Goal: Task Accomplishment & Management: Complete application form

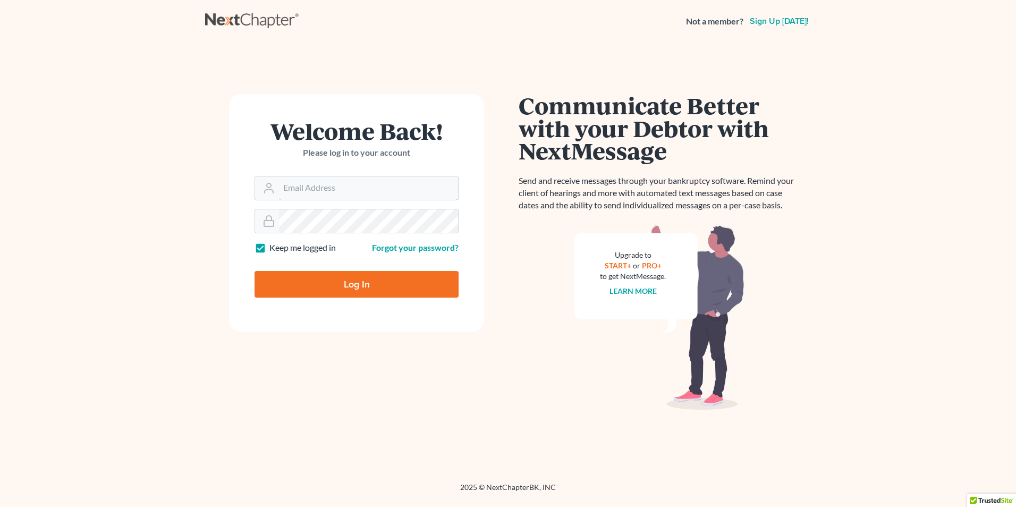
type input "[PERSON_NAME][EMAIL_ADDRESS][DOMAIN_NAME]"
click at [393, 288] on input "Log In" at bounding box center [357, 284] width 204 height 27
type input "Thinking..."
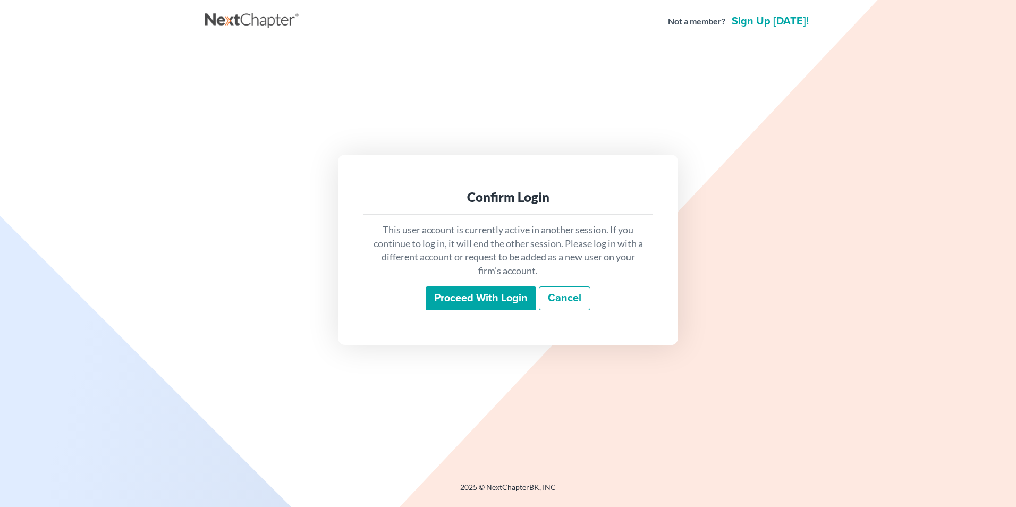
click at [491, 289] on input "Proceed with login" at bounding box center [481, 298] width 111 height 24
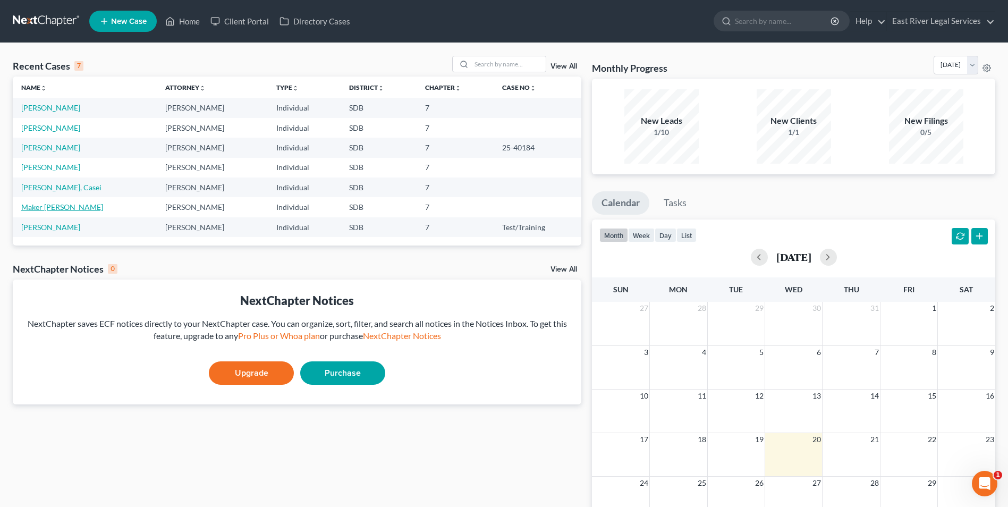
click at [44, 206] on link "Maker Mayen, Mary" at bounding box center [62, 206] width 82 height 9
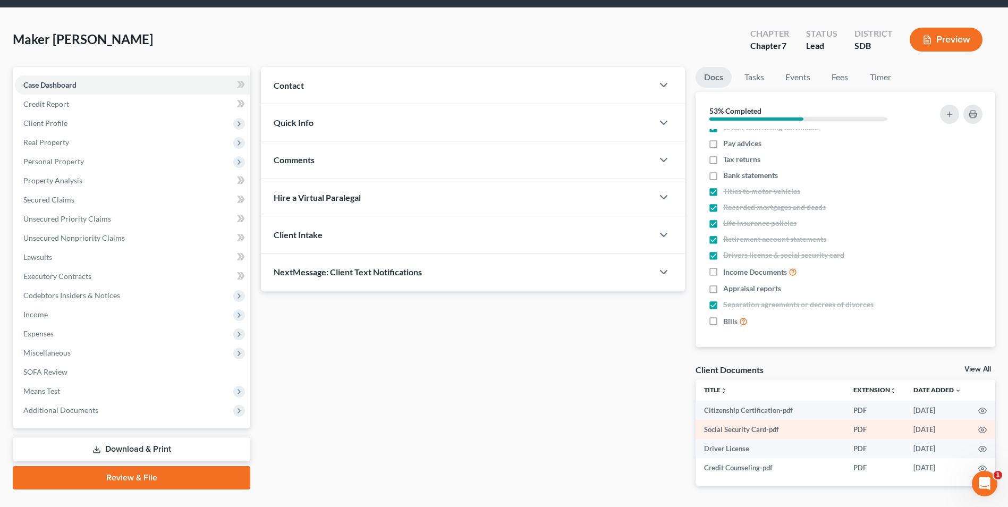
scroll to position [71, 0]
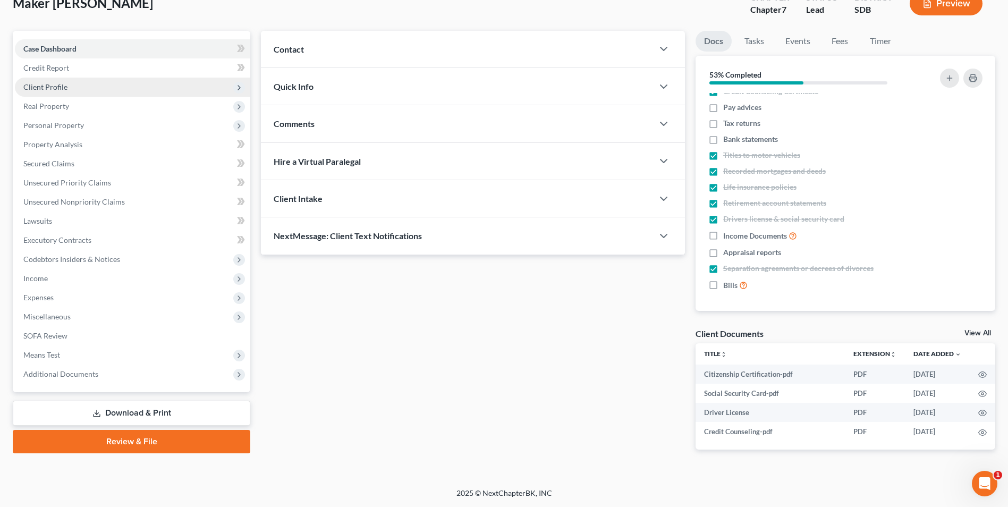
click at [96, 84] on span "Client Profile" at bounding box center [132, 87] width 235 height 19
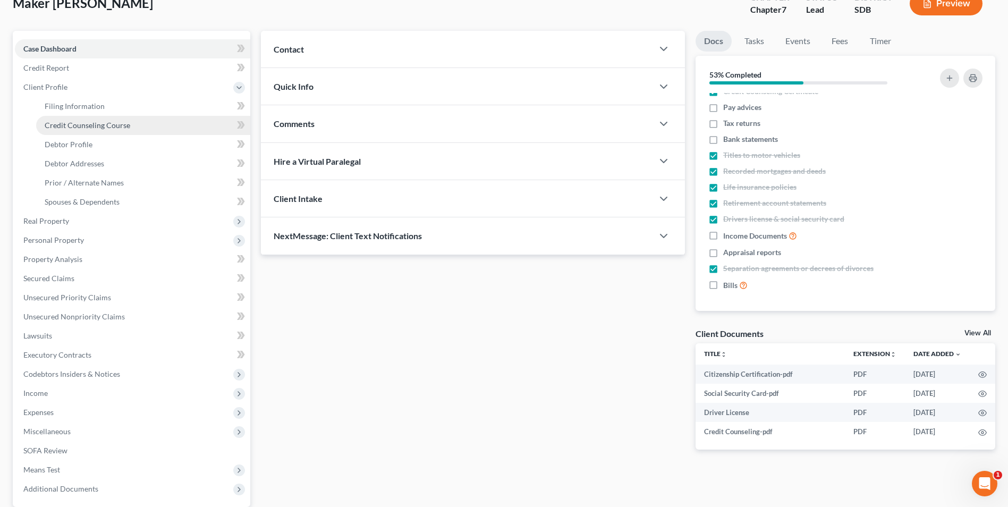
click at [122, 127] on span "Credit Counseling Course" at bounding box center [88, 125] width 86 height 9
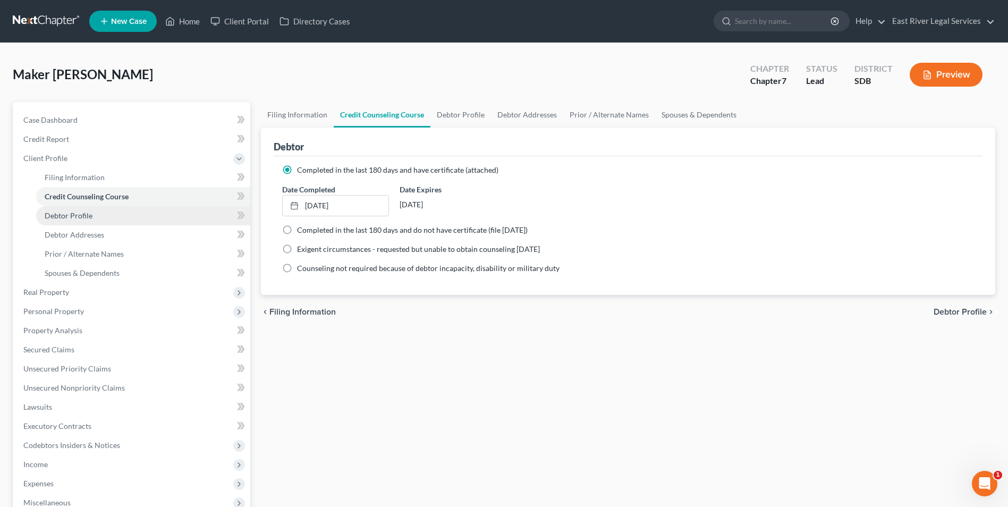
click at [94, 217] on link "Debtor Profile" at bounding box center [143, 215] width 214 height 19
select select "0"
select select "3"
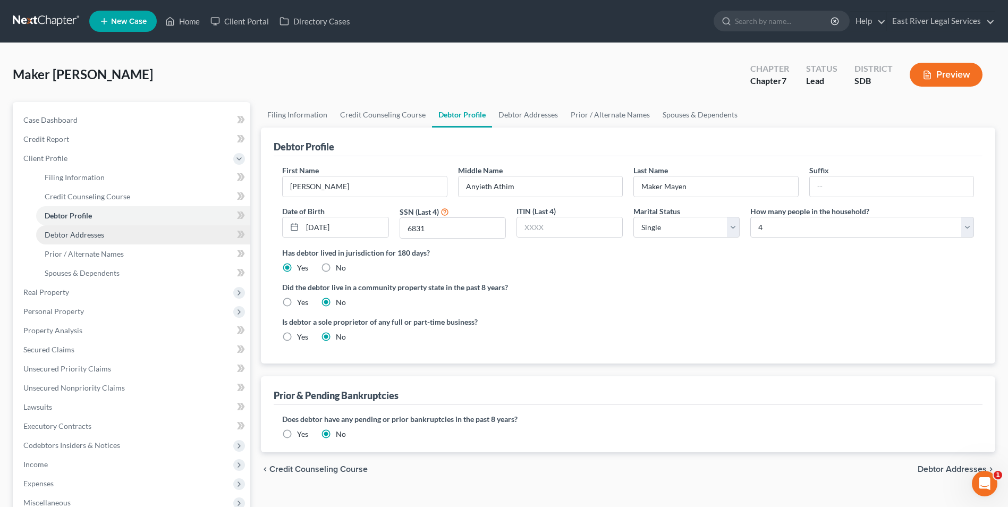
click at [100, 235] on span "Debtor Addresses" at bounding box center [75, 234] width 60 height 9
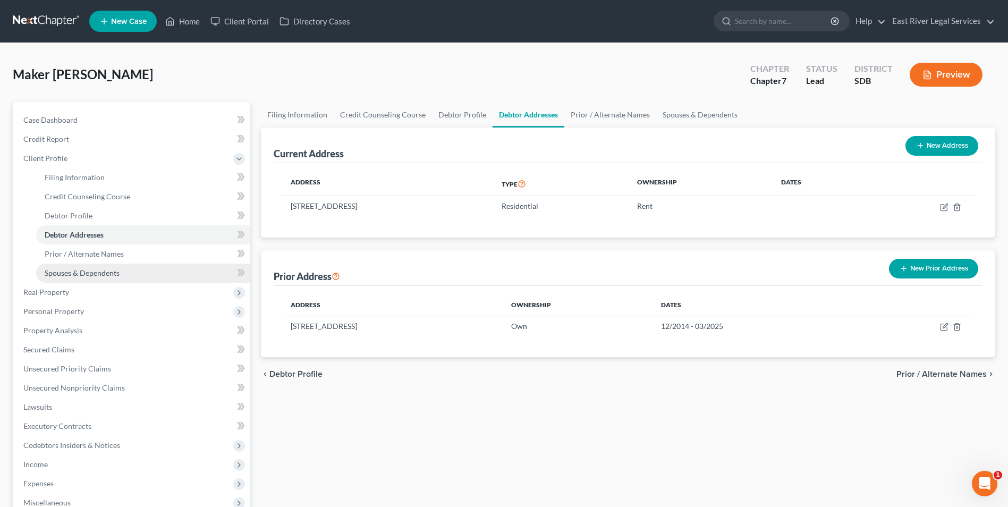
click at [108, 264] on link "Spouses & Dependents" at bounding box center [143, 273] width 214 height 19
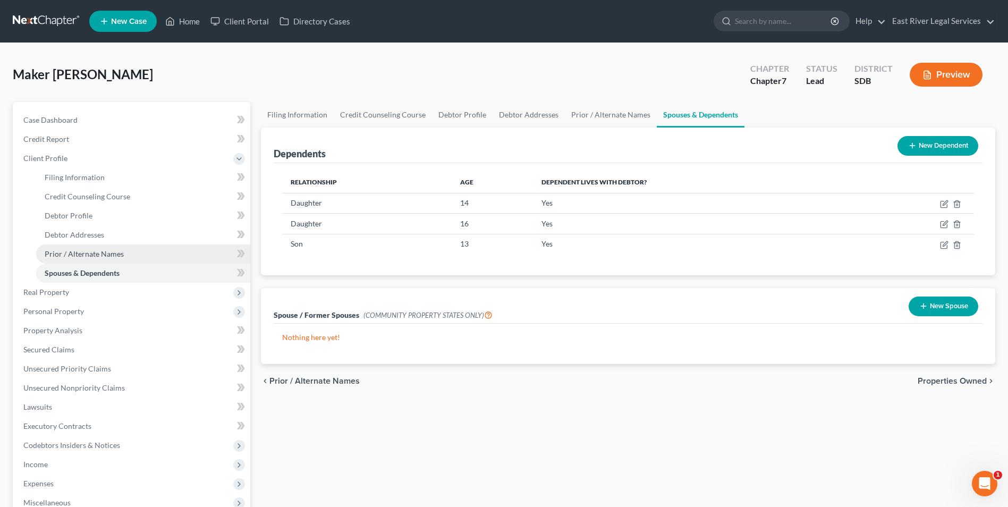
click at [109, 259] on link "Prior / Alternate Names" at bounding box center [143, 253] width 214 height 19
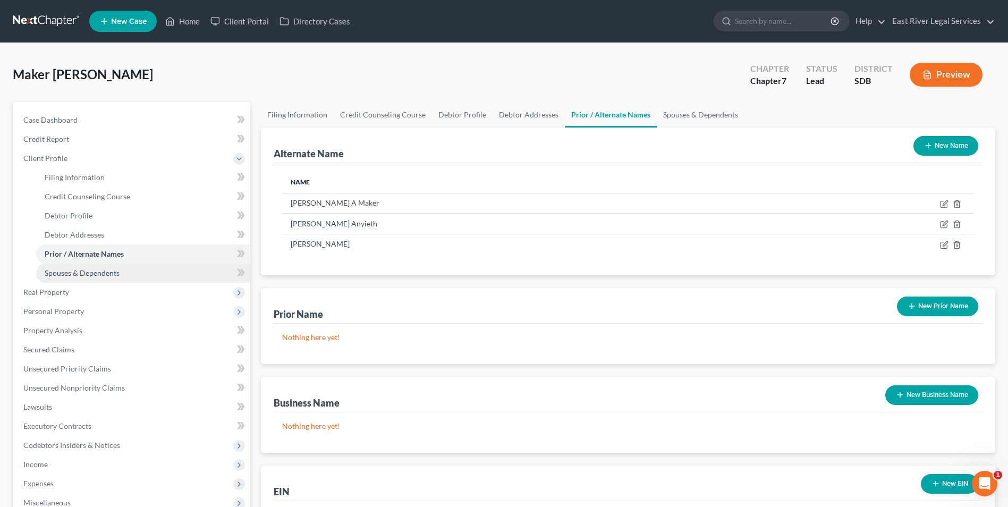
click at [114, 269] on span "Spouses & Dependents" at bounding box center [82, 272] width 75 height 9
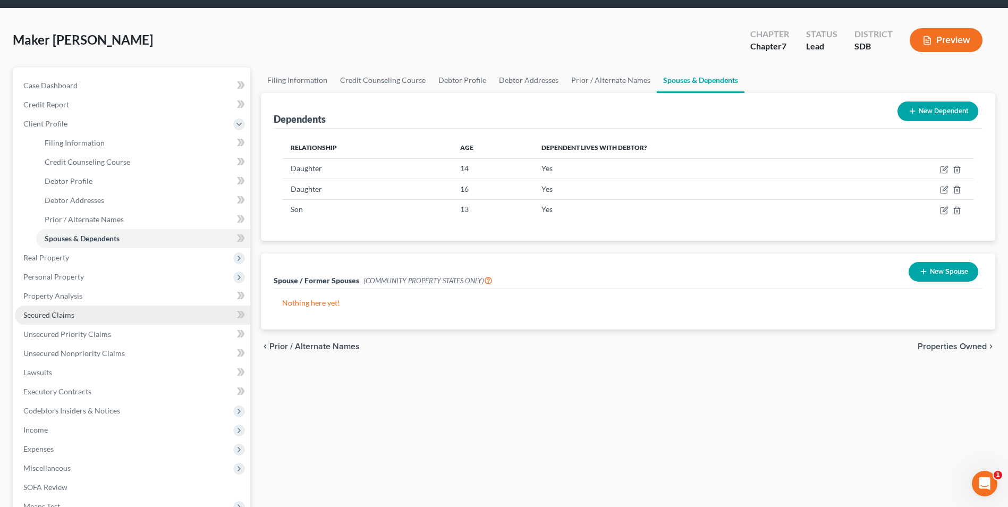
scroll to position [53, 0]
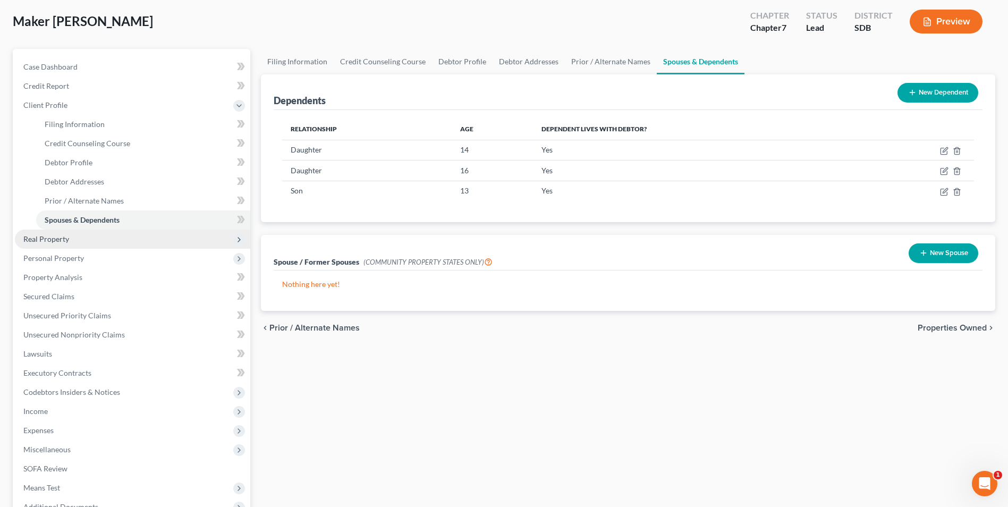
click at [85, 241] on span "Real Property" at bounding box center [132, 239] width 235 height 19
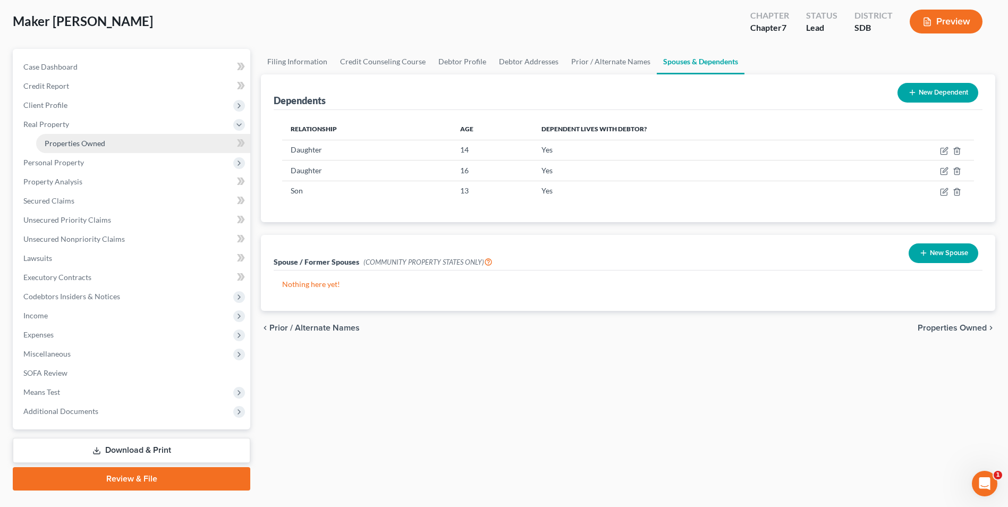
click at [104, 145] on span "Properties Owned" at bounding box center [75, 143] width 61 height 9
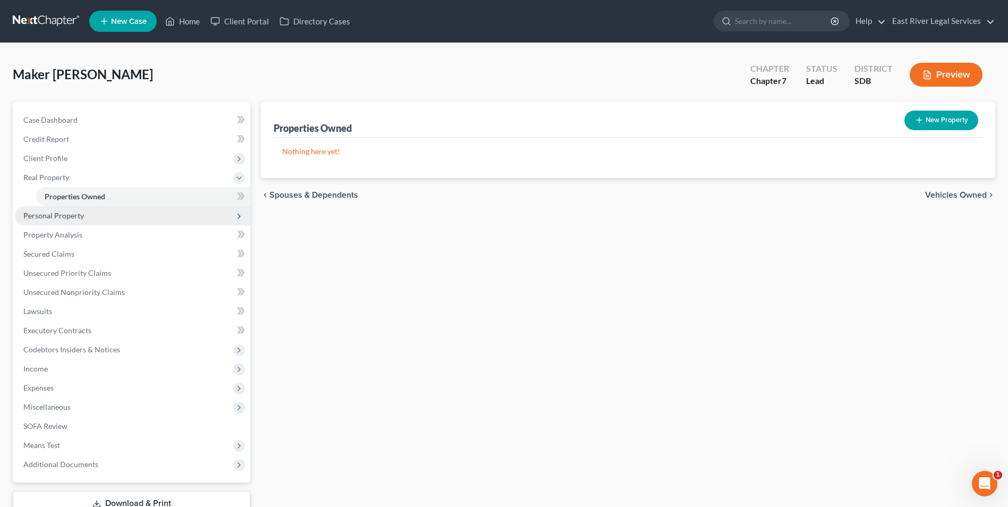
click at [113, 221] on span "Personal Property" at bounding box center [132, 215] width 235 height 19
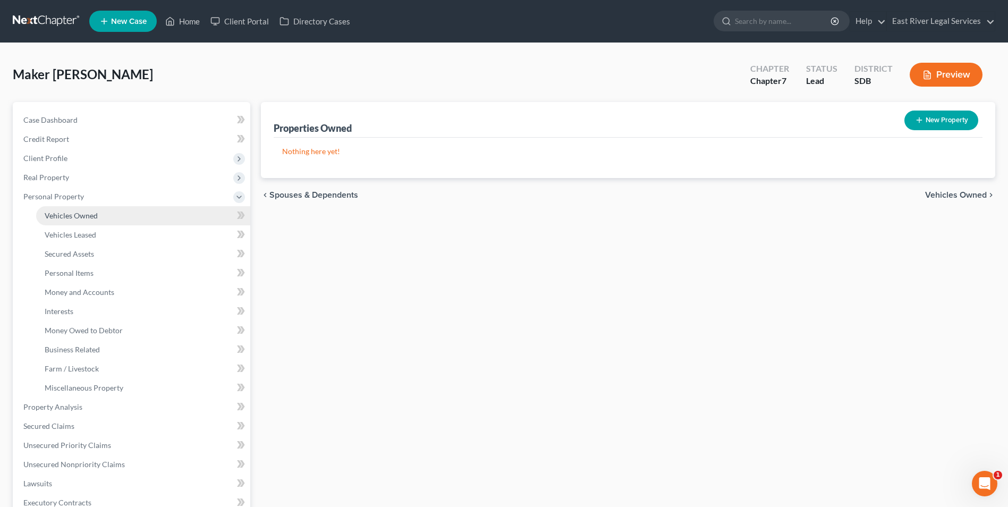
click at [112, 218] on link "Vehicles Owned" at bounding box center [143, 215] width 214 height 19
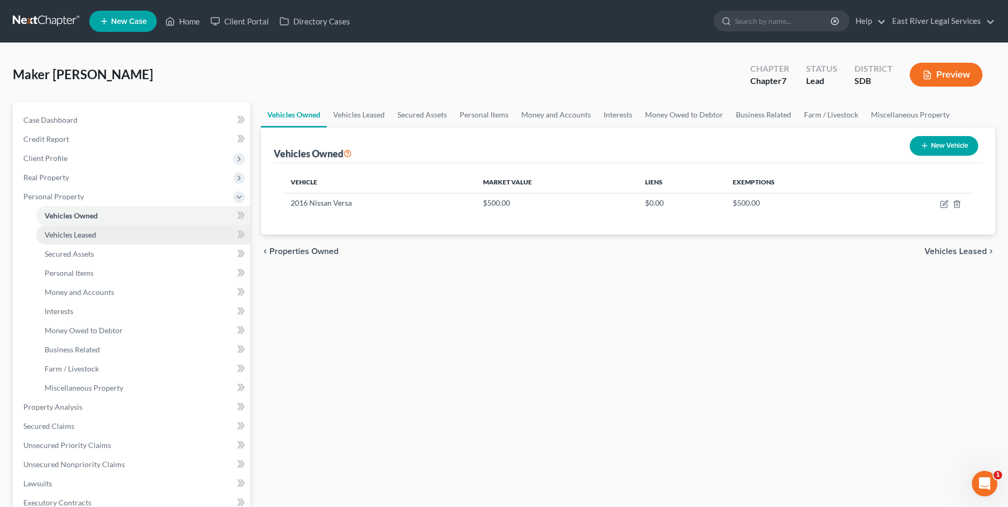
click at [107, 240] on link "Vehicles Leased" at bounding box center [143, 234] width 214 height 19
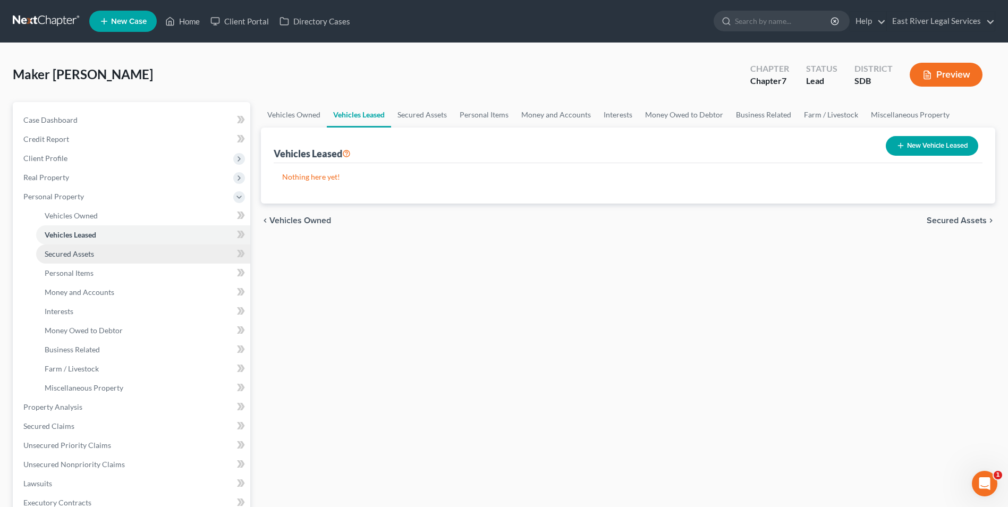
click at [103, 255] on link "Secured Assets" at bounding box center [143, 253] width 214 height 19
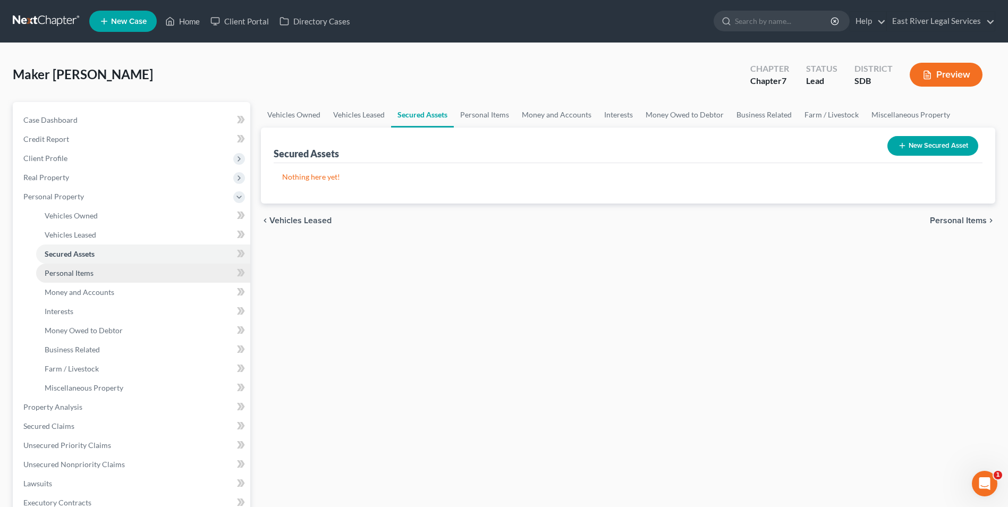
click at [99, 268] on link "Personal Items" at bounding box center [143, 273] width 214 height 19
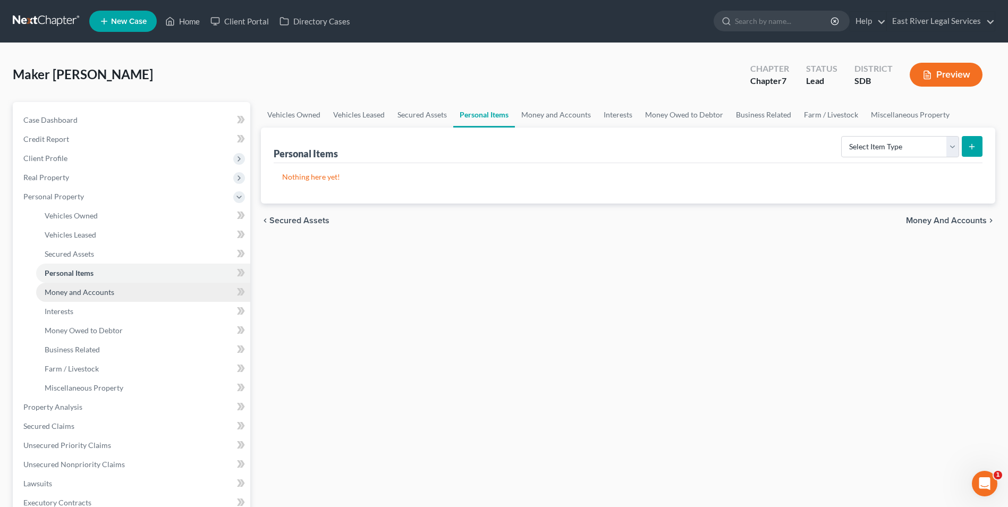
click at [95, 283] on link "Money and Accounts" at bounding box center [143, 292] width 214 height 19
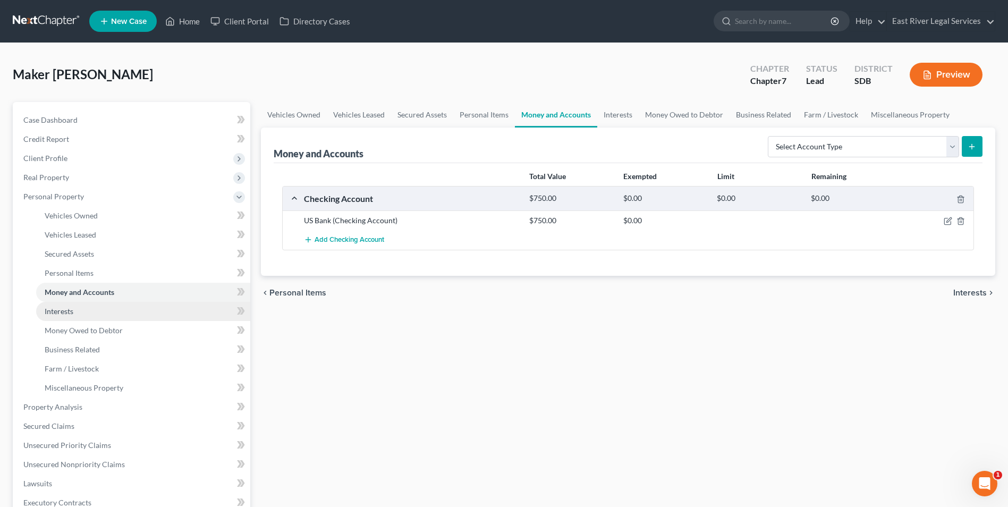
click at [92, 309] on link "Interests" at bounding box center [143, 311] width 214 height 19
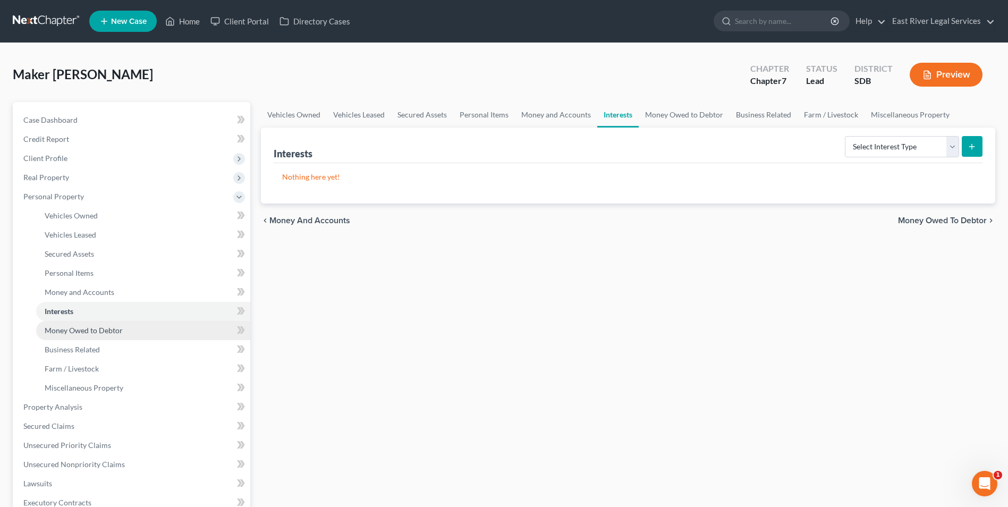
click at [89, 327] on span "Money Owed to Debtor" at bounding box center [84, 330] width 78 height 9
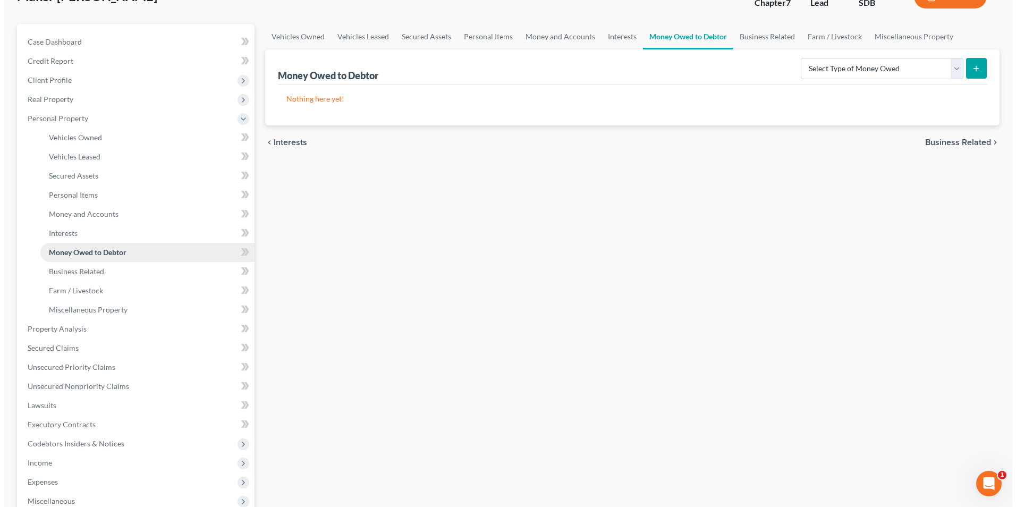
scroll to position [53, 0]
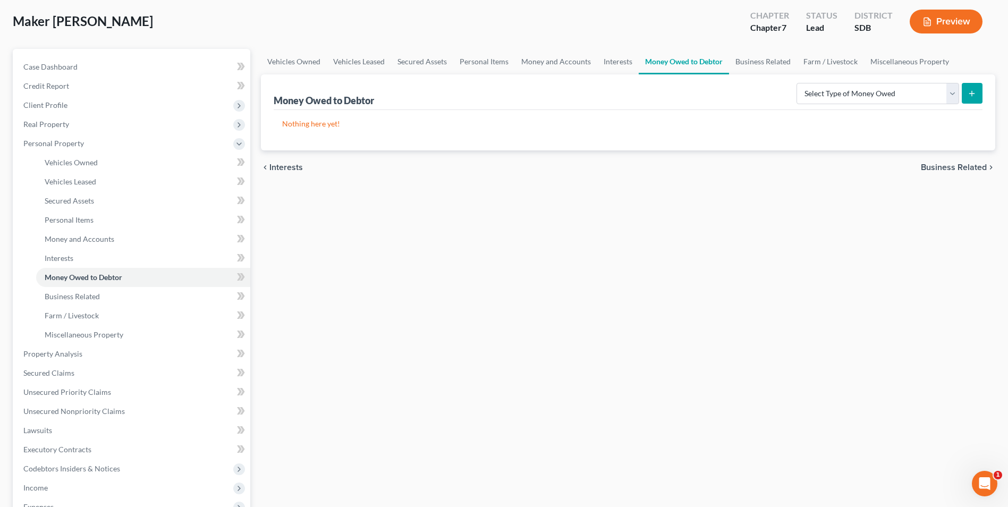
click at [975, 95] on icon "submit" at bounding box center [972, 93] width 9 height 9
click at [914, 92] on select "Select Type of Money Owed Accounts Receivable Alimony Child Support Claims Agai…" at bounding box center [878, 93] width 163 height 21
select select "child_support"
click at [798, 83] on select "Select Type of Money Owed Accounts Receivable Alimony Child Support Claims Agai…" at bounding box center [878, 93] width 163 height 21
click at [973, 96] on icon "submit" at bounding box center [972, 93] width 9 height 9
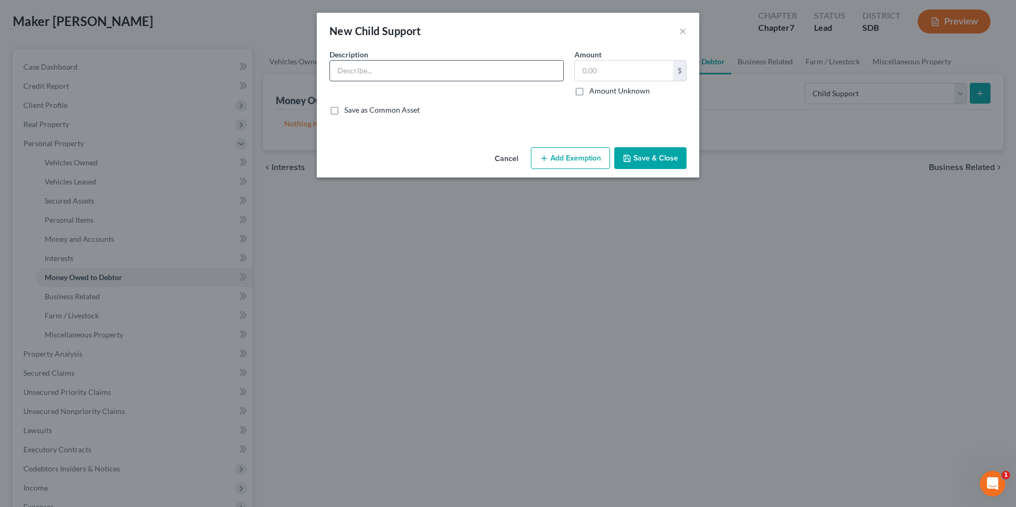
click at [387, 67] on input "text" at bounding box center [446, 71] width 233 height 20
type input "Child Support from father"
click at [605, 69] on input "text" at bounding box center [624, 71] width 98 height 20
type input "124.61"
click at [518, 116] on div "Description * Child Support from father Amount 124.61 $ Amount Unknown Balance …" at bounding box center [508, 86] width 368 height 75
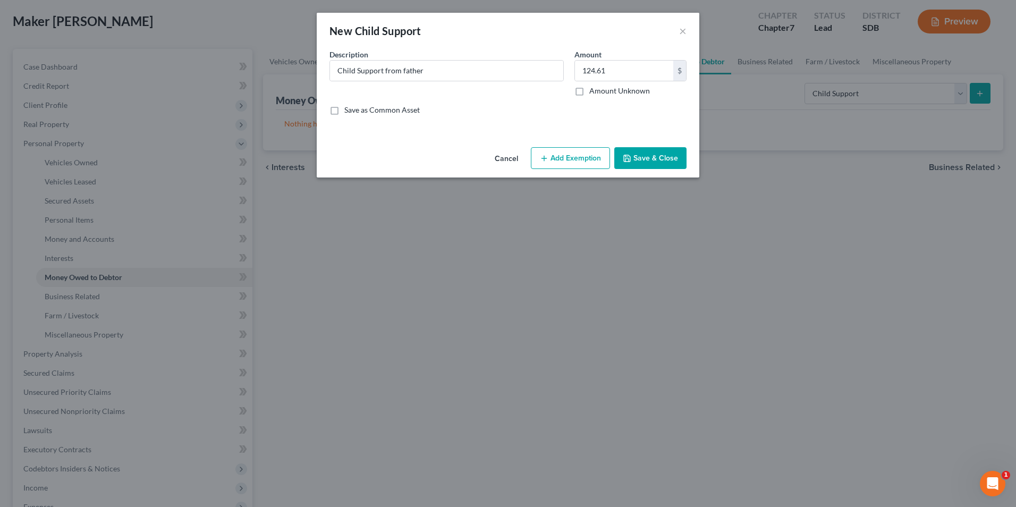
click at [548, 162] on icon "button" at bounding box center [544, 158] width 9 height 9
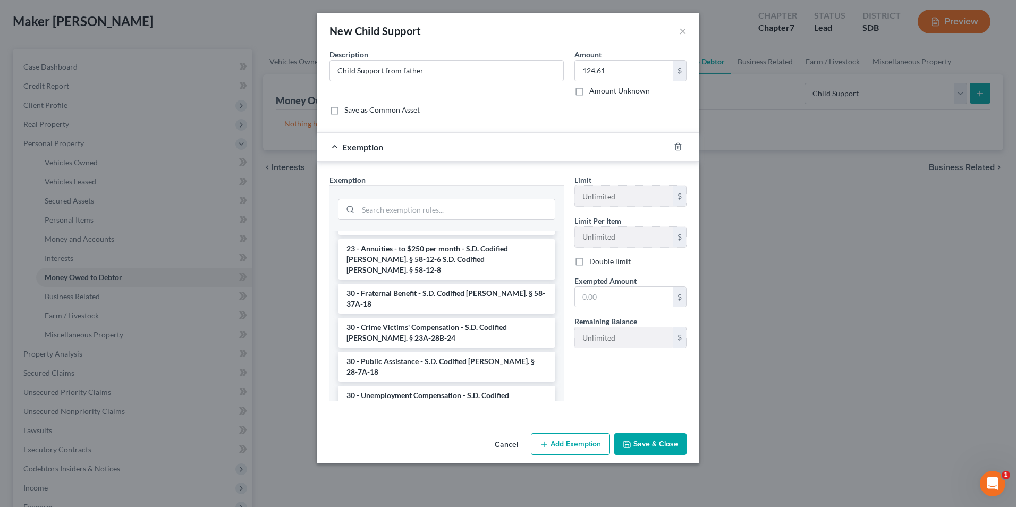
scroll to position [531, 0]
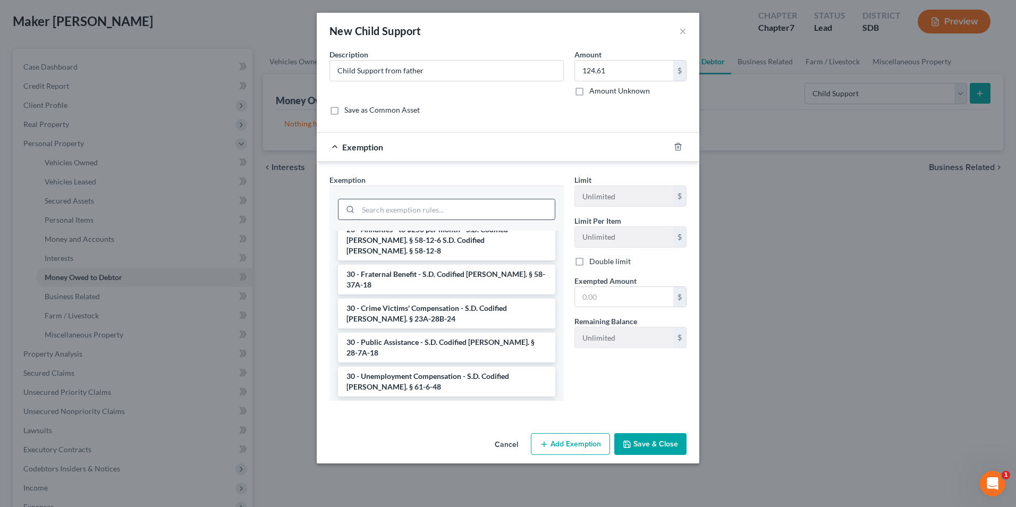
click at [455, 213] on input "search" at bounding box center [456, 209] width 197 height 20
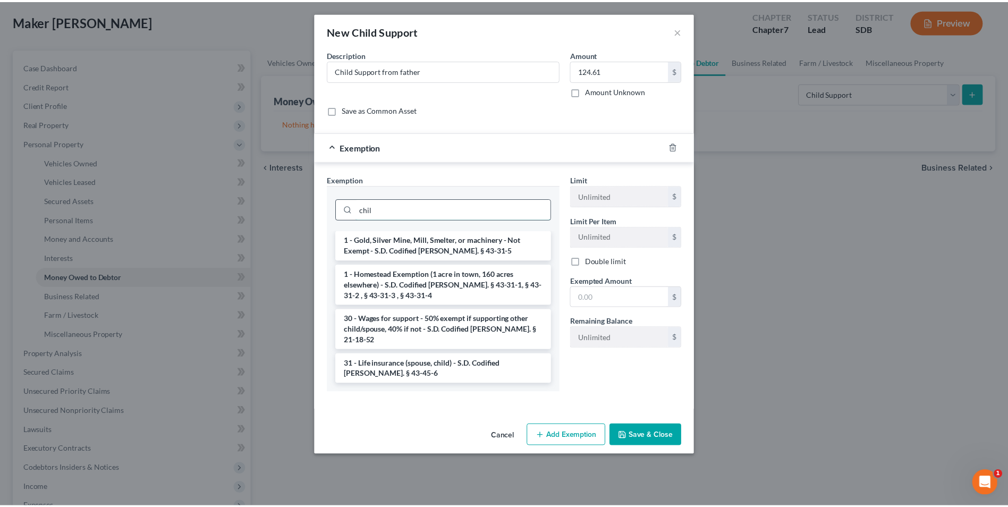
scroll to position [0, 0]
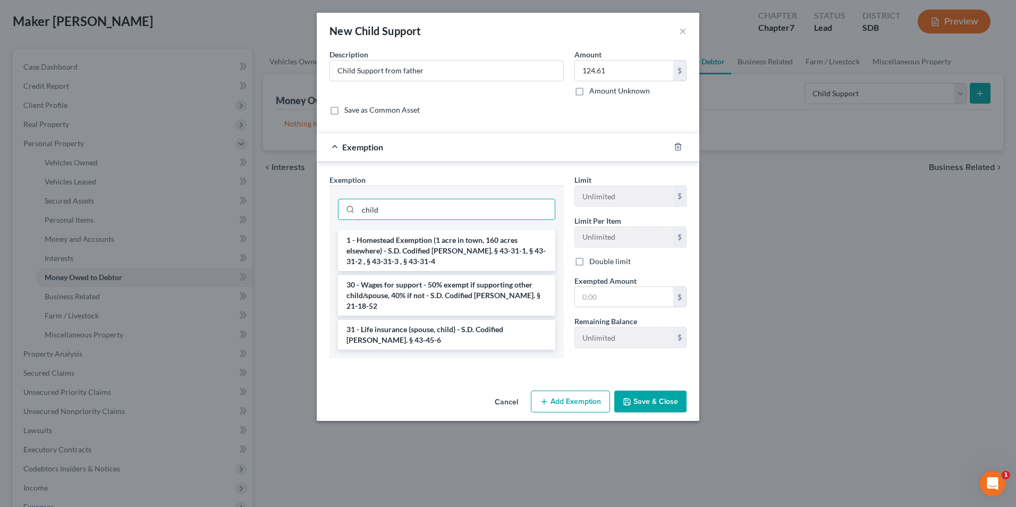
type input "child"
click at [407, 366] on div "An exemption set must first be selected from the Filing Information section. Co…" at bounding box center [508, 217] width 383 height 337
click at [504, 393] on button "Cancel" at bounding box center [506, 402] width 40 height 21
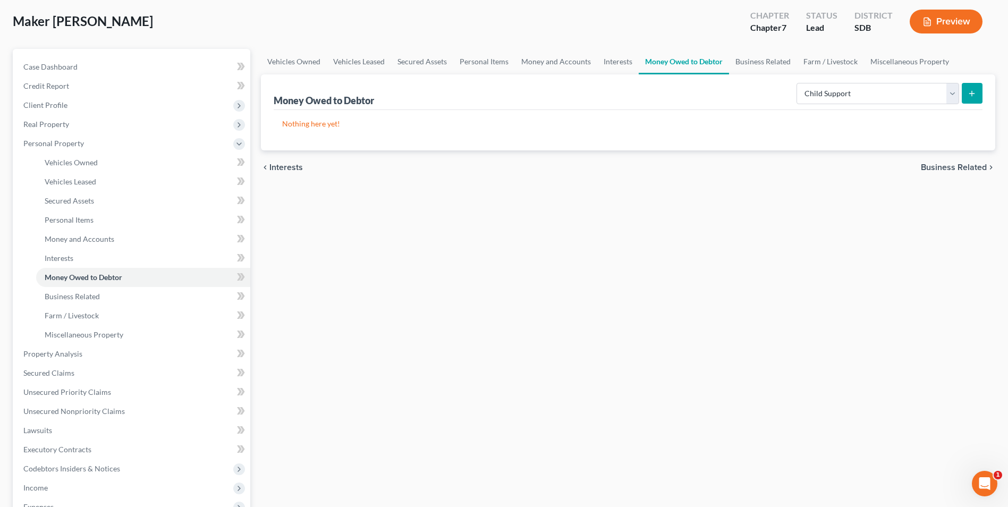
click at [972, 93] on line "submit" at bounding box center [972, 93] width 0 height 5
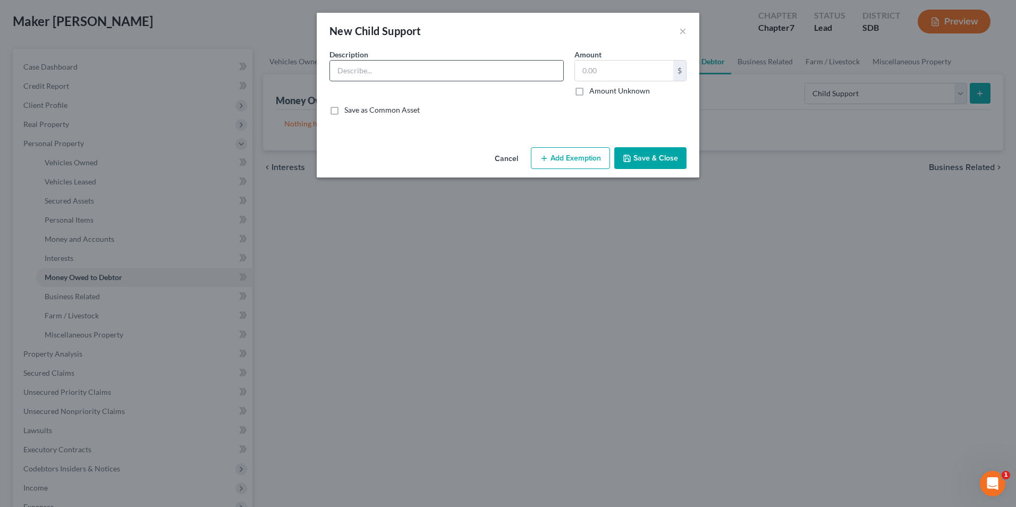
click at [454, 73] on input "text" at bounding box center [446, 71] width 233 height 20
type input "Child Support from father"
drag, startPoint x: 536, startPoint y: 102, endPoint x: 550, endPoint y: 99, distance: 13.5
click at [536, 102] on div "Description * Child Support from father Amount $ Amount Unknown Balance Undeter…" at bounding box center [508, 86] width 368 height 75
click at [603, 70] on input "text" at bounding box center [624, 71] width 98 height 20
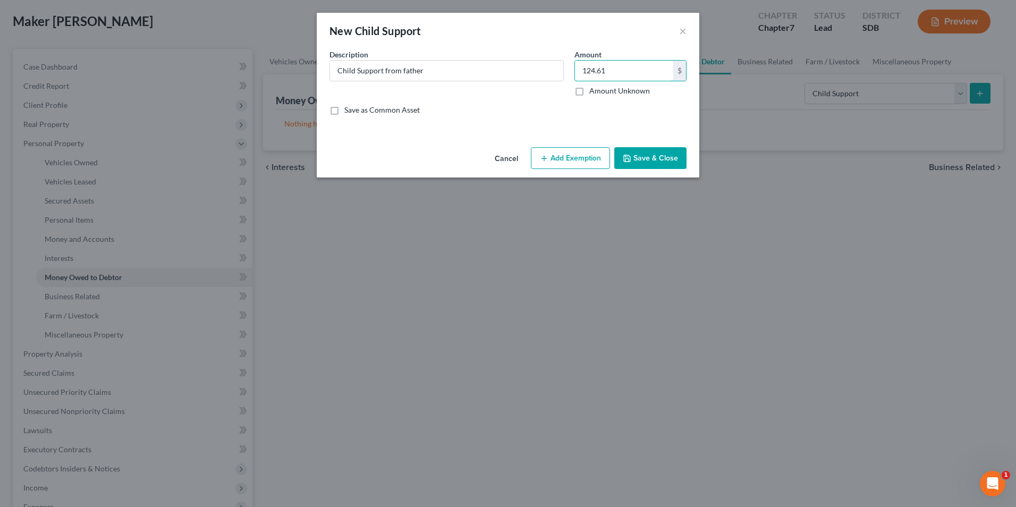
type input "124.61"
click at [466, 154] on div "Cancel Add Exemption Save & Close" at bounding box center [508, 160] width 383 height 35
click at [650, 160] on button "Save & Close" at bounding box center [650, 158] width 72 height 22
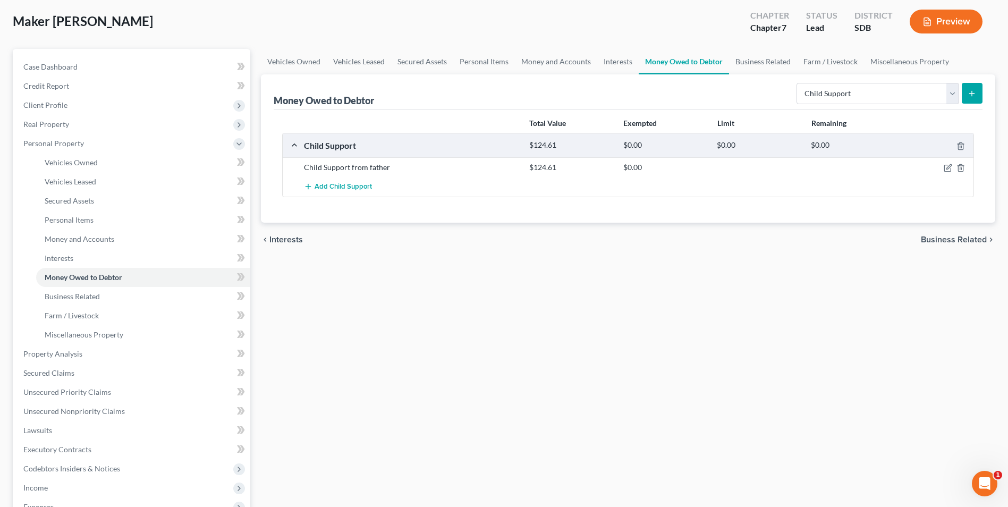
click at [316, 380] on div "Vehicles Owned Vehicles Leased Secured Assets Personal Items Money and Accounts…" at bounding box center [628, 356] width 745 height 614
click at [399, 384] on div "Vehicles Owned Vehicles Leased Secured Assets Personal Items Money and Accounts…" at bounding box center [628, 356] width 745 height 614
click at [975, 96] on icon "submit" at bounding box center [972, 93] width 9 height 9
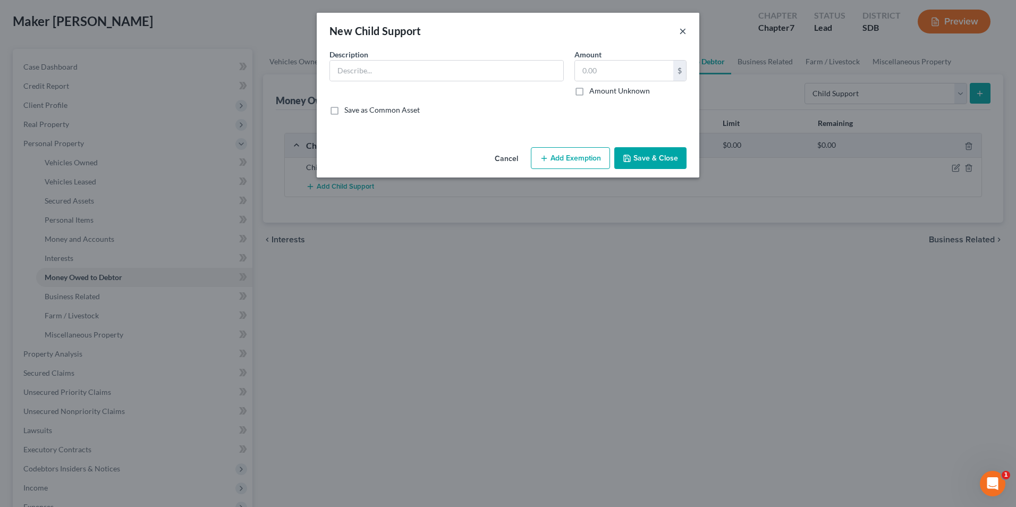
click at [679, 32] on button "×" at bounding box center [682, 30] width 7 height 13
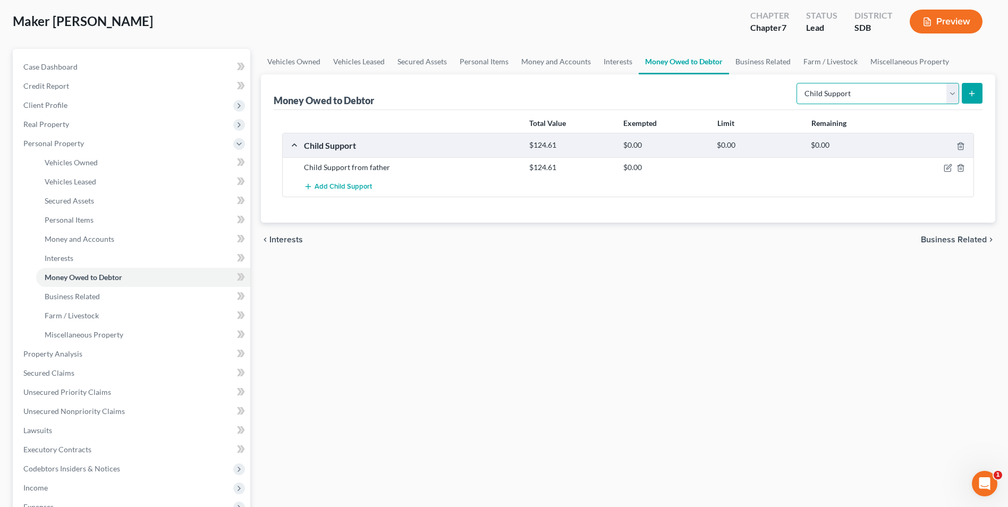
click at [852, 90] on select "Select Type of Money Owed Accounts Receivable Alimony Child Support Claims Agai…" at bounding box center [878, 93] width 163 height 21
click at [504, 372] on div "Vehicles Owned Vehicles Leased Secured Assets Personal Items Money and Accounts…" at bounding box center [628, 356] width 745 height 614
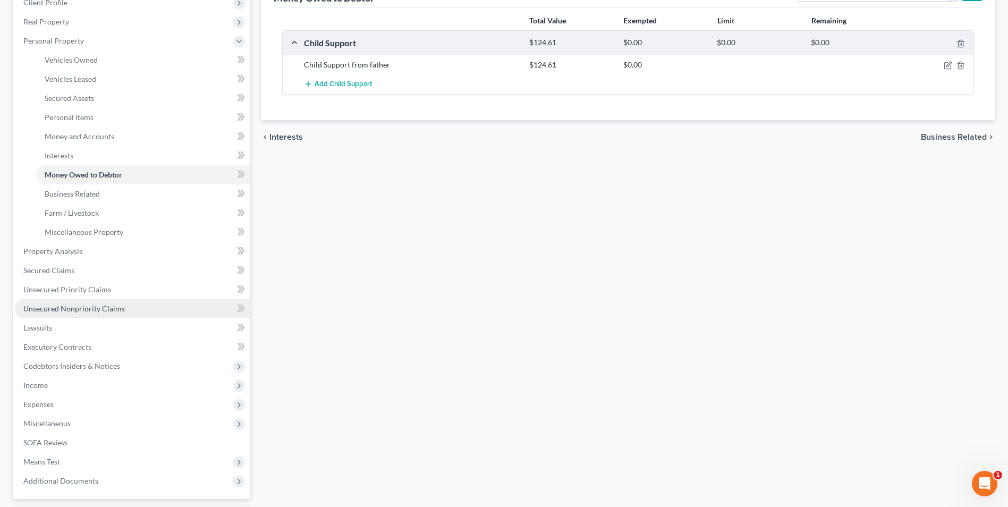
scroll to position [159, 0]
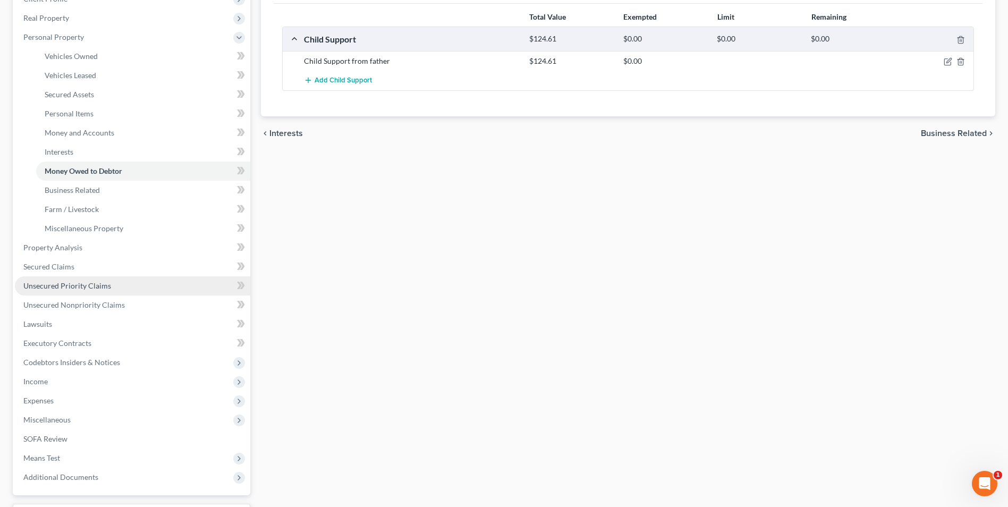
click at [135, 283] on link "Unsecured Priority Claims" at bounding box center [132, 285] width 235 height 19
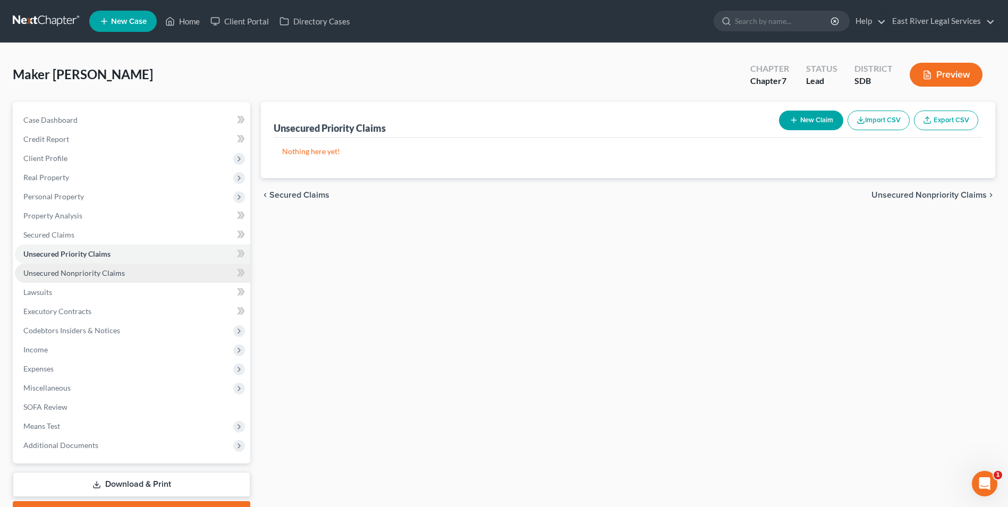
click at [122, 274] on span "Unsecured Nonpriority Claims" at bounding box center [74, 272] width 102 height 9
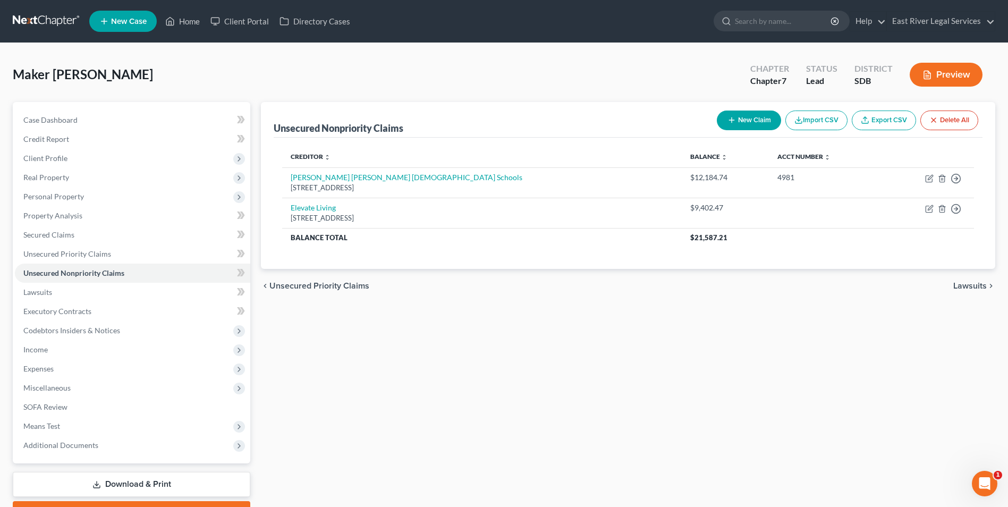
click at [743, 118] on button "New Claim" at bounding box center [749, 121] width 64 height 20
select select "0"
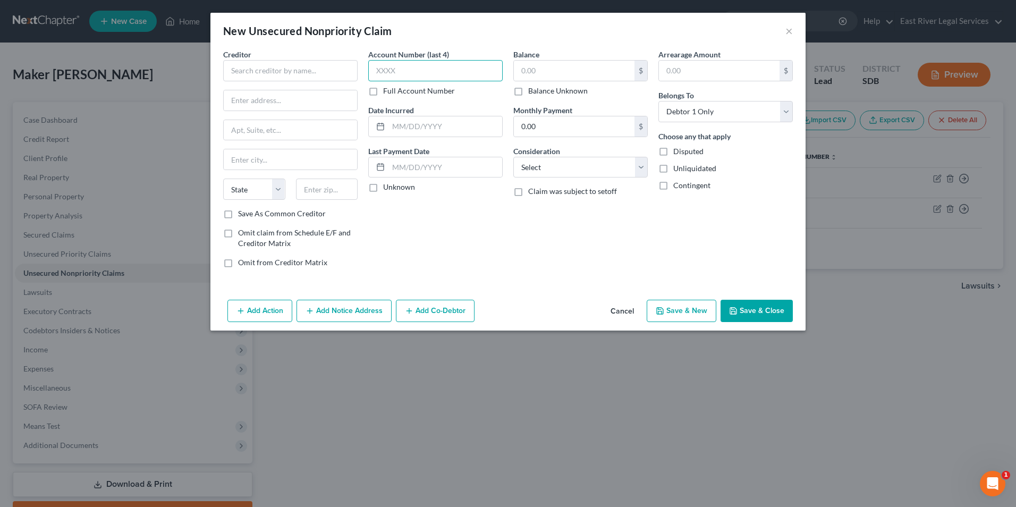
click at [445, 67] on input "text" at bounding box center [435, 70] width 134 height 21
click at [581, 69] on input "text" at bounding box center [574, 71] width 121 height 20
type input "2,000"
drag, startPoint x: 577, startPoint y: 206, endPoint x: 582, endPoint y: 197, distance: 10.5
click at [577, 206] on div "Balance 2,000.00 $ Balance Unknown Balance Undetermined 2,000 $ Balance Unknown…" at bounding box center [580, 162] width 145 height 227
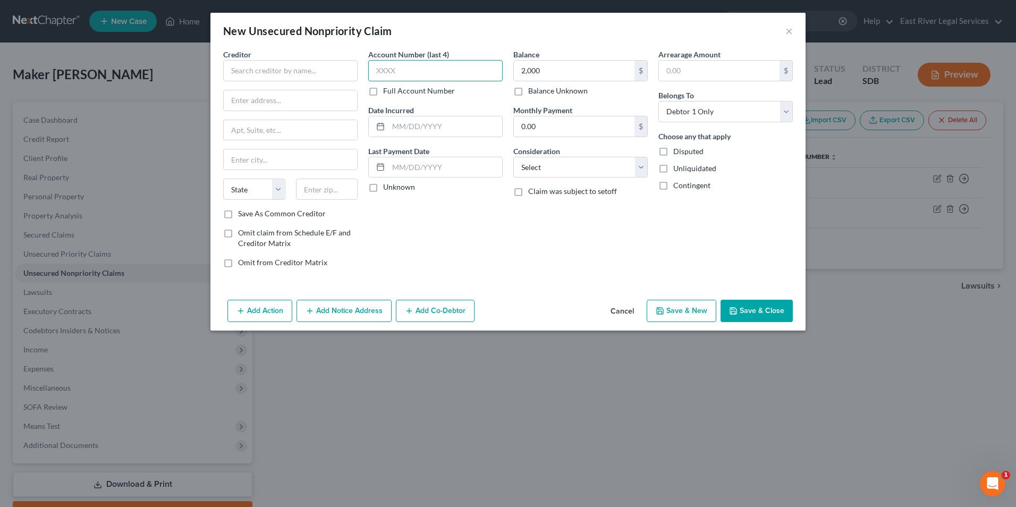
click at [424, 68] on input "text" at bounding box center [435, 70] width 134 height 21
click at [305, 71] on input "text" at bounding box center [290, 70] width 134 height 21
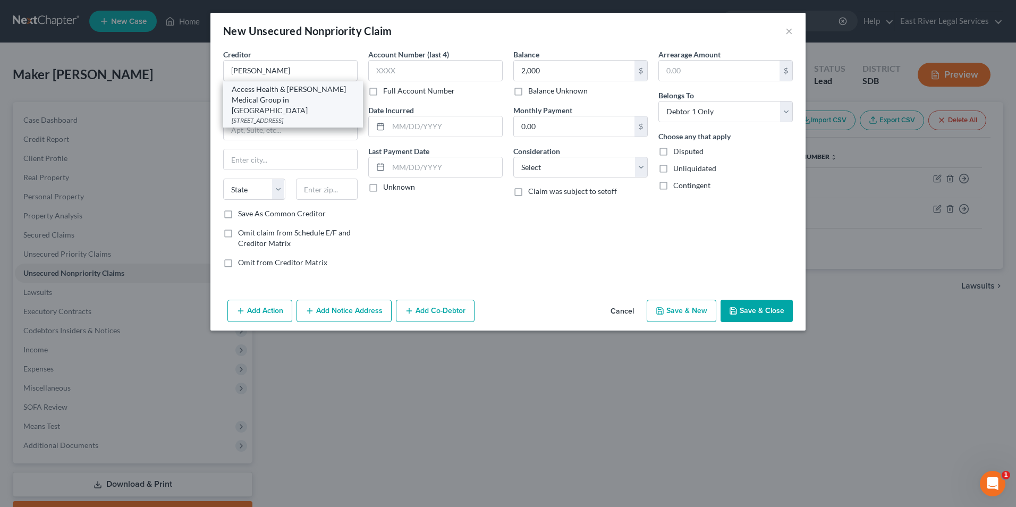
click at [292, 92] on div "Access Health & Avera Medical Group in Brookings" at bounding box center [293, 100] width 123 height 32
type input "Access Health & Avera Medical Group in Brookings"
type input "400 22nd Ave"
type input "Brookings"
select select "43"
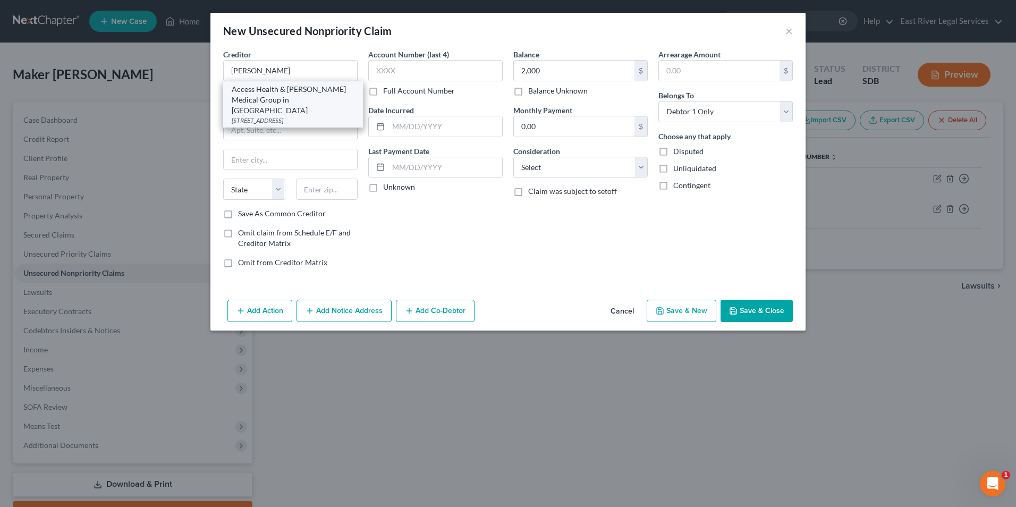
type input "57006"
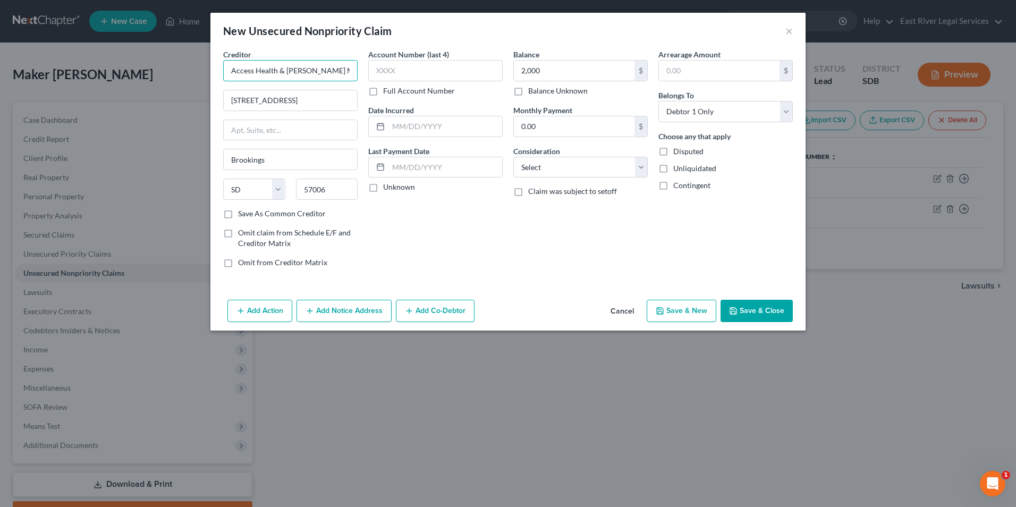
click at [310, 71] on input "Access Health & Avera Medical Group in Brookings" at bounding box center [290, 70] width 134 height 21
click at [310, 72] on input "Access Health & Avera Medical Group in Brookings" at bounding box center [290, 70] width 134 height 21
click at [291, 73] on input "avera" at bounding box center [290, 70] width 134 height 21
click at [271, 70] on input "avera" at bounding box center [290, 70] width 134 height 21
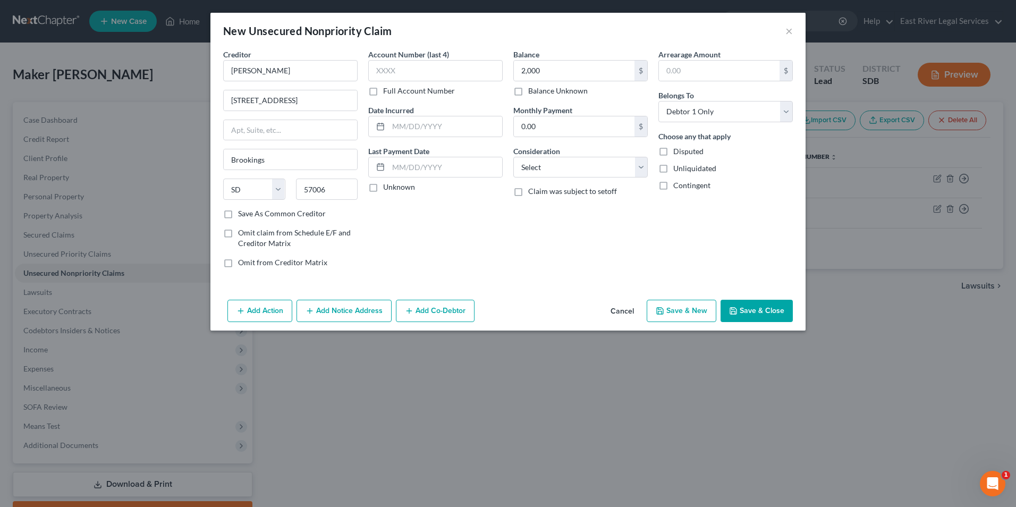
click at [478, 263] on div "Account Number (last 4) Full Account Number Date Incurred Last Payment Date Unk…" at bounding box center [435, 162] width 145 height 227
click at [276, 66] on input "avera" at bounding box center [290, 70] width 134 height 21
type input "a"
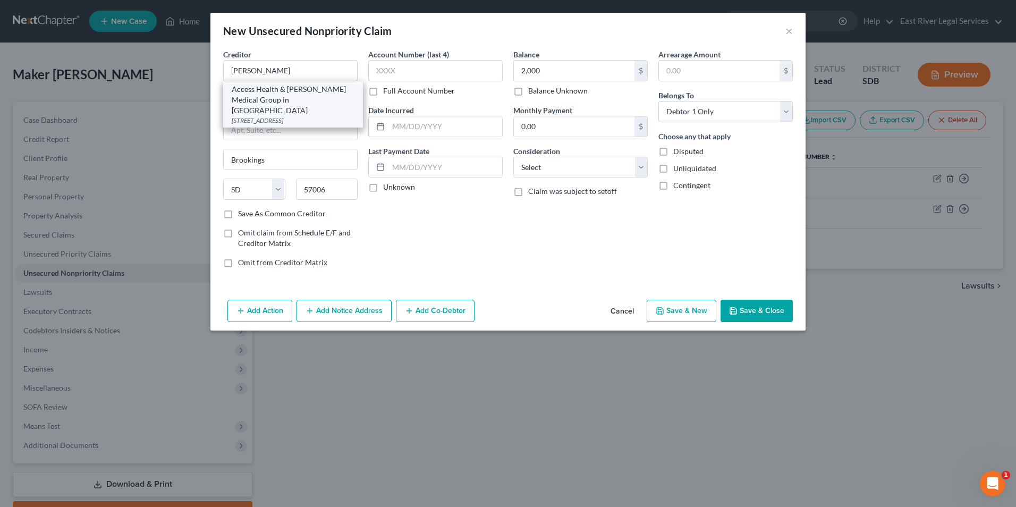
click at [297, 91] on div "Access Health & Avera Medical Group in Brookings" at bounding box center [293, 100] width 123 height 32
type input "Access Health & Avera Medical Group in Brookings"
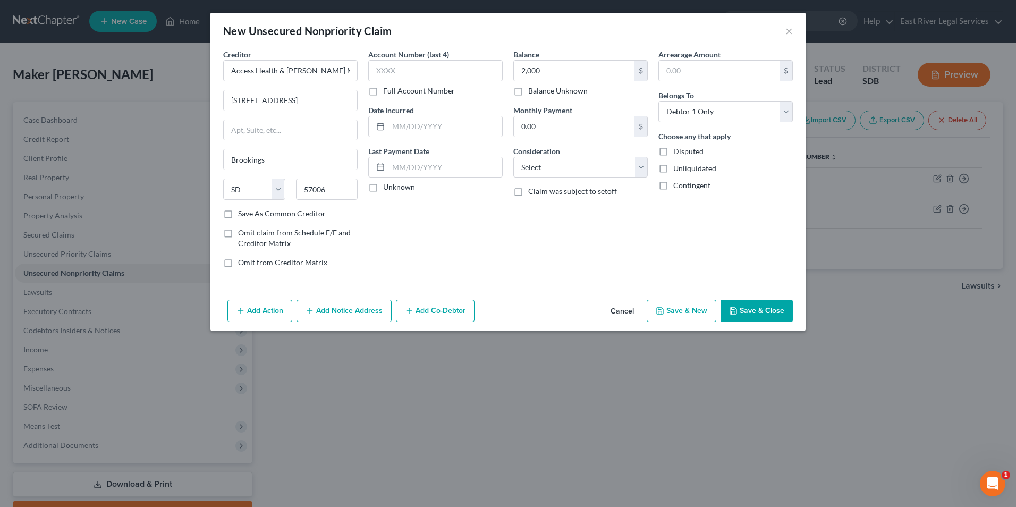
click at [552, 256] on div "Balance 2,000.00 $ Balance Unknown Balance Undetermined 2,000 $ Balance Unknown…" at bounding box center [580, 162] width 145 height 227
click at [383, 187] on label "Unknown" at bounding box center [399, 187] width 32 height 11
click at [387, 187] on input "Unknown" at bounding box center [390, 185] width 7 height 7
checkbox input "true"
click at [645, 163] on select "Select Cable / Satellite Services Collection Agency Credit Card Debt Debt Couns…" at bounding box center [580, 167] width 134 height 21
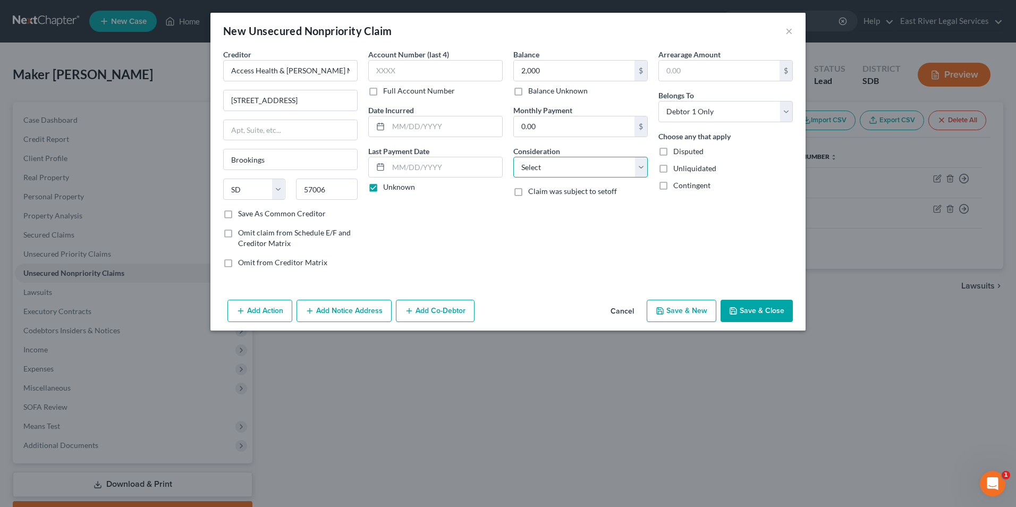
select select "9"
click at [513, 157] on select "Select Cable / Satellite Services Collection Agency Credit Card Debt Debt Couns…" at bounding box center [580, 167] width 134 height 21
click at [469, 242] on div "Account Number (last 4) Full Account Number Date Incurred Last Payment Date Unk…" at bounding box center [435, 162] width 145 height 227
click at [754, 313] on button "Save & Close" at bounding box center [757, 311] width 72 height 22
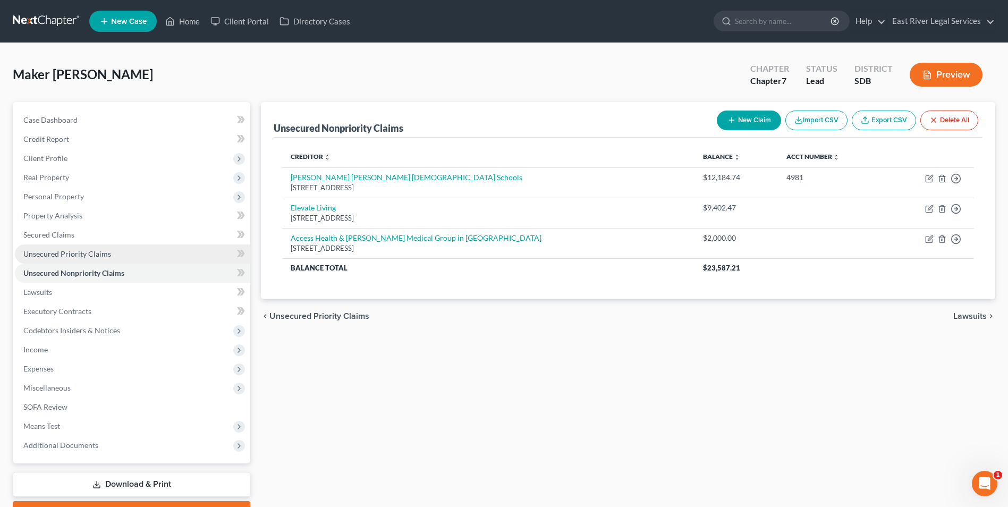
click at [121, 253] on link "Unsecured Priority Claims" at bounding box center [132, 253] width 235 height 19
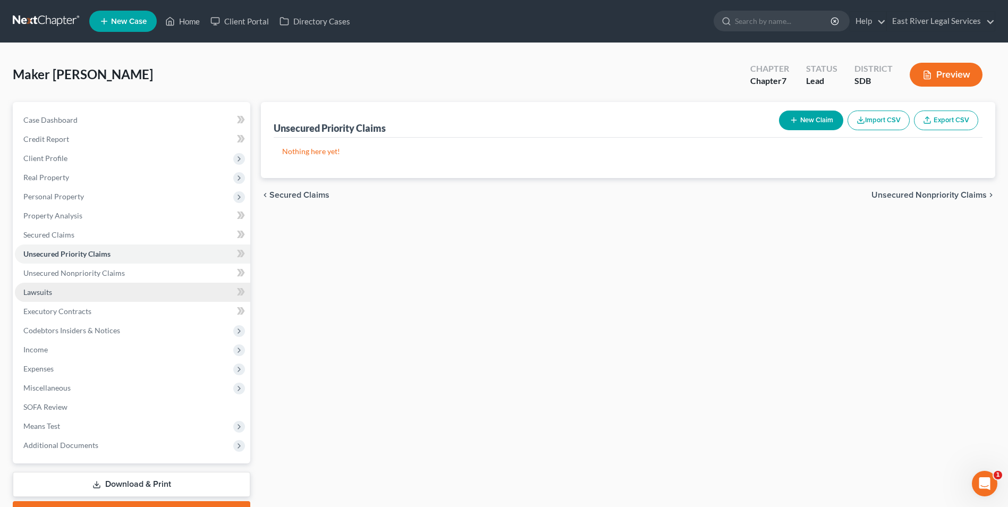
click at [102, 289] on link "Lawsuits" at bounding box center [132, 292] width 235 height 19
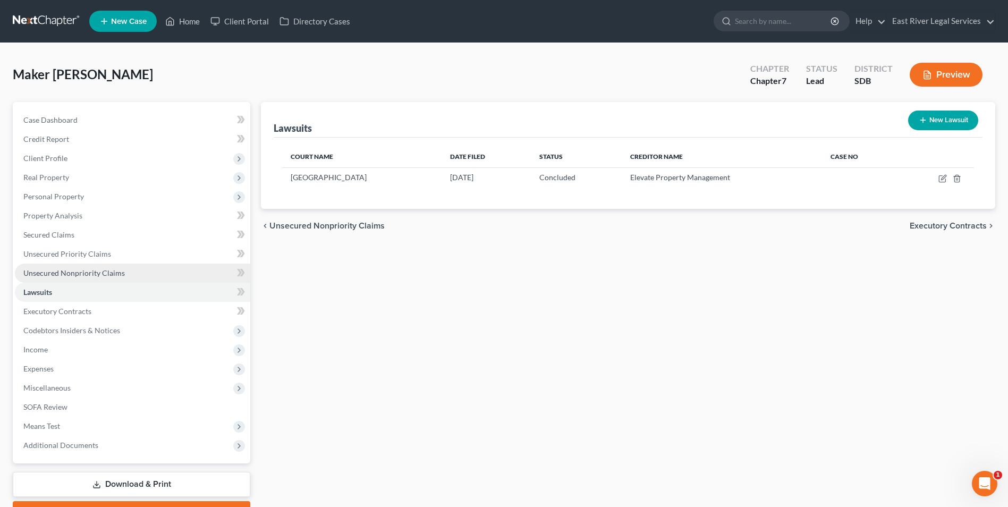
click at [113, 270] on span "Unsecured Nonpriority Claims" at bounding box center [74, 272] width 102 height 9
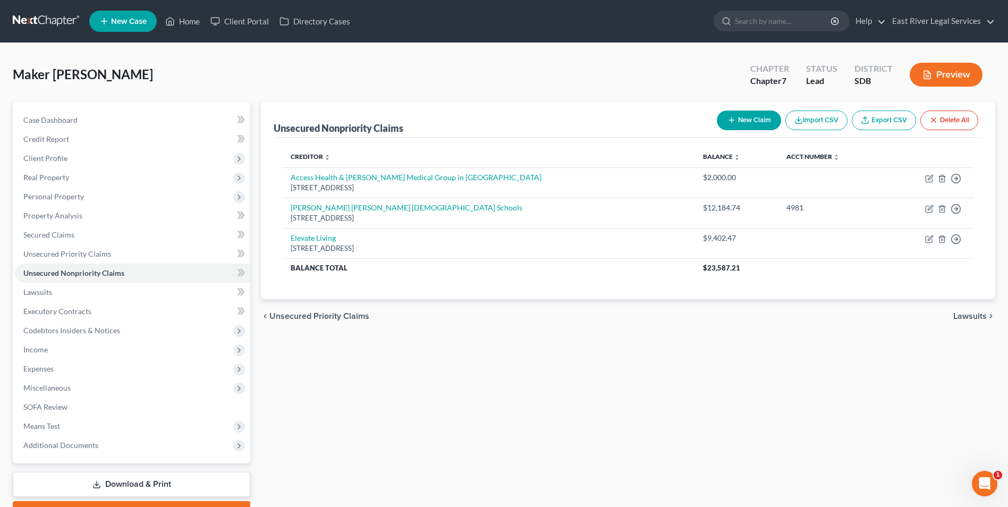
click at [738, 123] on button "New Claim" at bounding box center [749, 121] width 64 height 20
select select "0"
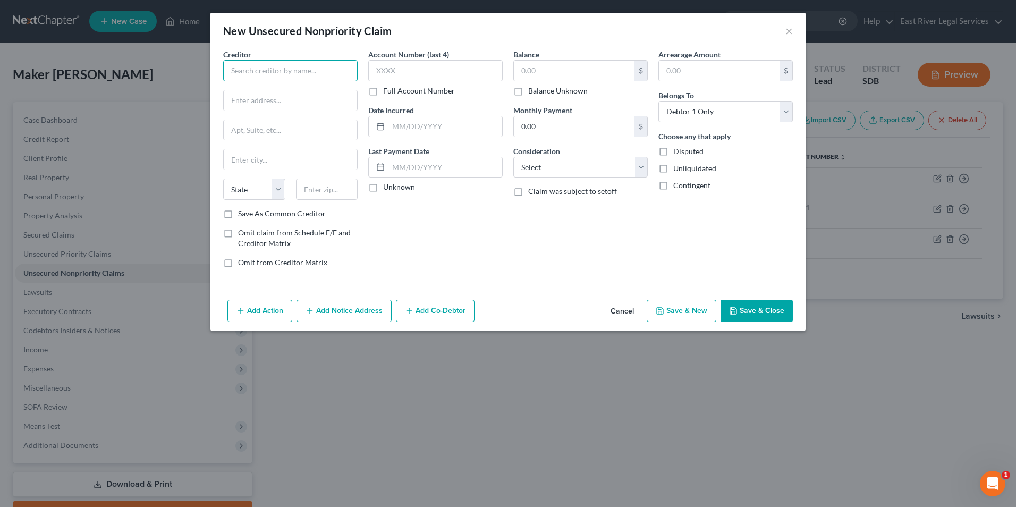
click at [277, 70] on input "text" at bounding box center [290, 70] width 134 height 21
type input "s"
drag, startPoint x: 273, startPoint y: 72, endPoint x: 165, endPoint y: 67, distance: 108.0
click at [144, 65] on div "New Unsecured Nonpriority Claim × Creditor * Sanford State AL AK AR AZ CA CO CT…" at bounding box center [508, 253] width 1016 height 507
type input "Sanford Health"
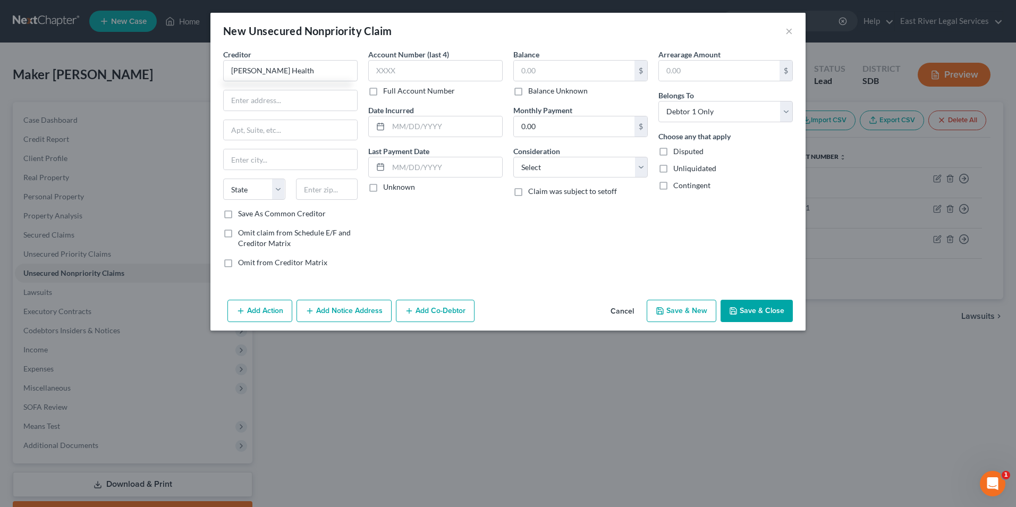
drag, startPoint x: 485, startPoint y: 271, endPoint x: 484, endPoint y: 255, distance: 16.0
click at [485, 270] on div "Account Number (last 4) Full Account Number Date Incurred Last Payment Date Unk…" at bounding box center [435, 162] width 145 height 227
drag, startPoint x: 555, startPoint y: 60, endPoint x: 555, endPoint y: 65, distance: 5.3
click at [555, 60] on div "Balance $ Balance Unknown Balance Undetermined $ Balance Unknown" at bounding box center [580, 72] width 134 height 47
click at [554, 70] on input "text" at bounding box center [574, 71] width 121 height 20
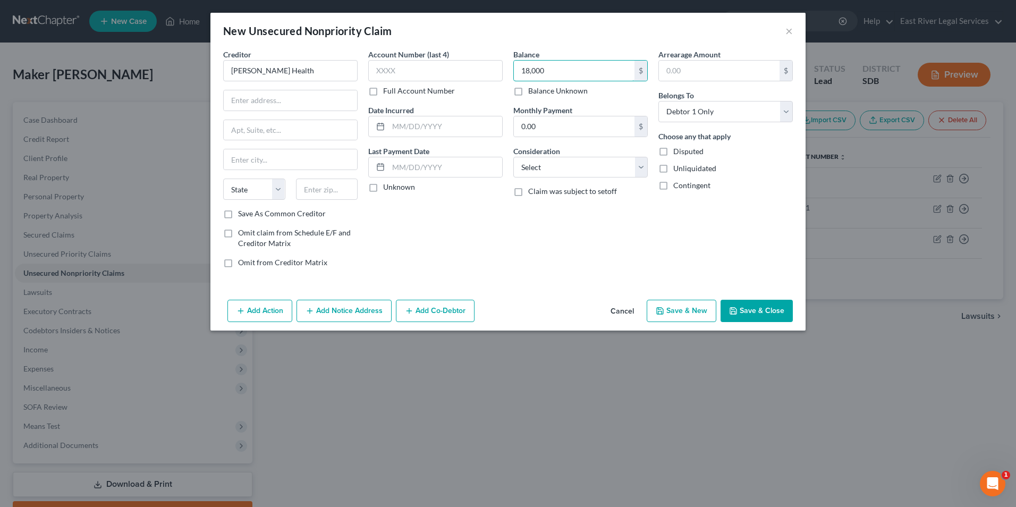
type input "18,000"
click at [554, 286] on div "Creditor * Sanford Health State AL AK AR AZ CA CO CT DE DC FL GA GU HI ID IL IN…" at bounding box center [507, 172] width 595 height 247
click at [383, 189] on label "Unknown" at bounding box center [399, 187] width 32 height 11
click at [387, 189] on input "Unknown" at bounding box center [390, 185] width 7 height 7
checkbox input "true"
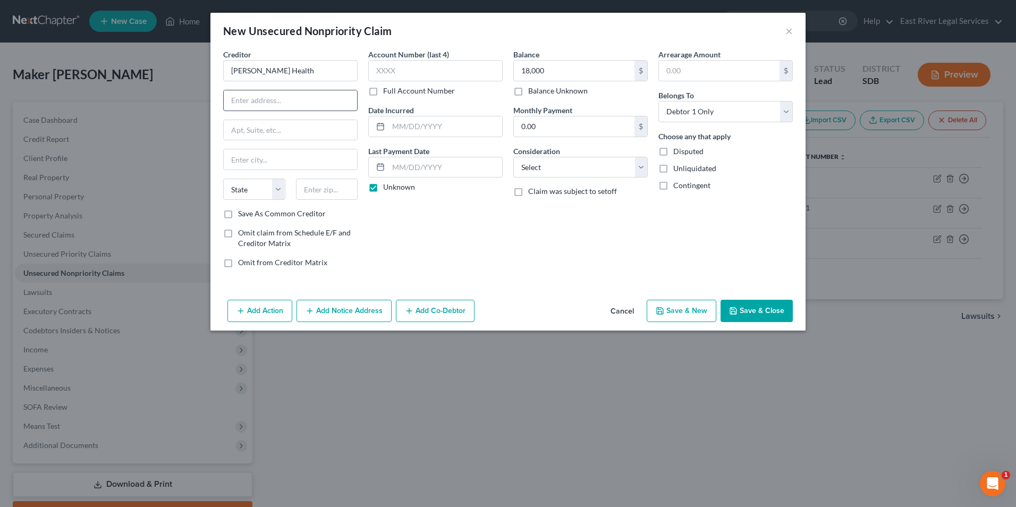
click at [273, 103] on input "text" at bounding box center [290, 100] width 133 height 20
paste input "1305 W 18th St"
type input "1305 W 18th St"
drag, startPoint x: 485, startPoint y: 248, endPoint x: 424, endPoint y: 239, distance: 61.3
click at [481, 248] on div "Account Number (last 4) Full Account Number Date Incurred Last Payment Date Unk…" at bounding box center [435, 162] width 145 height 227
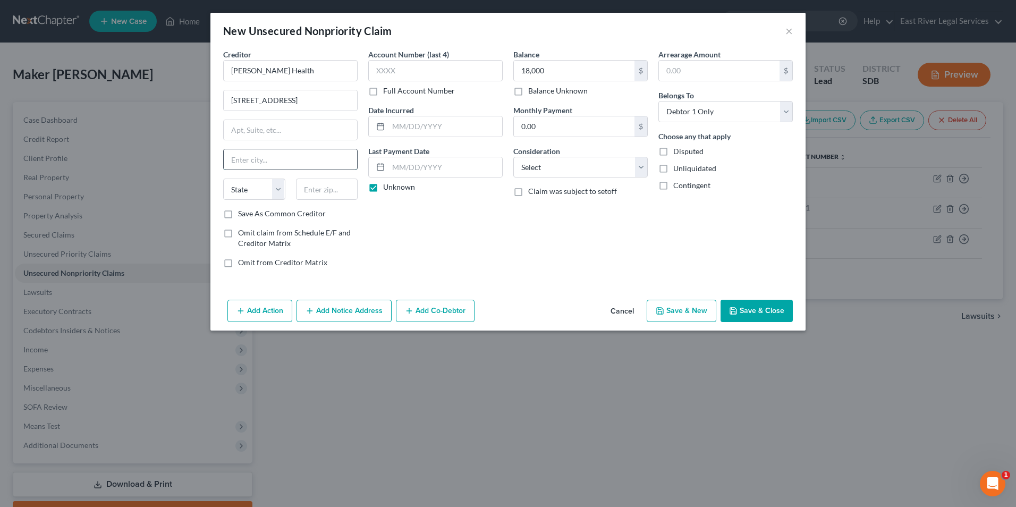
click at [276, 154] on input "text" at bounding box center [290, 159] width 133 height 20
type input "Sioux Falls"
click at [280, 190] on select "State AL AK AR AZ CA CO CT DE DC FL GA GU HI ID IL IN IA KS KY LA ME MD MA MI M…" at bounding box center [254, 189] width 62 height 21
select select "43"
click at [223, 179] on select "State AL AK AR AZ CA CO CT DE DC FL GA GU HI ID IL IN IA KS KY LA ME MD MA MI M…" at bounding box center [254, 189] width 62 height 21
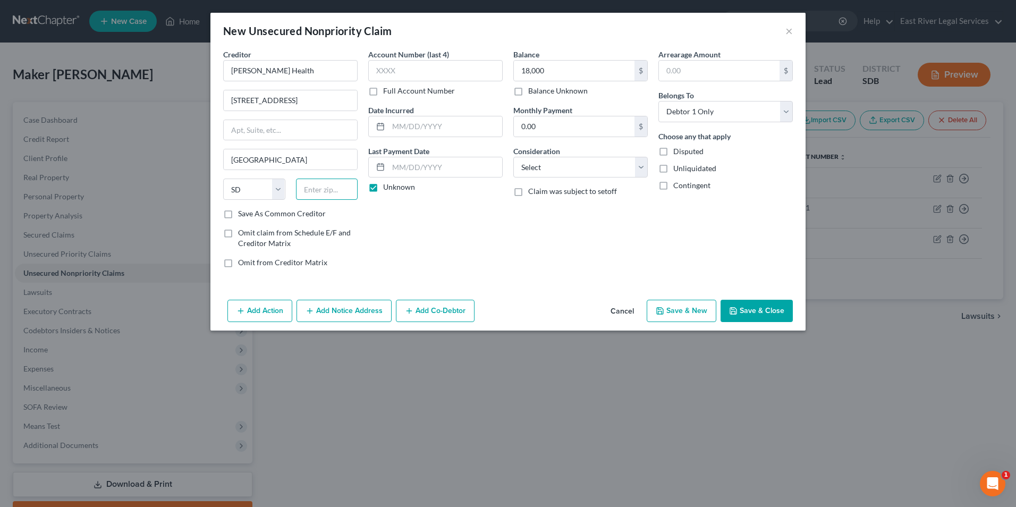
click at [329, 191] on input "text" at bounding box center [327, 189] width 62 height 21
click at [482, 252] on div "Account Number (last 4) Full Account Number Date Incurred Last Payment Date Unk…" at bounding box center [435, 162] width 145 height 227
click at [327, 192] on input "text" at bounding box center [327, 189] width 62 height 21
click at [321, 191] on input "text" at bounding box center [327, 189] width 62 height 21
paste input "57105"
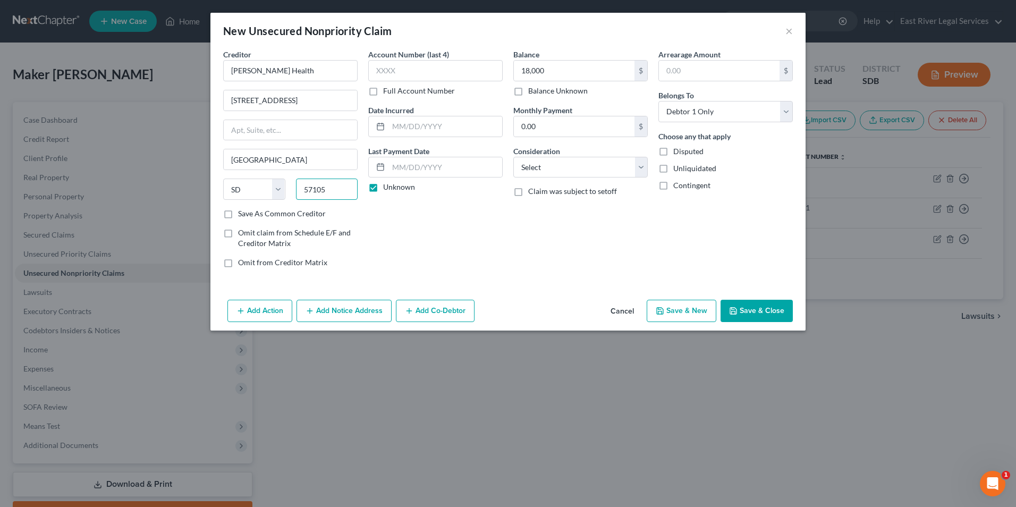
type input "57105"
click at [475, 249] on div "Account Number (last 4) Full Account Number Date Incurred Last Payment Date Unk…" at bounding box center [435, 162] width 145 height 227
click at [637, 174] on select "Select Cable / Satellite Services Collection Agency Credit Card Debt Debt Couns…" at bounding box center [580, 167] width 134 height 21
select select "9"
click at [513, 157] on select "Select Cable / Satellite Services Collection Agency Credit Card Debt Debt Couns…" at bounding box center [580, 167] width 134 height 21
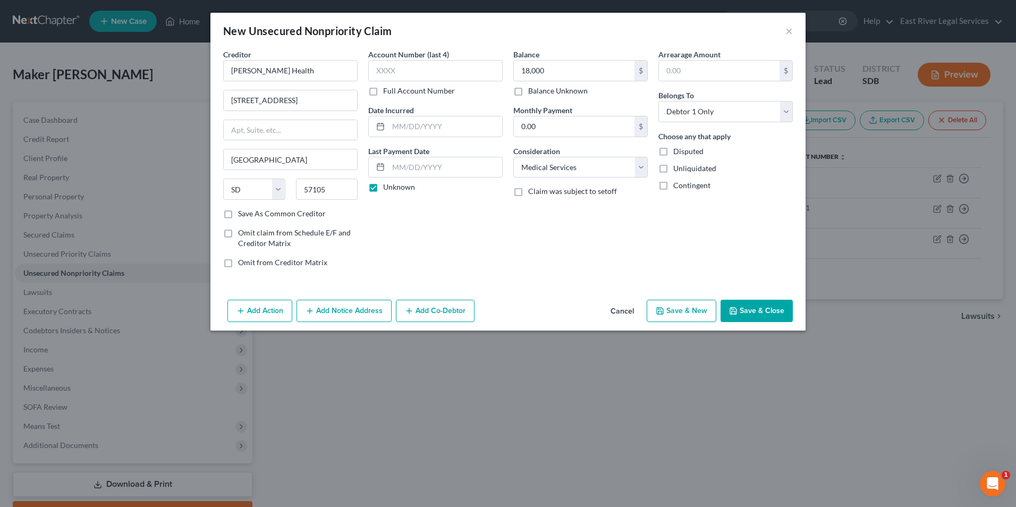
click at [760, 306] on button "Save & Close" at bounding box center [757, 311] width 72 height 22
type input "18,000.00"
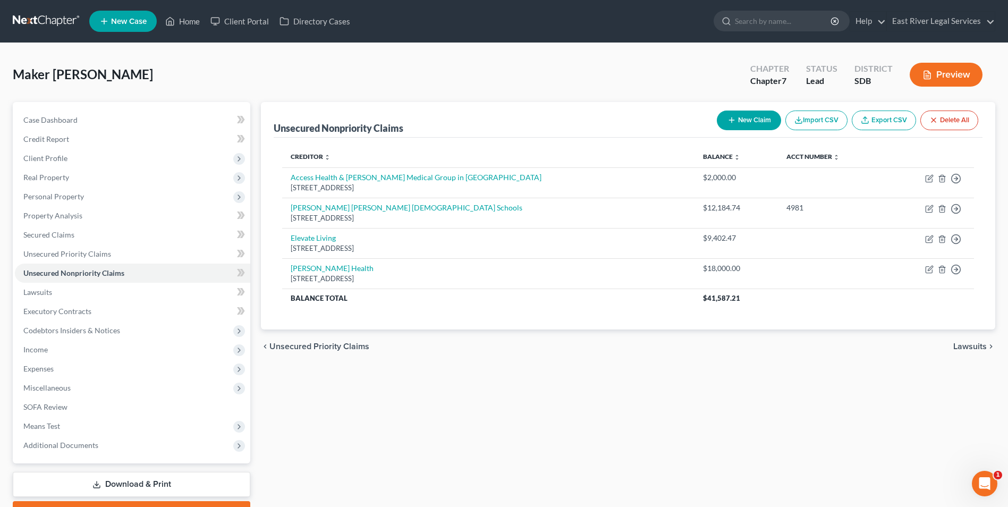
click at [653, 429] on div "Unsecured Nonpriority Claims New Claim Import CSV Export CSV Delete All Credito…" at bounding box center [628, 313] width 745 height 423
click at [92, 163] on span "Client Profile" at bounding box center [132, 158] width 235 height 19
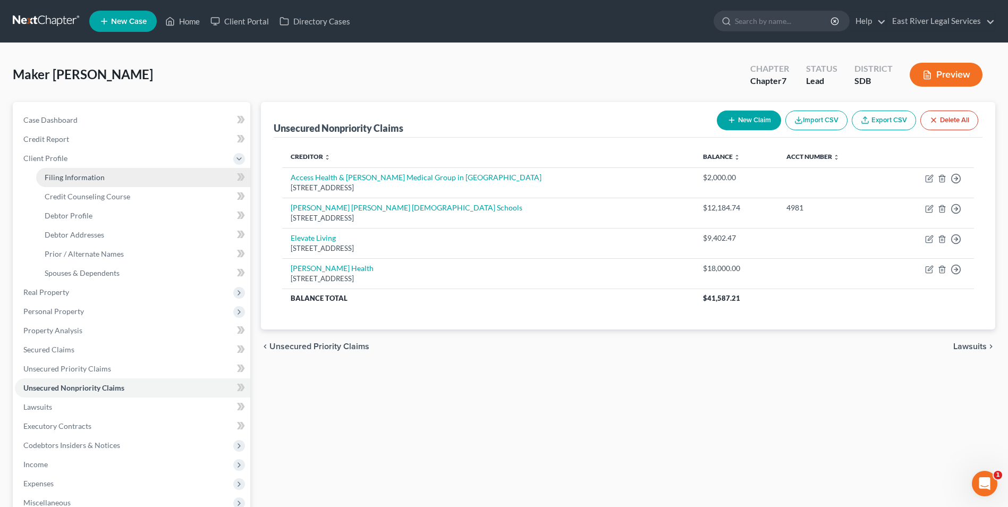
click at [123, 176] on link "Filing Information" at bounding box center [143, 177] width 214 height 19
select select "1"
select select "0"
select select "43"
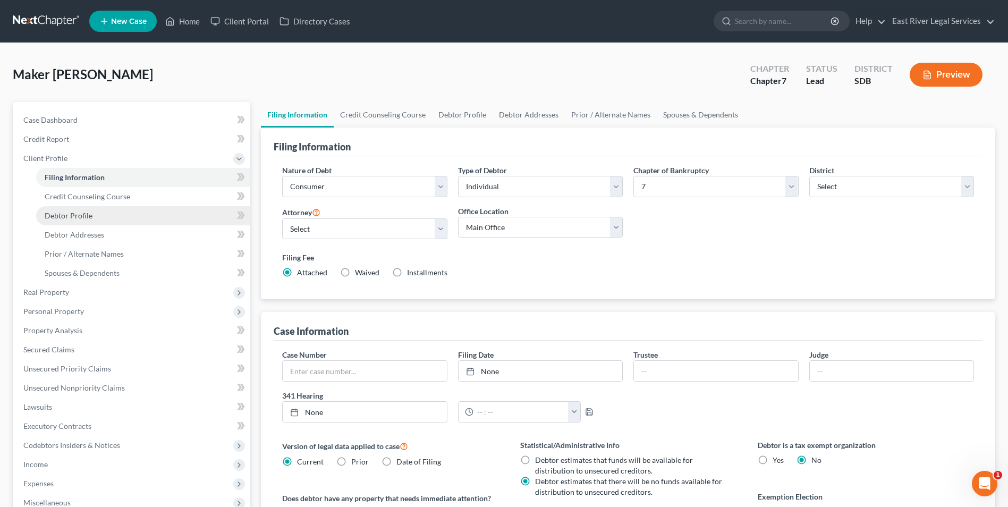
click at [126, 214] on link "Debtor Profile" at bounding box center [143, 215] width 214 height 19
select select "0"
select select "3"
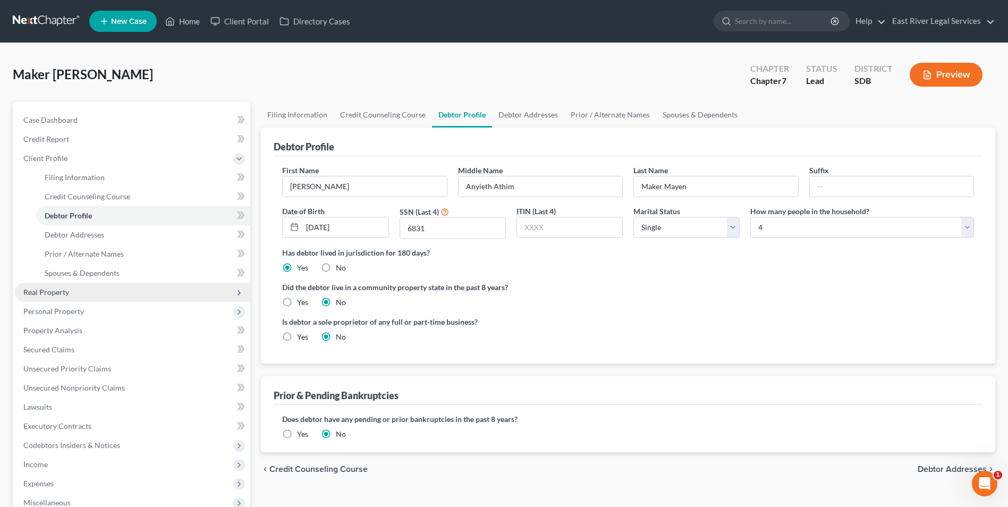
click at [94, 295] on span "Real Property" at bounding box center [132, 292] width 235 height 19
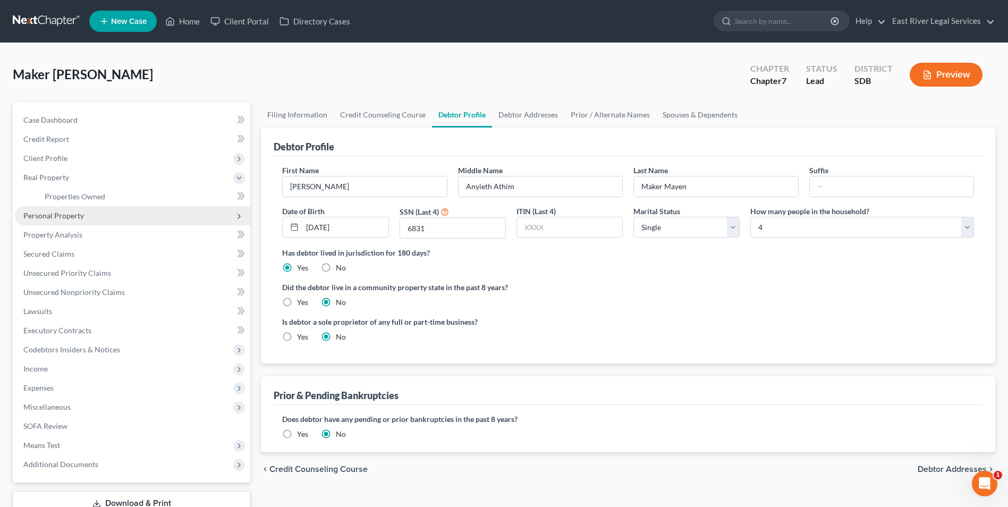
click at [119, 218] on span "Personal Property" at bounding box center [132, 215] width 235 height 19
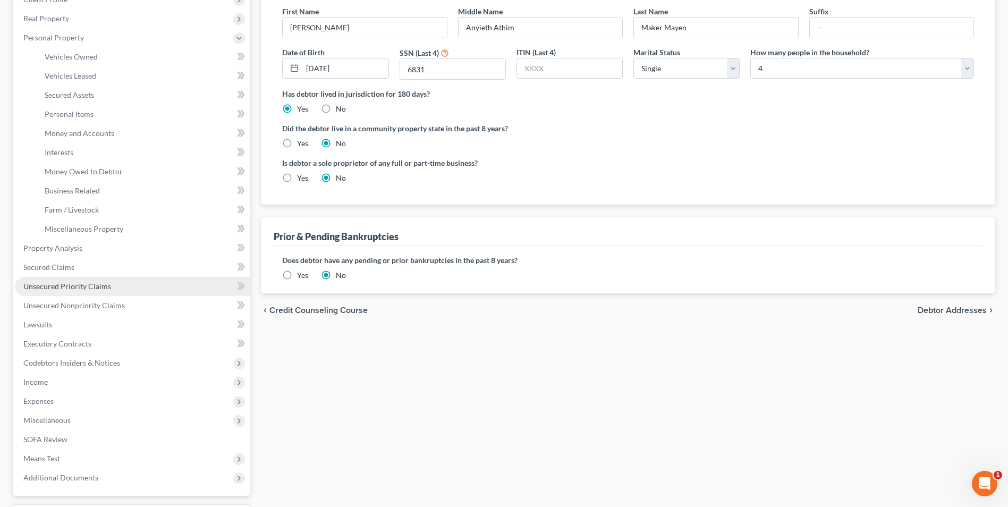
scroll to position [159, 0]
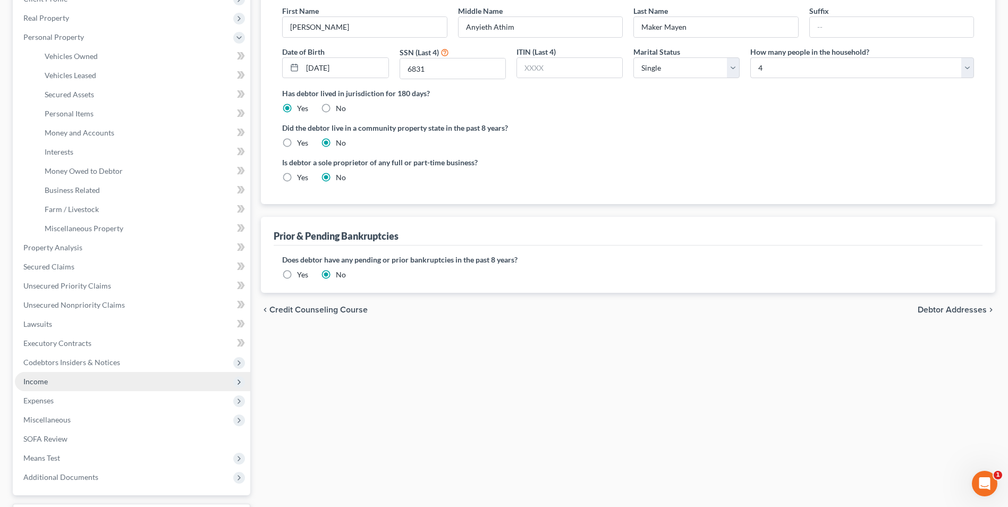
click at [94, 376] on span "Income" at bounding box center [132, 381] width 235 height 19
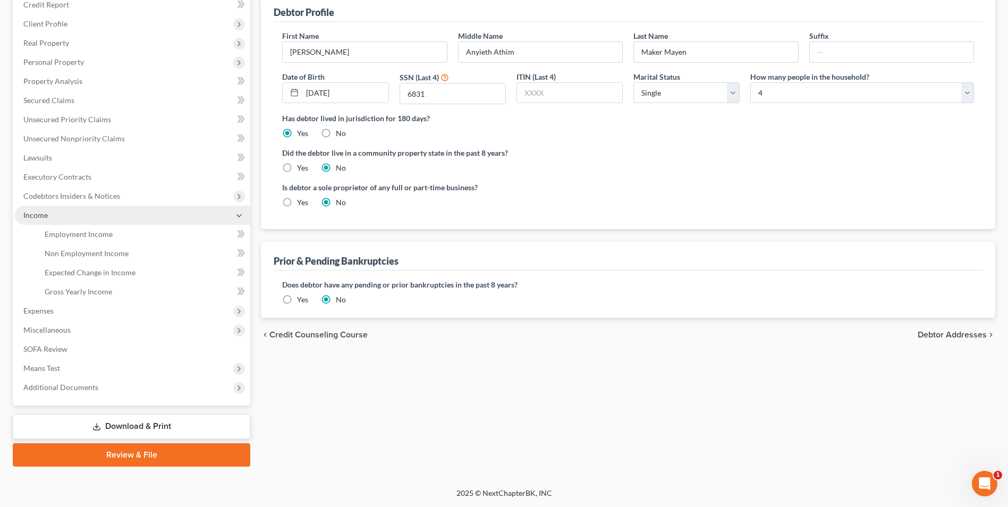
scroll to position [134, 0]
click at [85, 232] on span "Employment Income" at bounding box center [79, 234] width 68 height 9
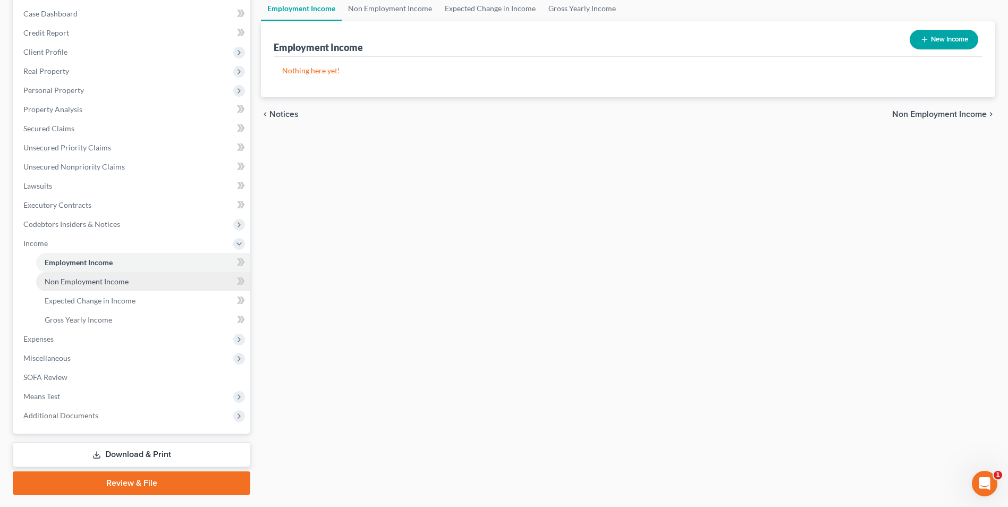
click at [125, 281] on span "Non Employment Income" at bounding box center [87, 281] width 84 height 9
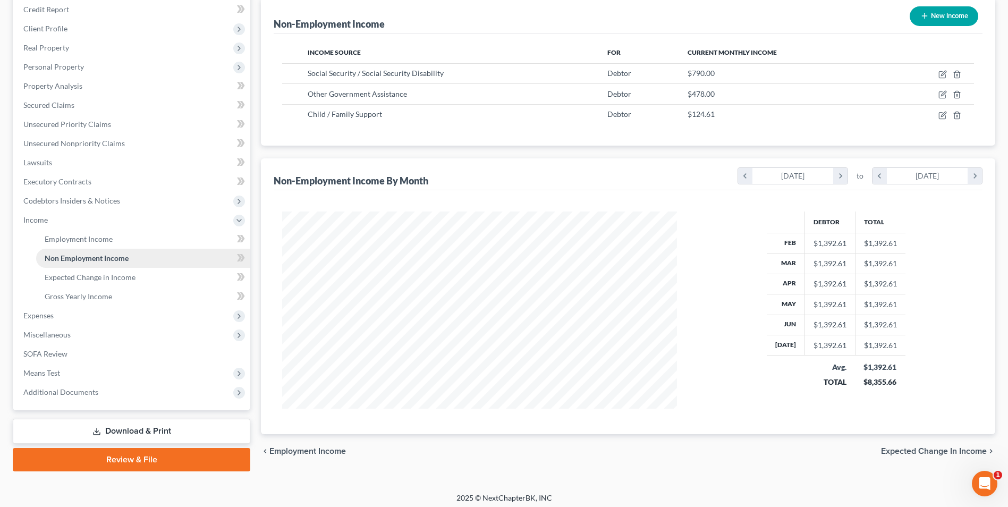
scroll to position [134, 0]
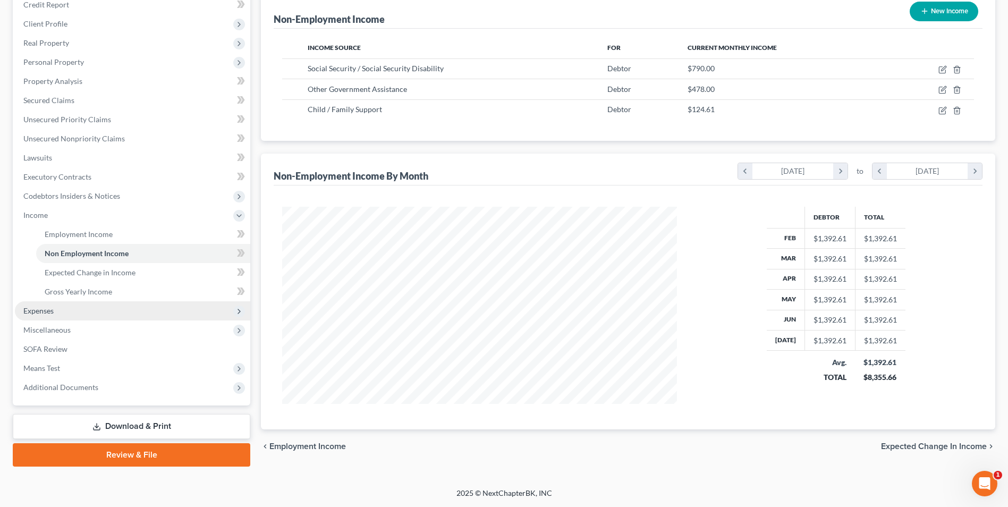
click at [122, 308] on span "Expenses" at bounding box center [132, 310] width 235 height 19
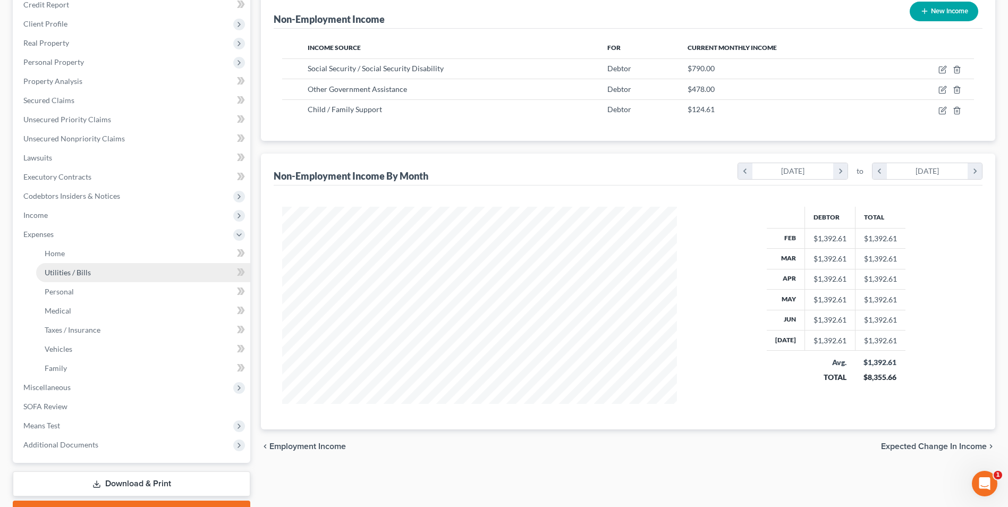
click at [112, 273] on link "Utilities / Bills" at bounding box center [143, 272] width 214 height 19
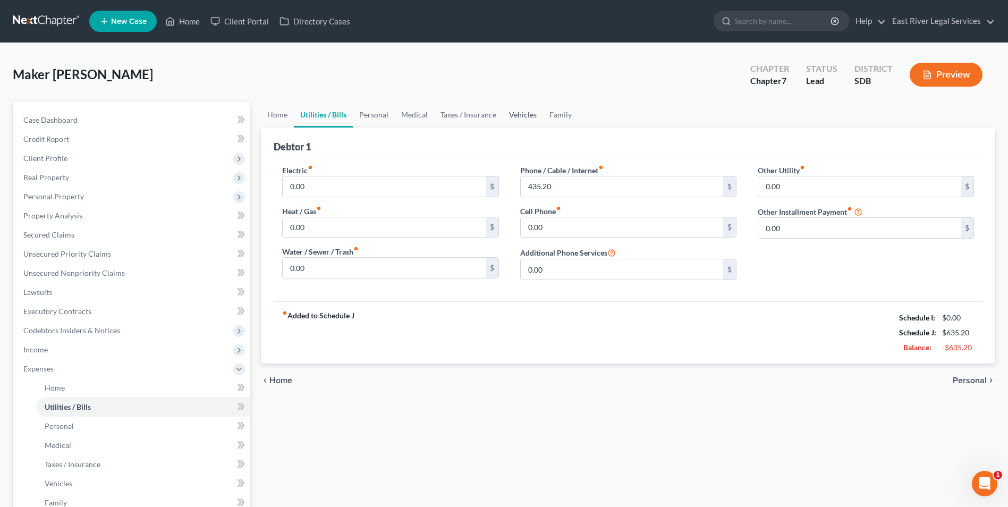
click at [517, 112] on link "Vehicles" at bounding box center [523, 115] width 40 height 26
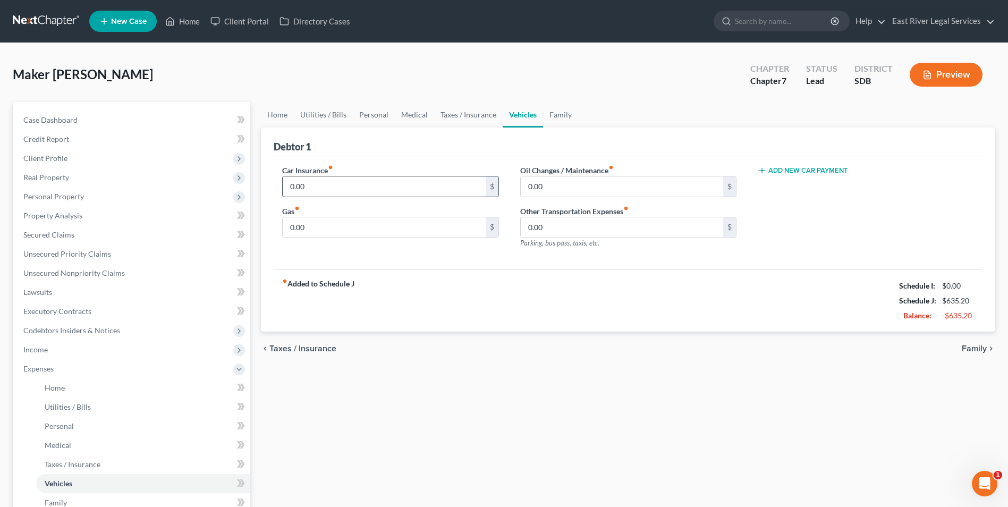
click at [451, 187] on input "0.00" at bounding box center [384, 186] width 202 height 20
type input "300"
click at [436, 397] on div "Home Utilities / Bills Personal Medical Taxes / Insurance Vehicles Family Debto…" at bounding box center [628, 380] width 745 height 556
click at [538, 395] on div "Home Utilities / Bills Personal Medical Taxes / Insurance Vehicles Family Debto…" at bounding box center [628, 380] width 745 height 556
click at [463, 115] on link "Taxes / Insurance" at bounding box center [468, 115] width 69 height 26
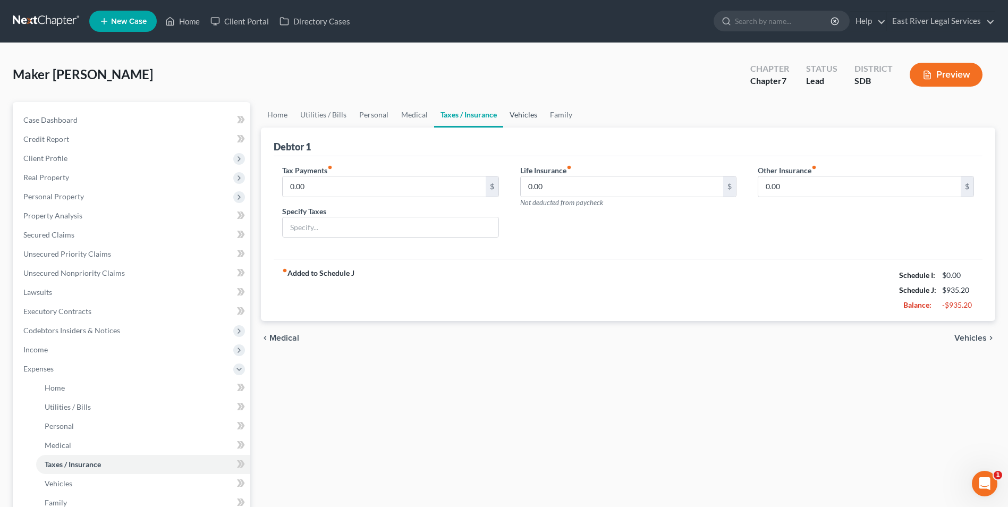
click at [508, 109] on link "Vehicles" at bounding box center [523, 115] width 40 height 26
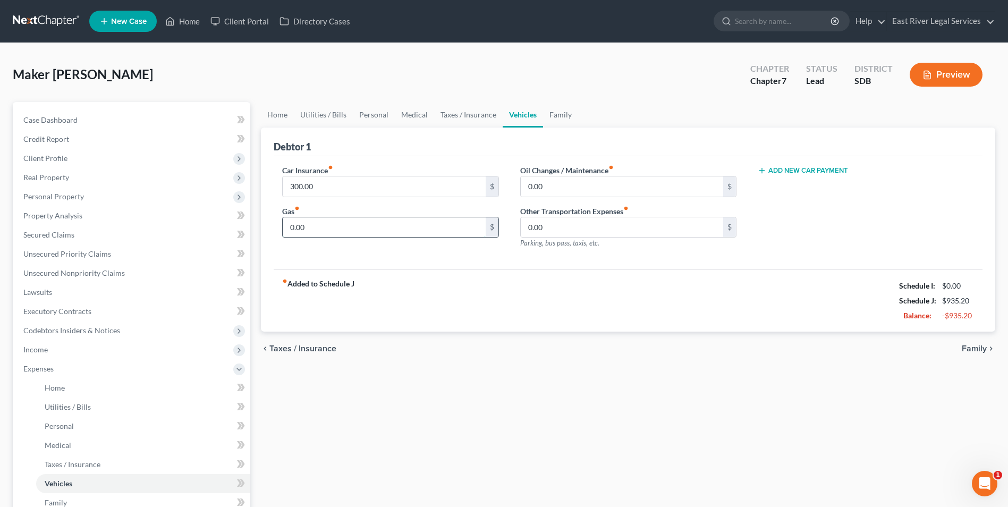
click at [393, 230] on input "0.00" at bounding box center [384, 227] width 202 height 20
drag, startPoint x: 475, startPoint y: 429, endPoint x: 455, endPoint y: 409, distance: 27.8
click at [474, 429] on div "Home Utilities / Bills Personal Medical Taxes / Insurance Vehicles Family Debto…" at bounding box center [628, 380] width 745 height 556
click at [365, 218] on input "0.00" at bounding box center [384, 227] width 202 height 20
type input "130"
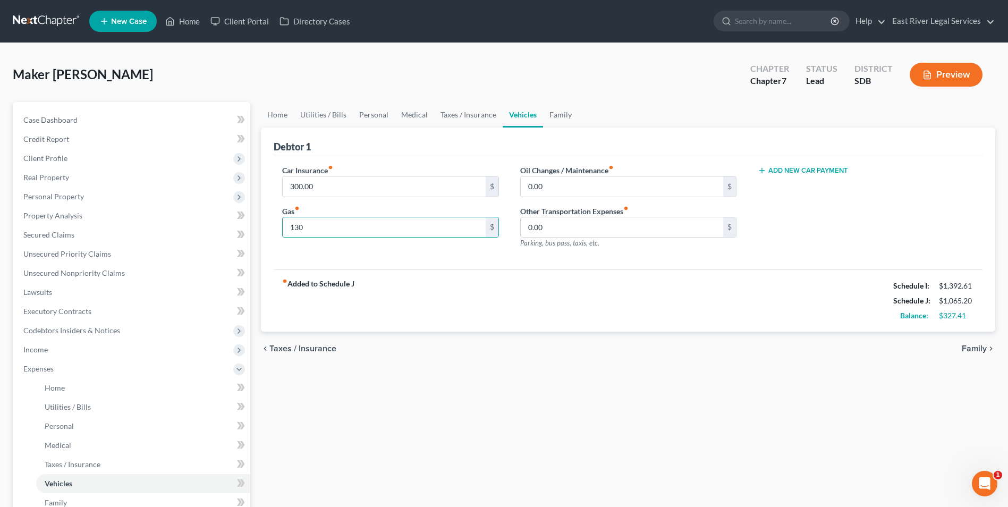
click at [352, 301] on strong "fiber_manual_record Added to Schedule J" at bounding box center [318, 300] width 72 height 45
click at [520, 314] on div "fiber_manual_record Added to Schedule J Schedule I: $1,392.61 Schedule J: $1,06…" at bounding box center [628, 300] width 709 height 62
click at [554, 116] on link "Family" at bounding box center [560, 115] width 35 height 26
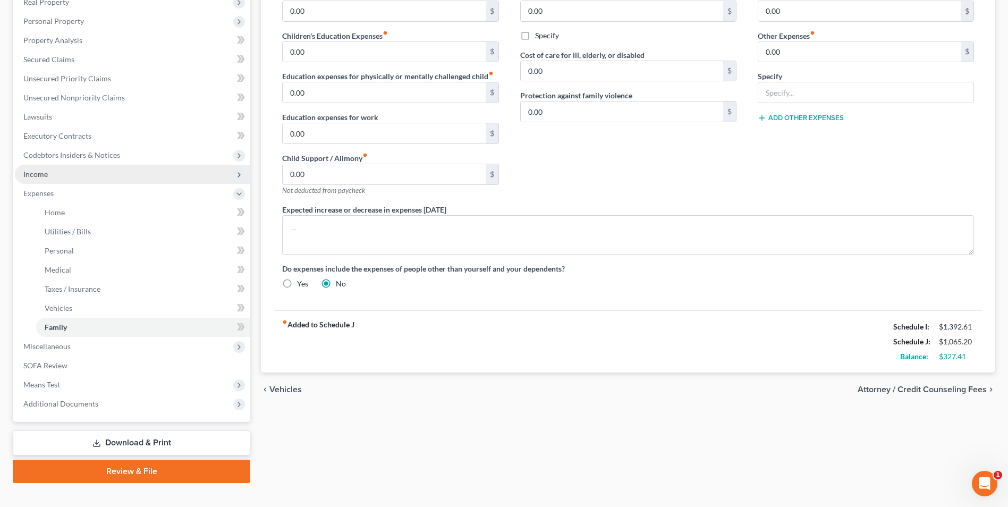
scroll to position [192, 0]
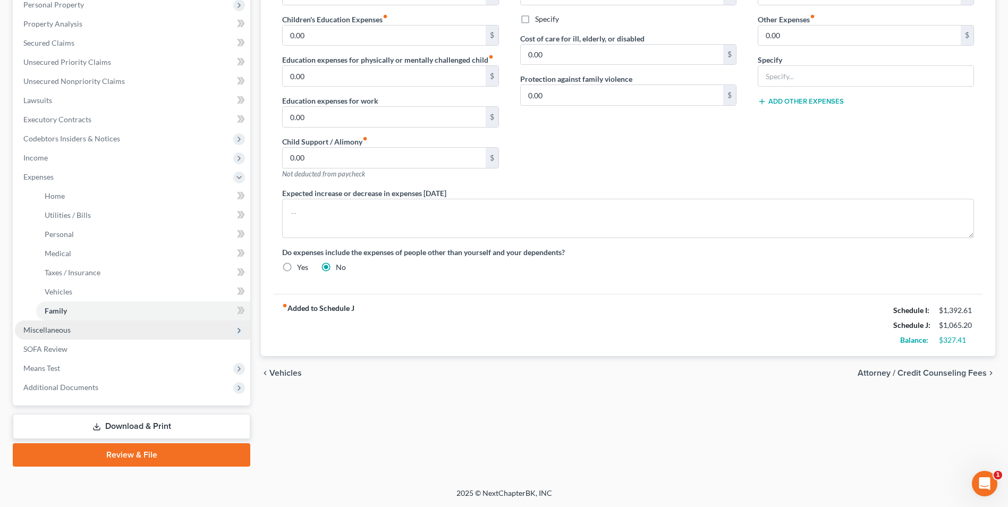
click at [102, 331] on span "Miscellaneous" at bounding box center [132, 329] width 235 height 19
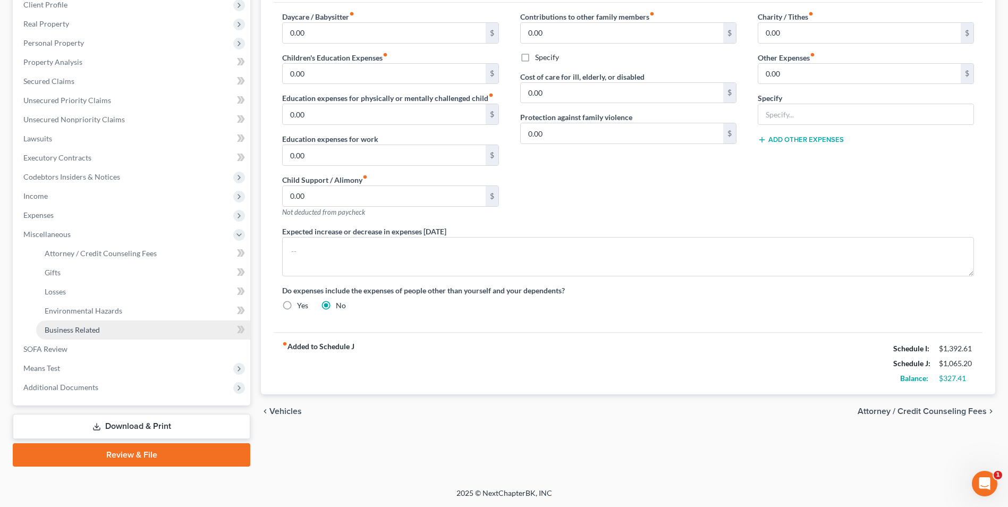
scroll to position [154, 0]
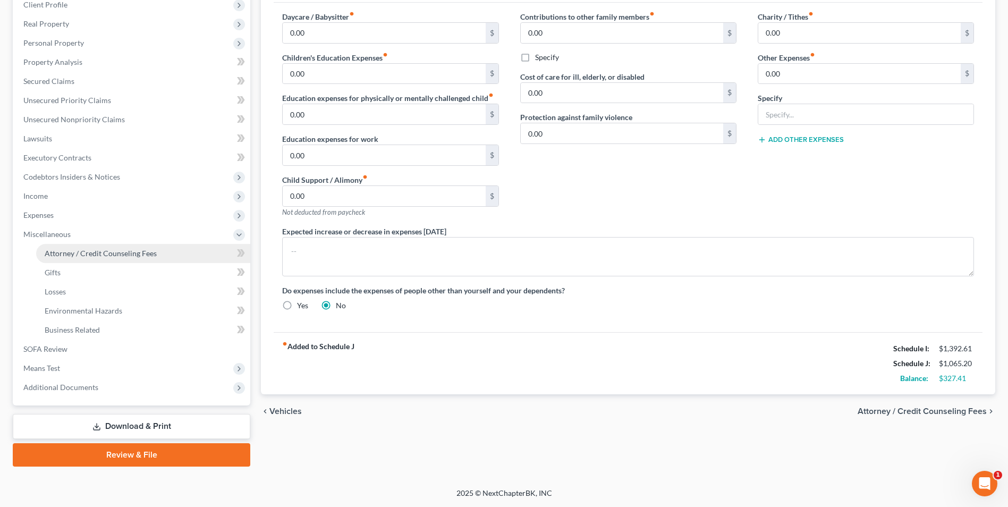
click at [106, 258] on link "Attorney / Credit Counseling Fees" at bounding box center [143, 253] width 214 height 19
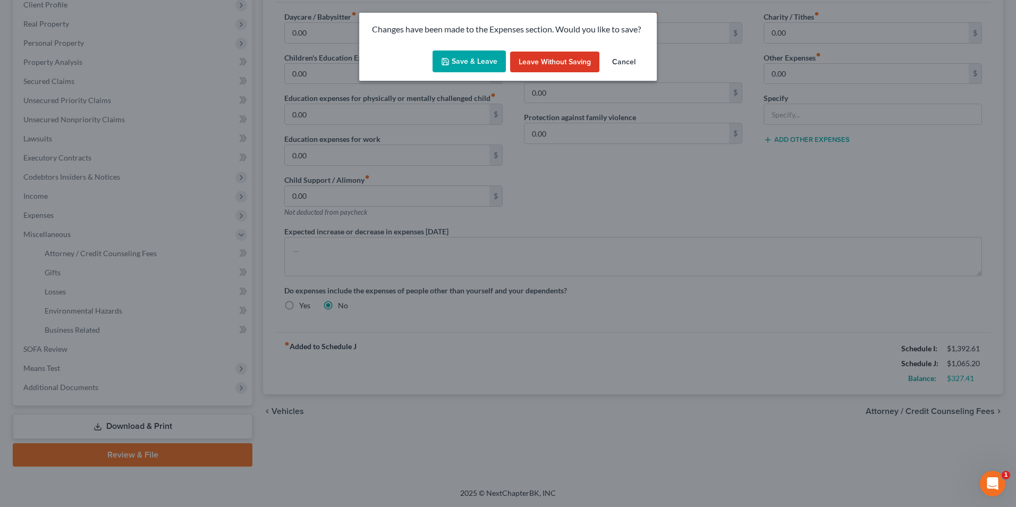
click at [477, 64] on button "Save & Leave" at bounding box center [469, 61] width 73 height 22
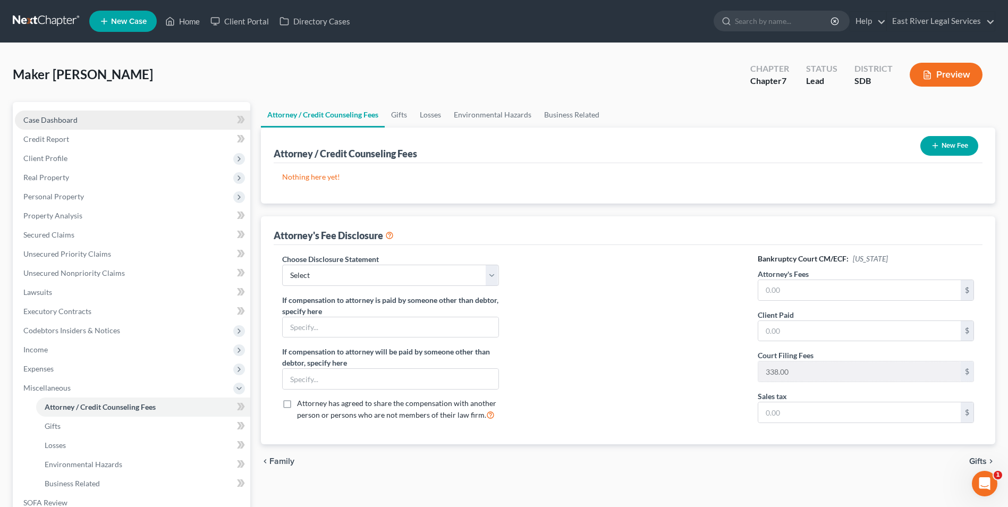
click at [112, 119] on link "Case Dashboard" at bounding box center [132, 120] width 235 height 19
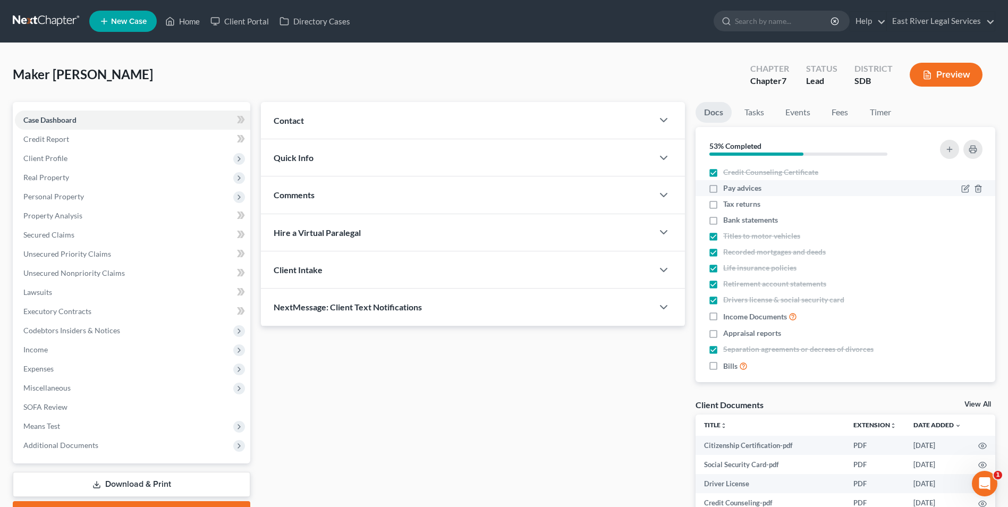
scroll to position [10, 0]
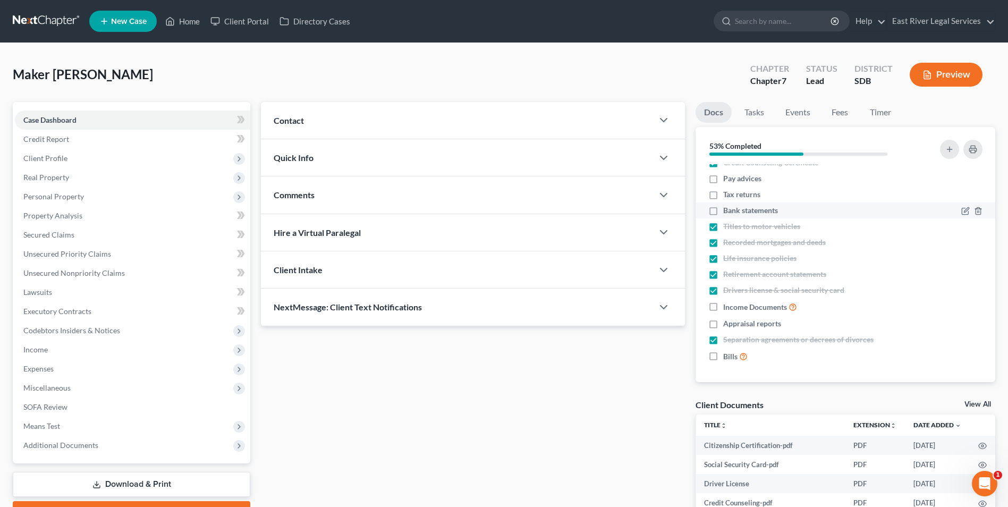
click at [723, 212] on label "Bank statements" at bounding box center [750, 210] width 55 height 11
click at [728, 212] on input "Bank statements" at bounding box center [731, 208] width 7 height 7
checkbox input "true"
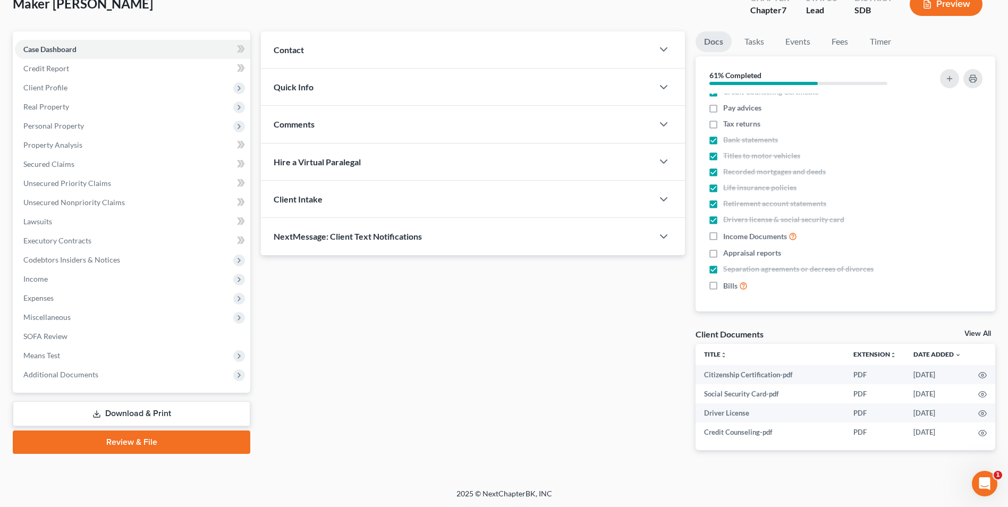
scroll to position [71, 0]
click at [977, 332] on link "View All" at bounding box center [978, 332] width 27 height 7
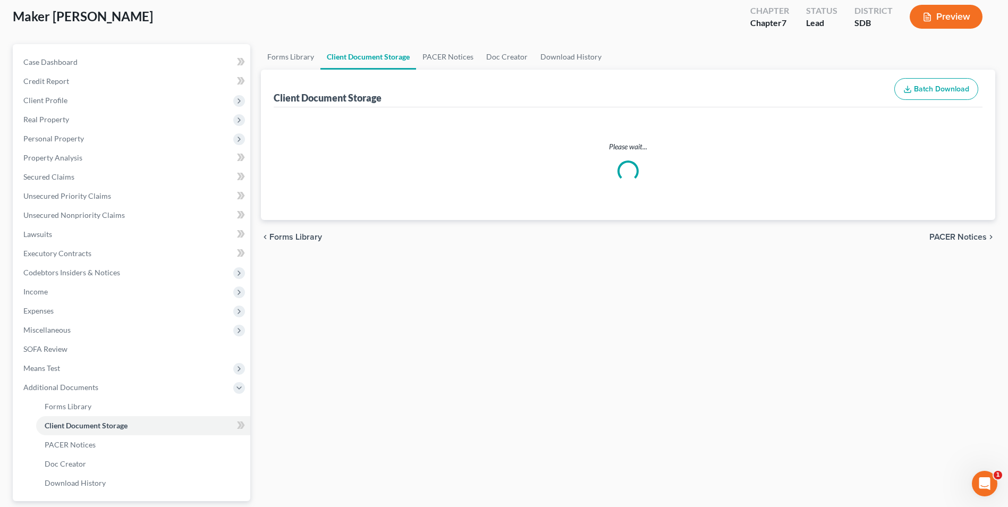
select select "0"
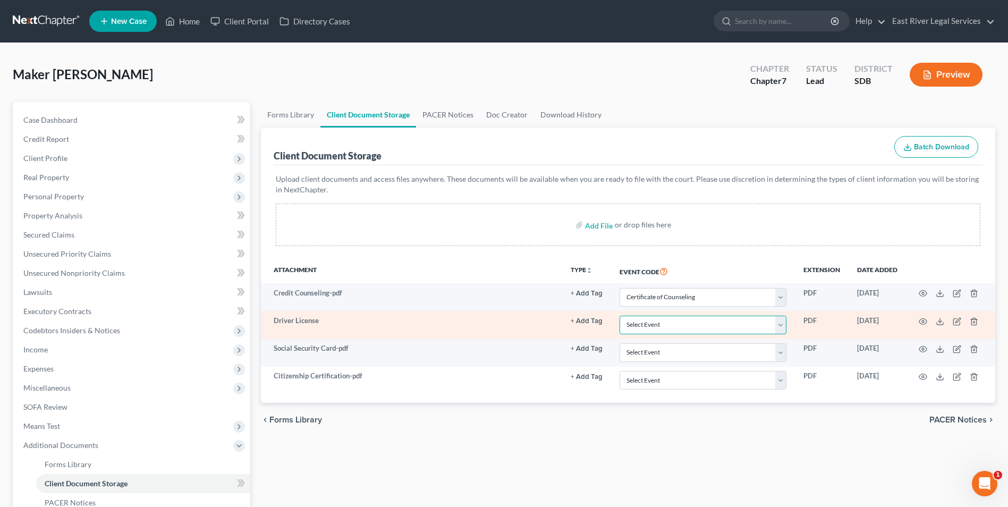
drag, startPoint x: 761, startPoint y: 326, endPoint x: 755, endPoint y: 326, distance: 5.3
click at [761, 326] on select "Select Event Certificate of Counseling Disclosure of Compensation of Attorney f…" at bounding box center [703, 325] width 167 height 19
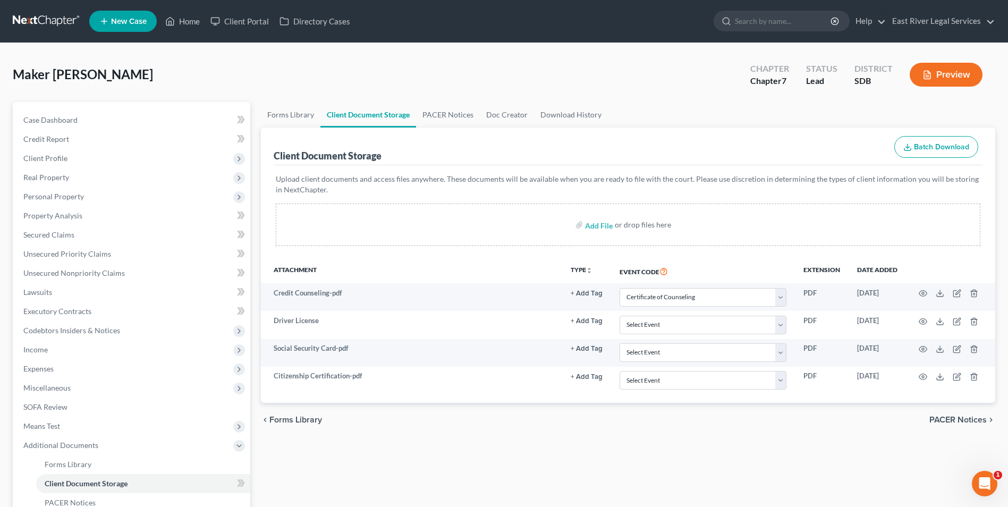
click at [680, 449] on div "Forms Library Client Document Storage PACER Notices Doc Creator Download Histor…" at bounding box center [628, 361] width 745 height 518
click at [596, 226] on input "file" at bounding box center [598, 224] width 26 height 19
click at [591, 225] on input "file" at bounding box center [598, 224] width 26 height 19
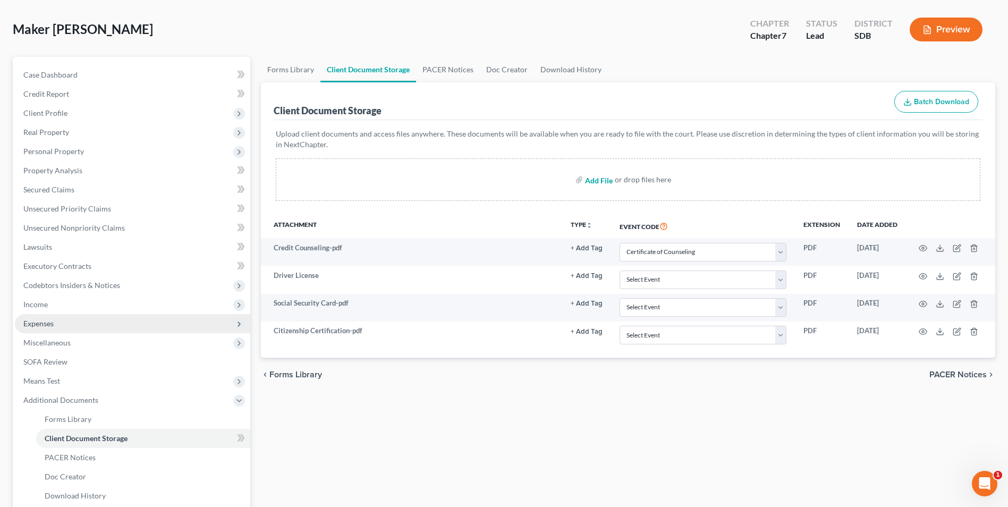
scroll to position [106, 0]
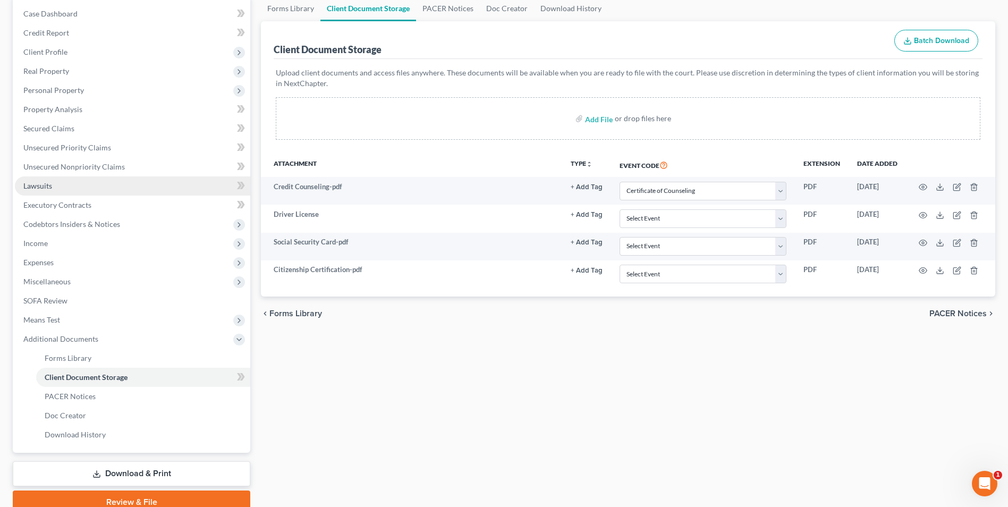
click at [117, 192] on link "Lawsuits" at bounding box center [132, 185] width 235 height 19
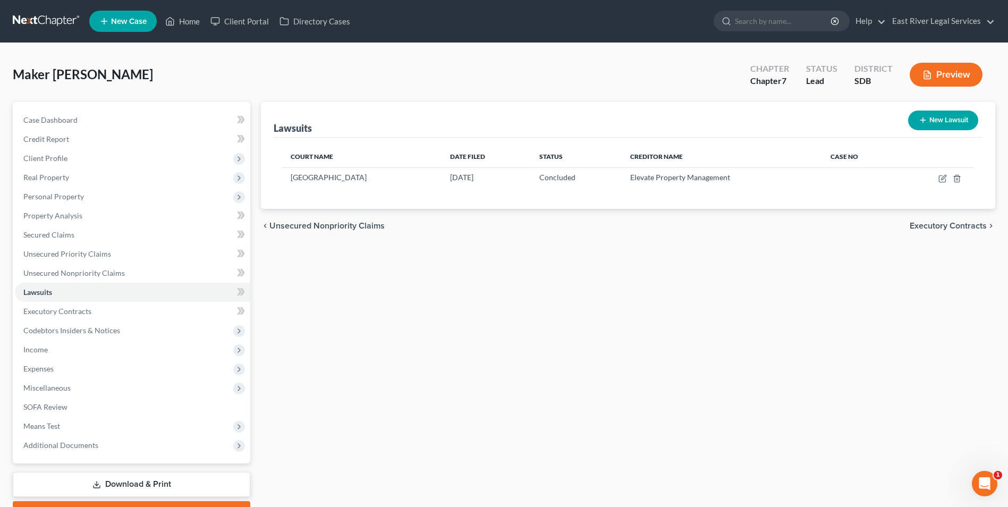
click at [929, 121] on button "New Lawsuit" at bounding box center [943, 121] width 70 height 20
select select "0"
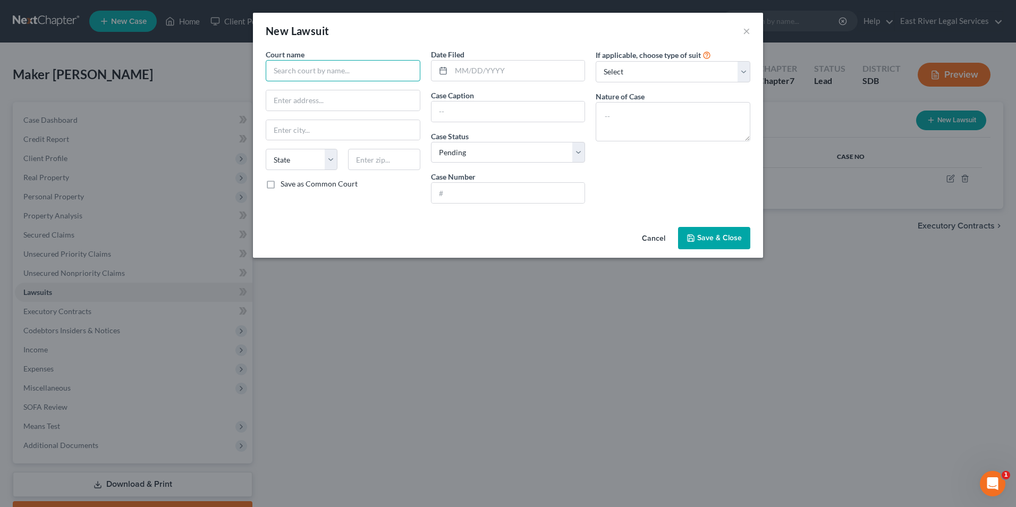
click at [361, 69] on input "text" at bounding box center [343, 70] width 155 height 21
click at [743, 32] on button "×" at bounding box center [746, 30] width 7 height 13
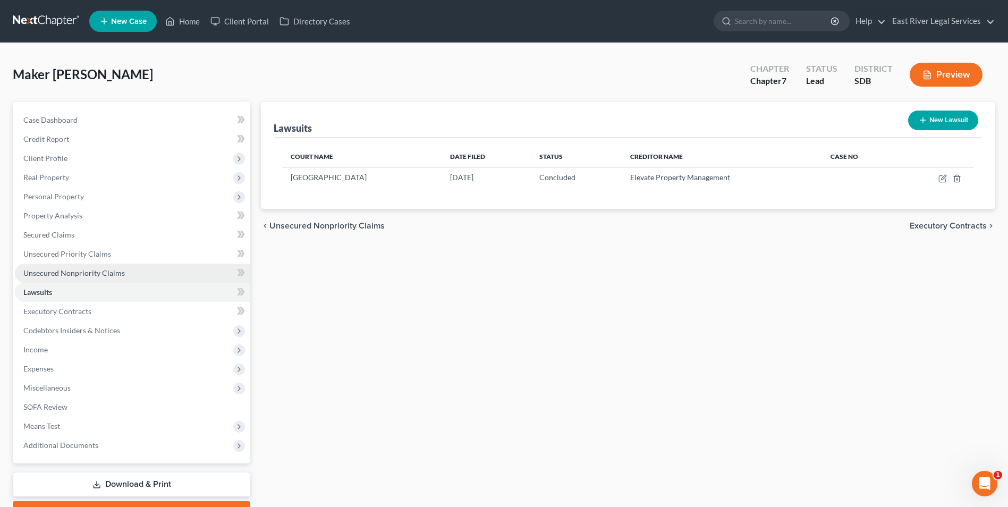
click at [104, 275] on span "Unsecured Nonpriority Claims" at bounding box center [74, 272] width 102 height 9
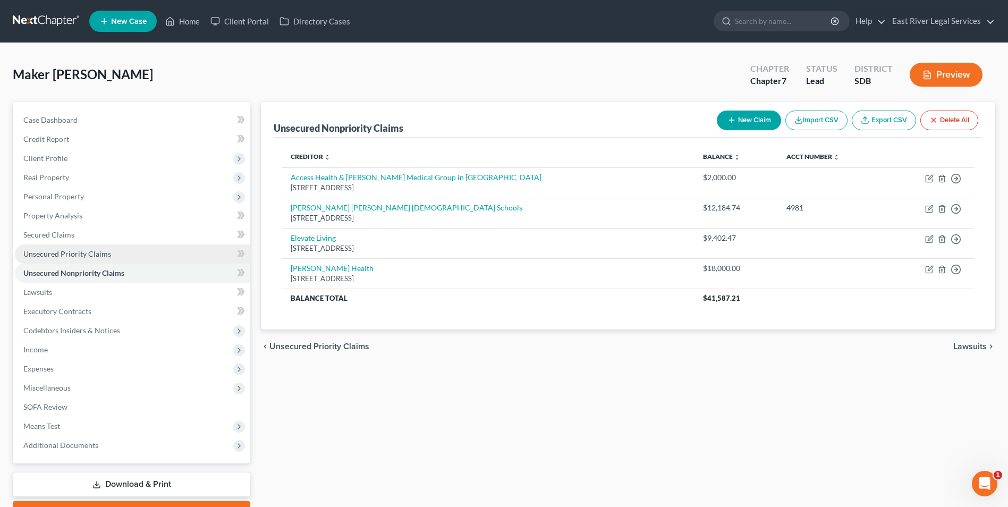
click at [99, 253] on span "Unsecured Priority Claims" at bounding box center [67, 253] width 88 height 9
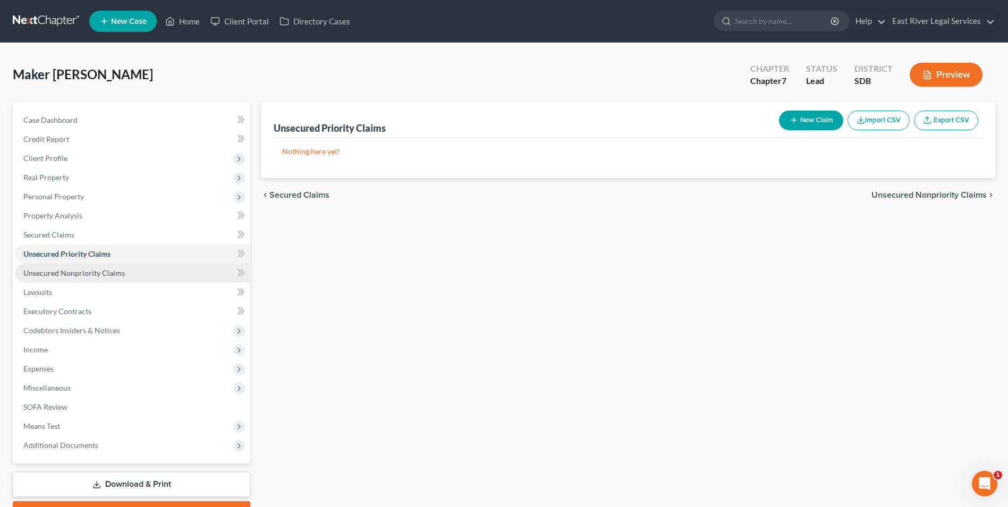
click at [131, 271] on link "Unsecured Nonpriority Claims" at bounding box center [132, 273] width 235 height 19
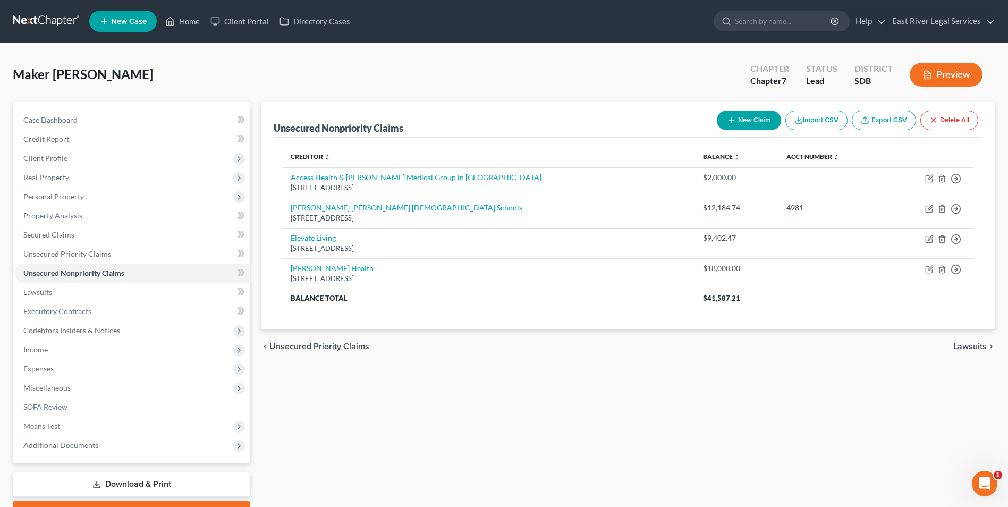
click at [734, 119] on button "New Claim" at bounding box center [749, 121] width 64 height 20
select select "0"
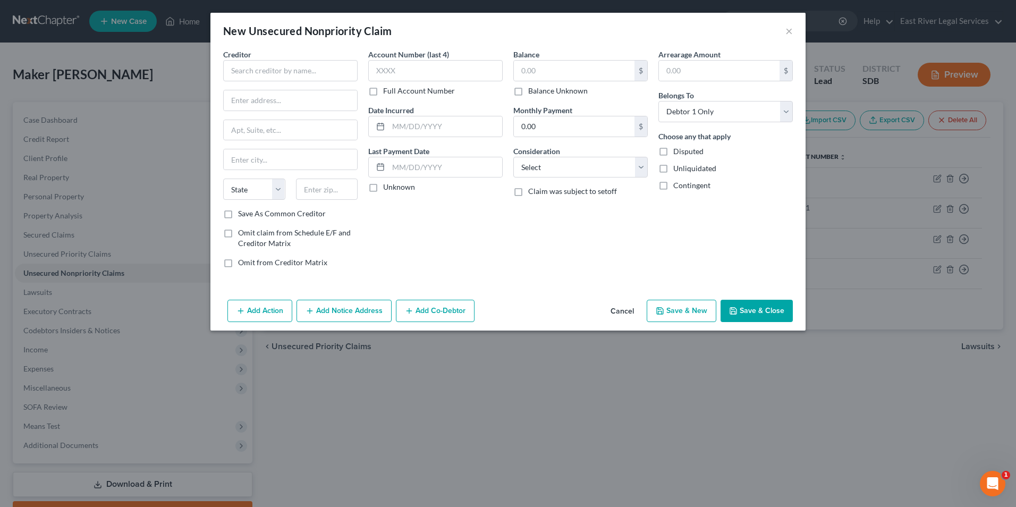
click at [328, 82] on div "Creditor * State AL AK AR AZ CA CO CT DE DC FL GA GU HI ID IL IN IA KS KY LA ME…" at bounding box center [290, 128] width 134 height 159
click at [328, 73] on input "text" at bounding box center [290, 70] width 134 height 21
type input "L"
type input "LL Lloyd Properties"
drag, startPoint x: 392, startPoint y: 55, endPoint x: 392, endPoint y: 66, distance: 11.7
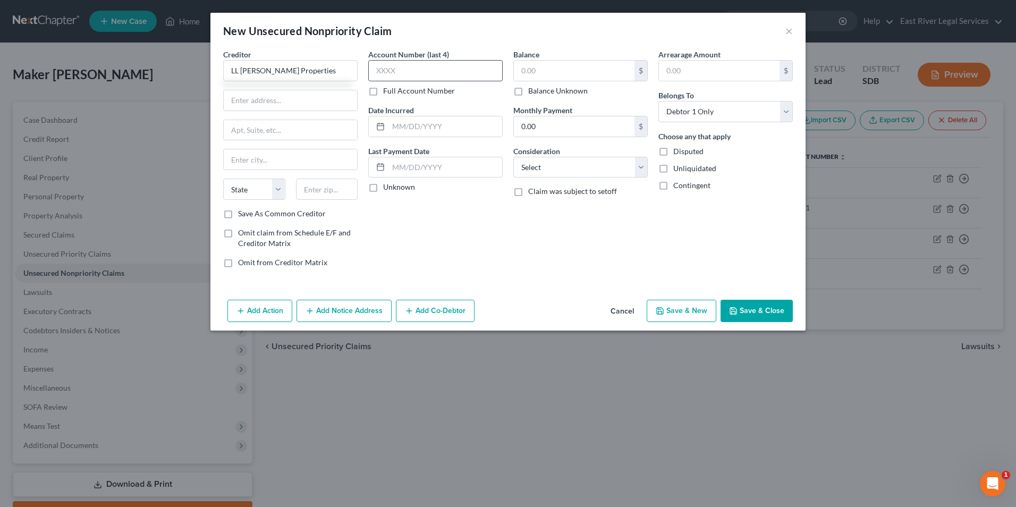
click at [392, 55] on label "Account Number (last 4)" at bounding box center [408, 54] width 81 height 11
click at [392, 66] on input "text" at bounding box center [435, 70] width 134 height 21
type input "3"
click at [791, 27] on button "×" at bounding box center [788, 30] width 7 height 13
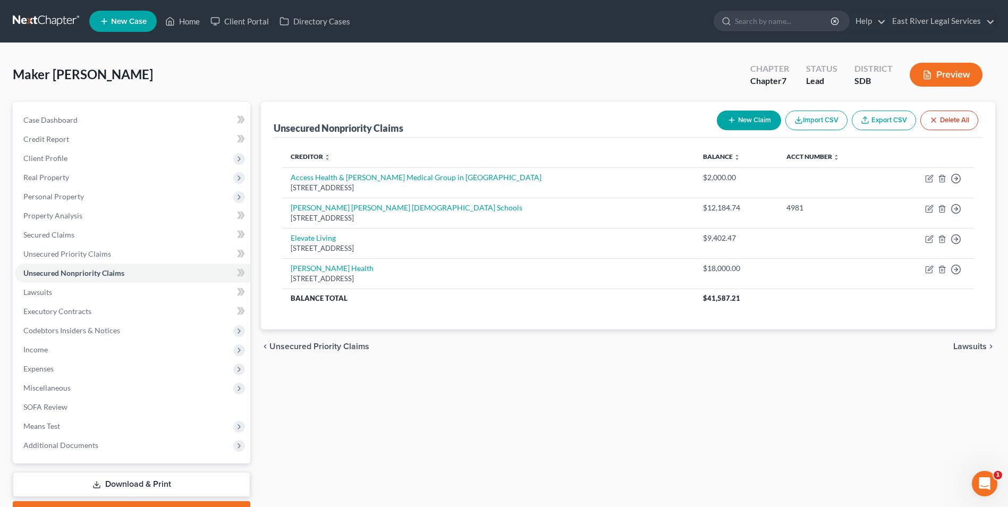
click at [610, 387] on div "Unsecured Nonpriority Claims New Claim Import CSV Export CSV Delete All Credito…" at bounding box center [628, 313] width 745 height 423
click at [119, 123] on link "Case Dashboard" at bounding box center [132, 120] width 235 height 19
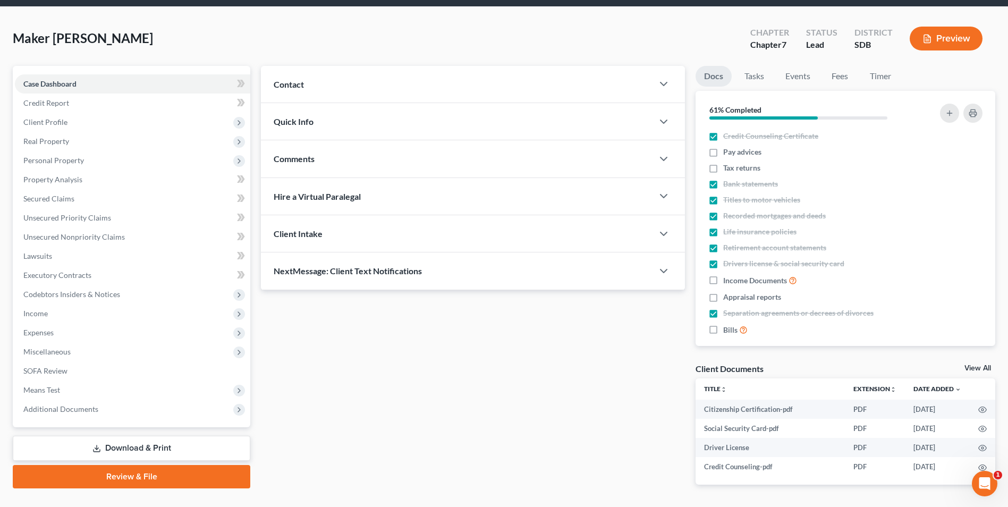
scroll to position [71, 0]
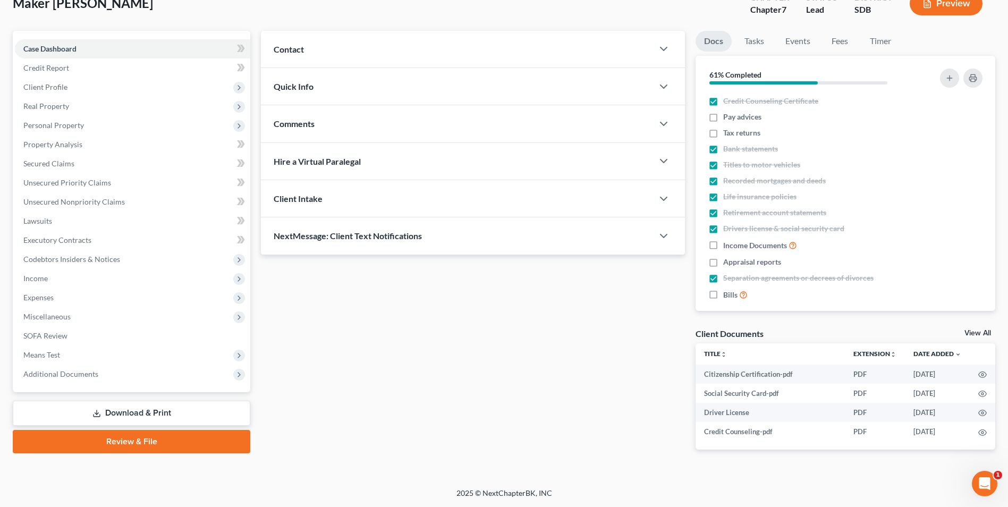
click at [981, 331] on link "View All" at bounding box center [978, 332] width 27 height 7
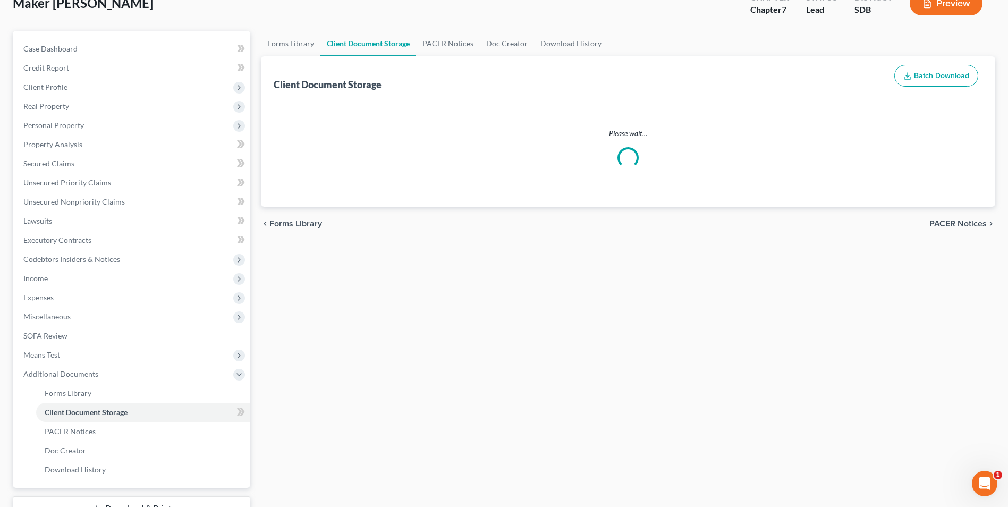
scroll to position [22, 0]
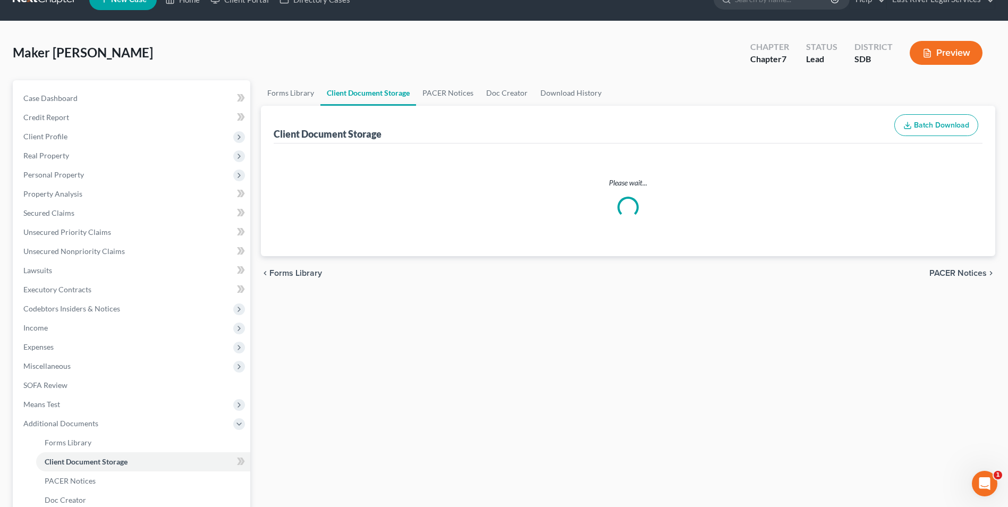
select select "0"
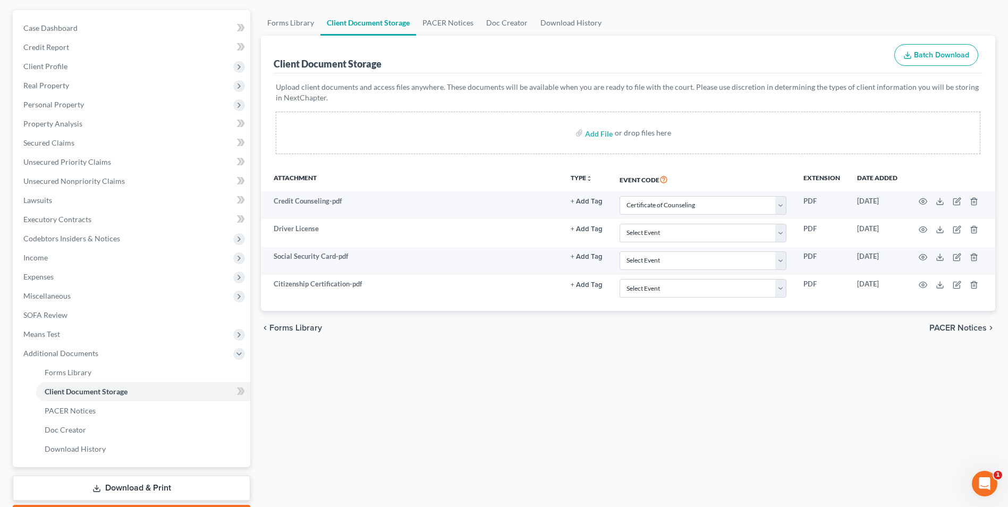
scroll to position [47, 0]
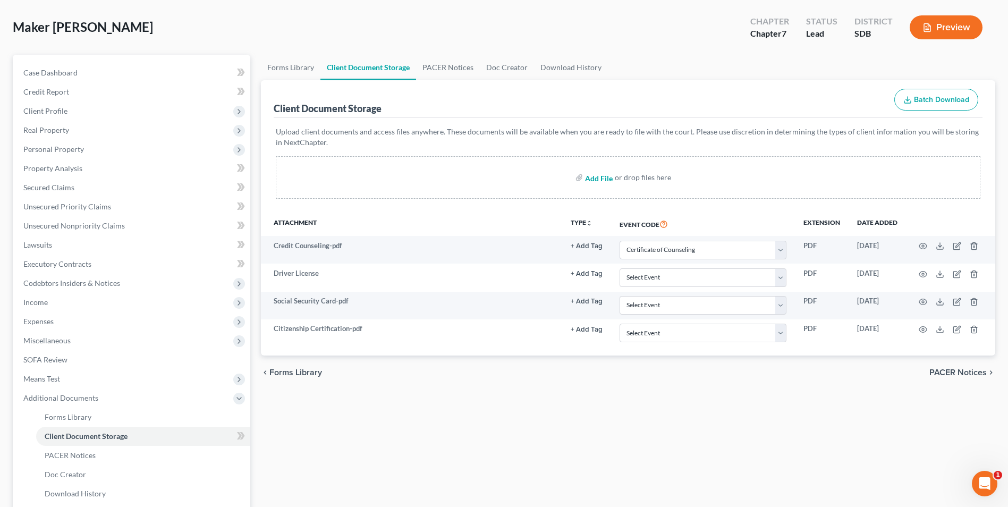
click at [598, 178] on input "file" at bounding box center [598, 177] width 26 height 19
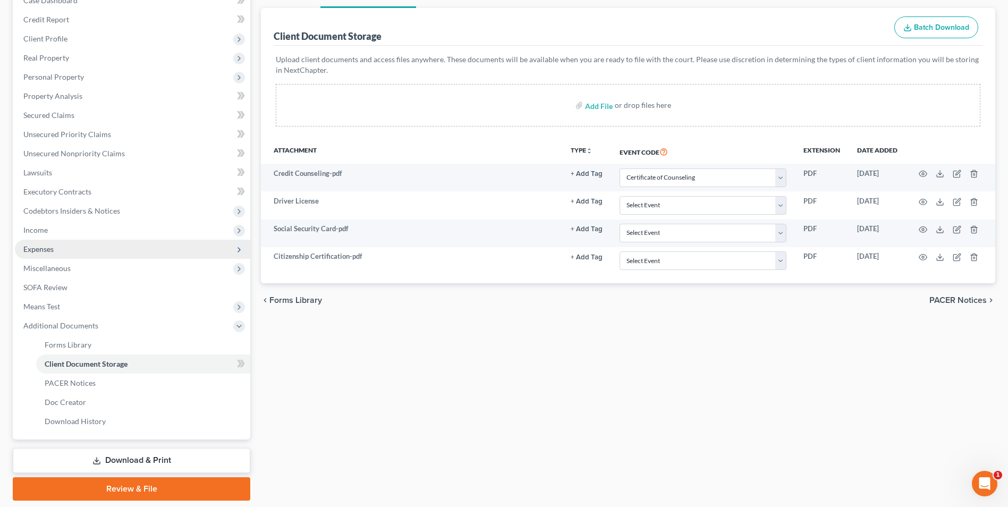
scroll to position [100, 0]
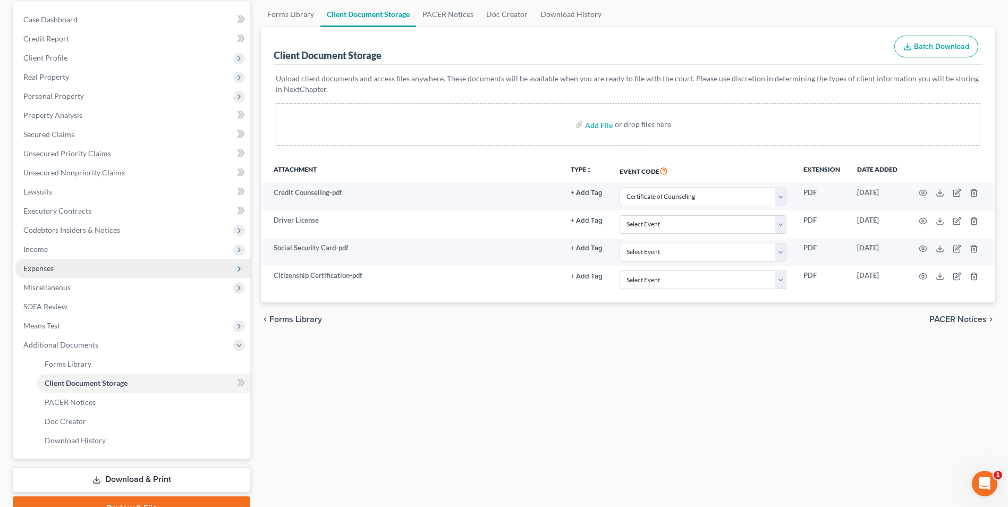
click at [71, 265] on span "Expenses" at bounding box center [132, 268] width 235 height 19
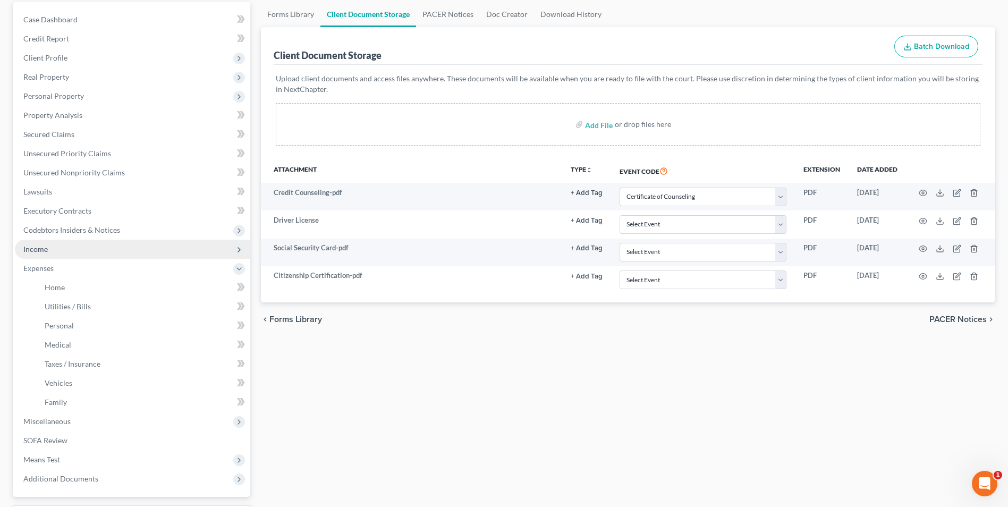
click at [73, 250] on span "Income" at bounding box center [132, 249] width 235 height 19
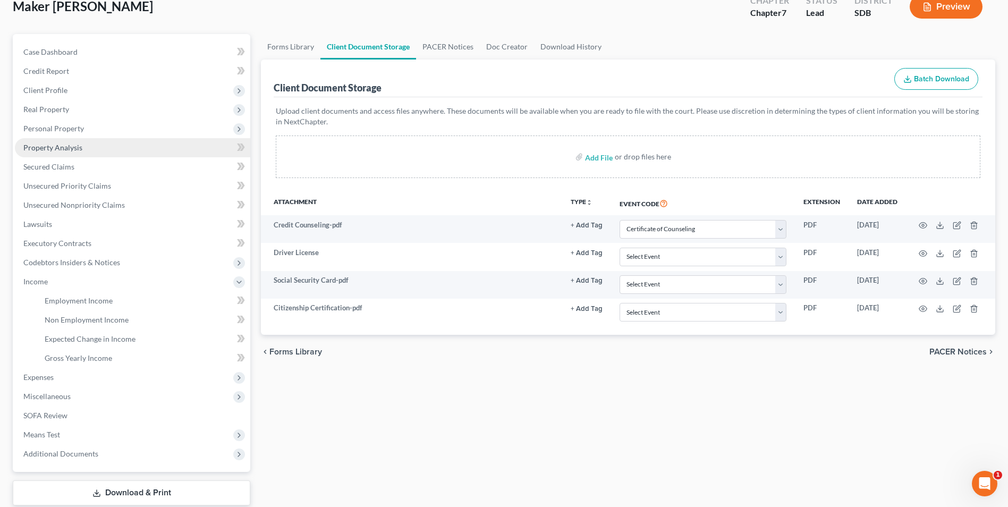
scroll to position [47, 0]
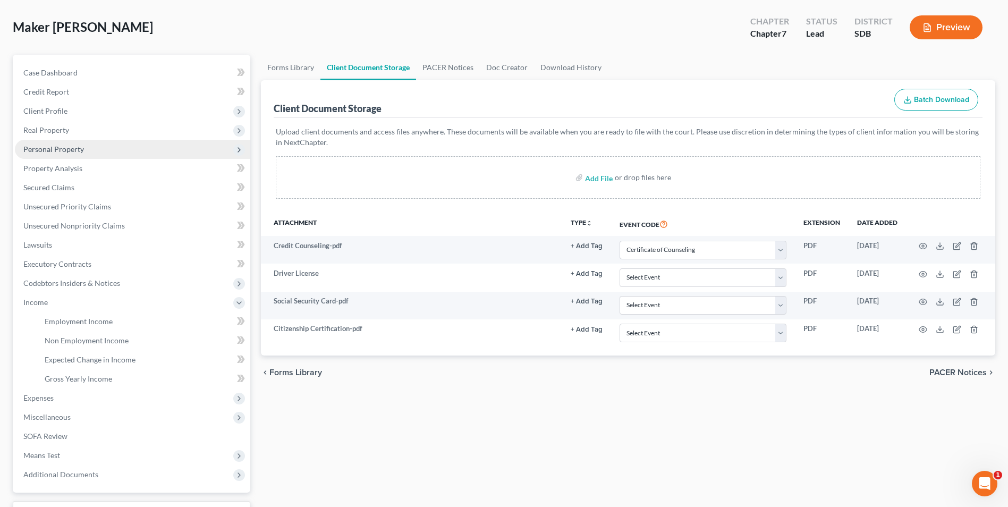
click at [97, 151] on span "Personal Property" at bounding box center [132, 149] width 235 height 19
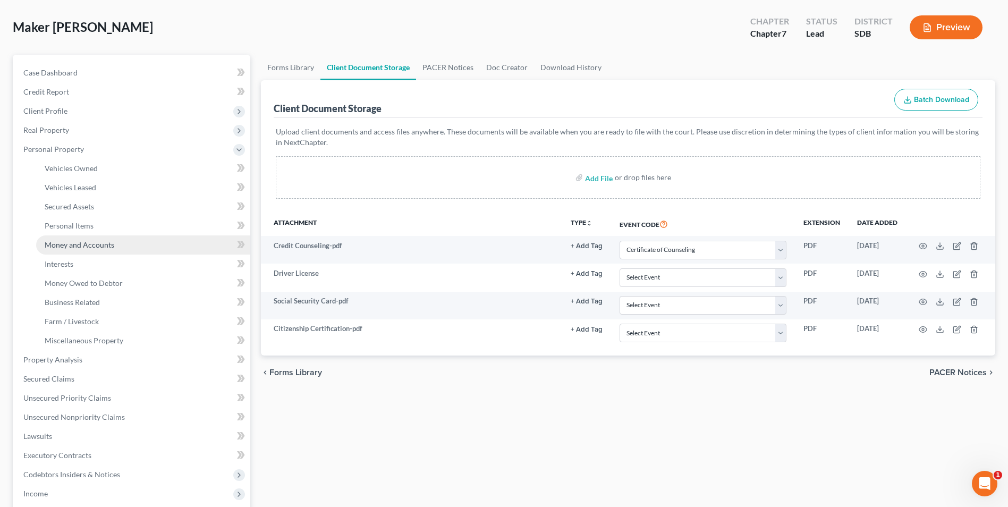
click at [111, 242] on span "Money and Accounts" at bounding box center [80, 244] width 70 height 9
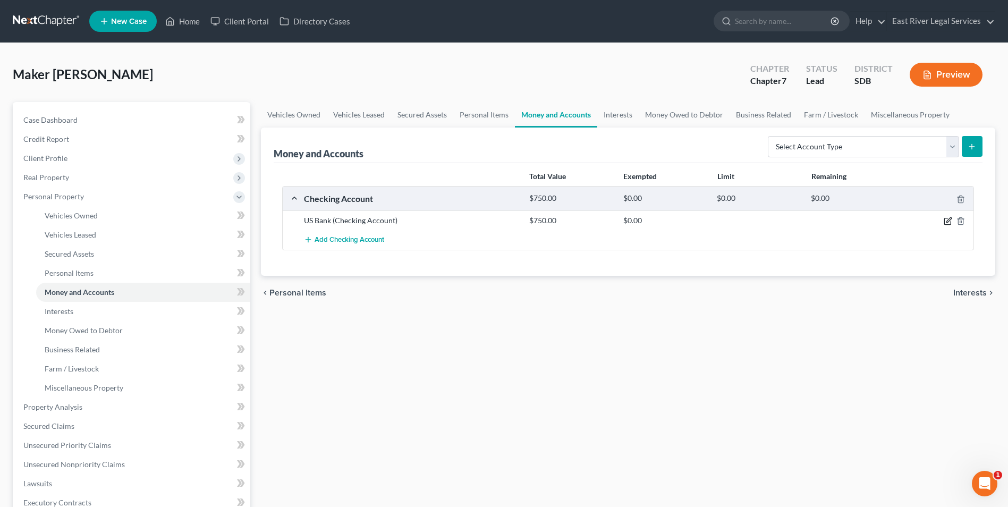
click at [945, 221] on icon "button" at bounding box center [948, 221] width 9 height 9
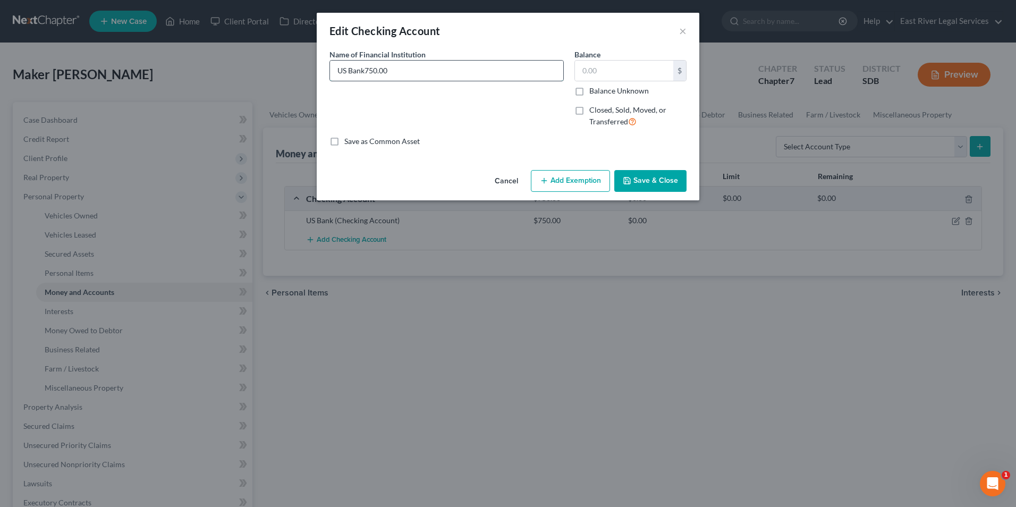
click at [435, 71] on input "US Bank750.00" at bounding box center [446, 71] width 233 height 20
type input "US Bank"
click at [602, 64] on input "text" at bounding box center [624, 71] width 98 height 20
type input "4,000"
click at [652, 178] on button "Save & Close" at bounding box center [650, 181] width 72 height 22
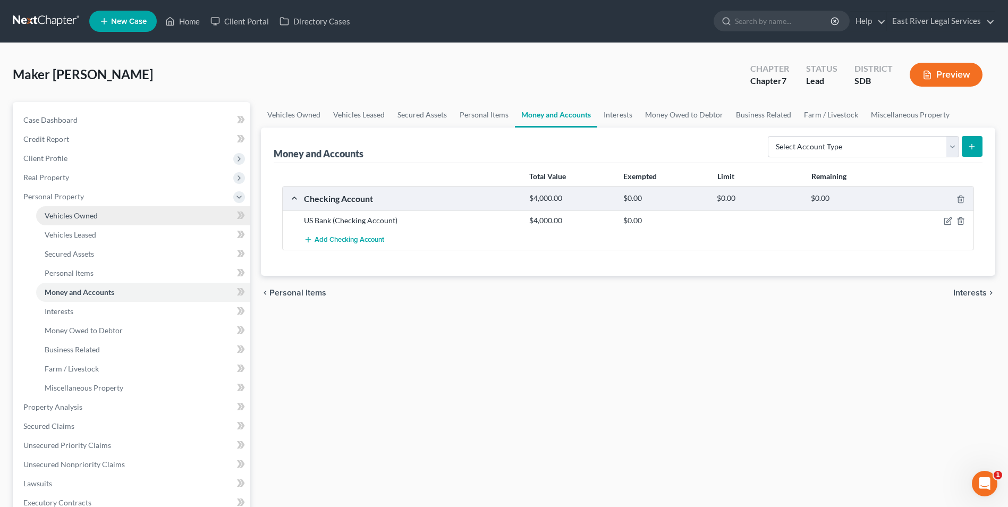
click at [79, 218] on span "Vehicles Owned" at bounding box center [71, 215] width 53 height 9
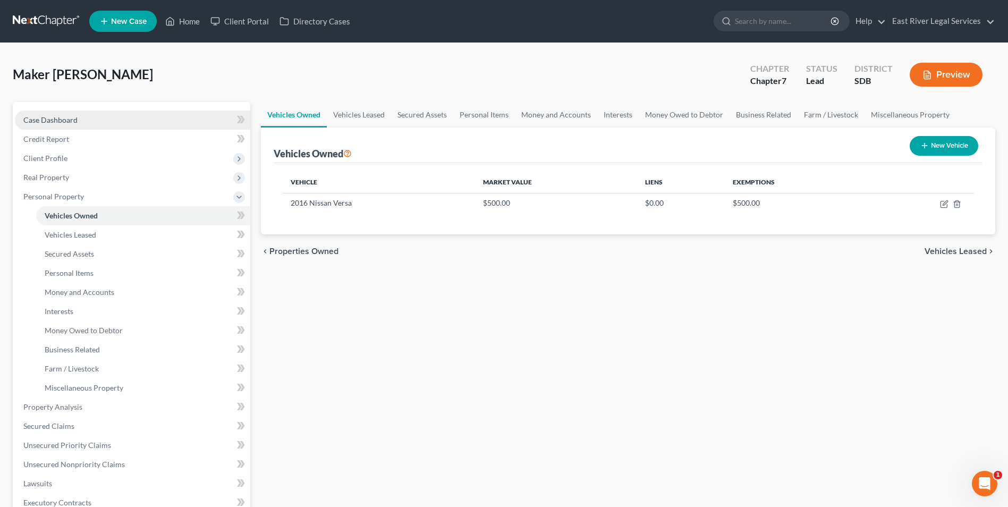
click at [88, 116] on link "Case Dashboard" at bounding box center [132, 120] width 235 height 19
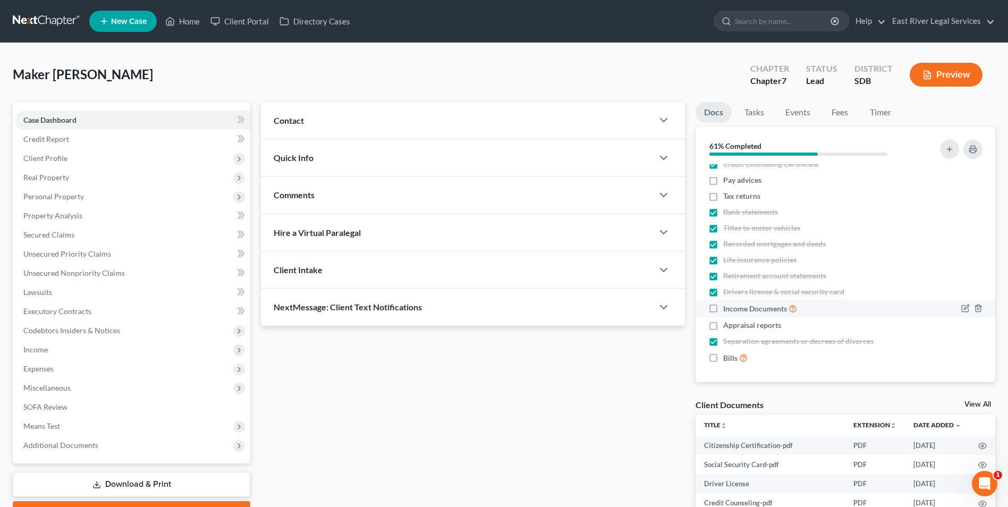
scroll to position [10, 0]
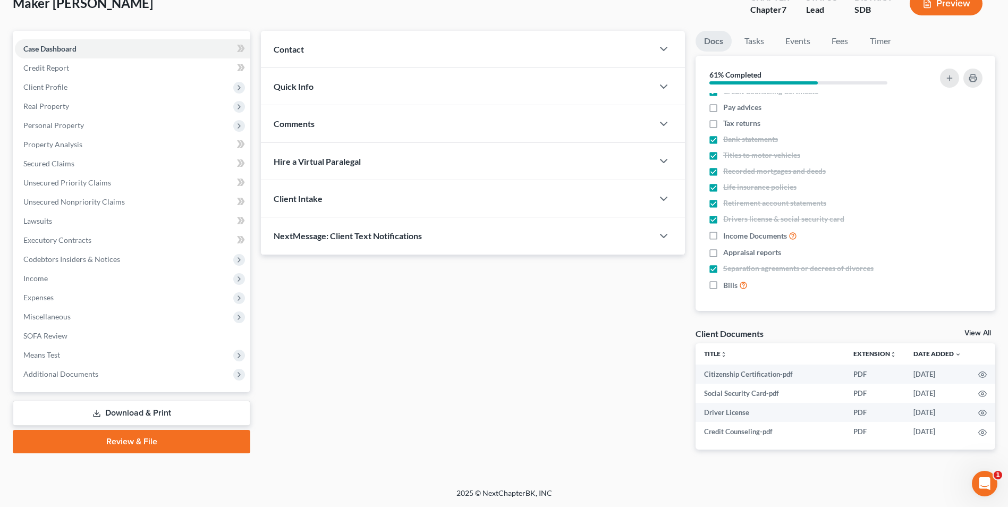
click at [977, 333] on link "View All" at bounding box center [978, 332] width 27 height 7
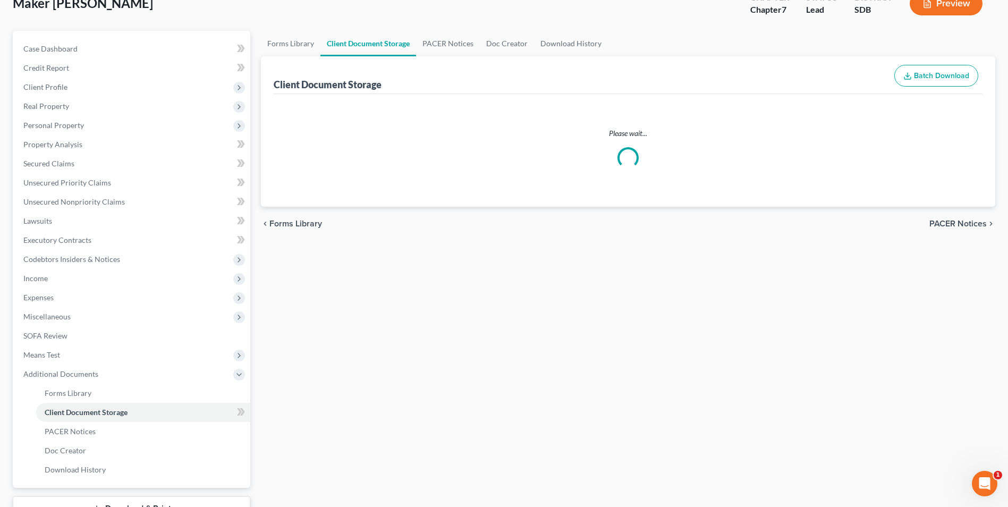
scroll to position [22, 0]
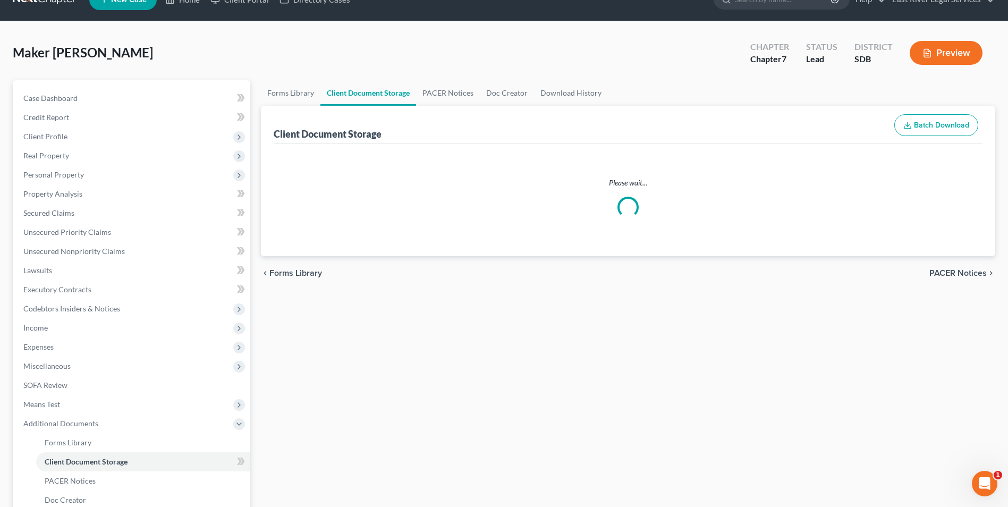
select select "0"
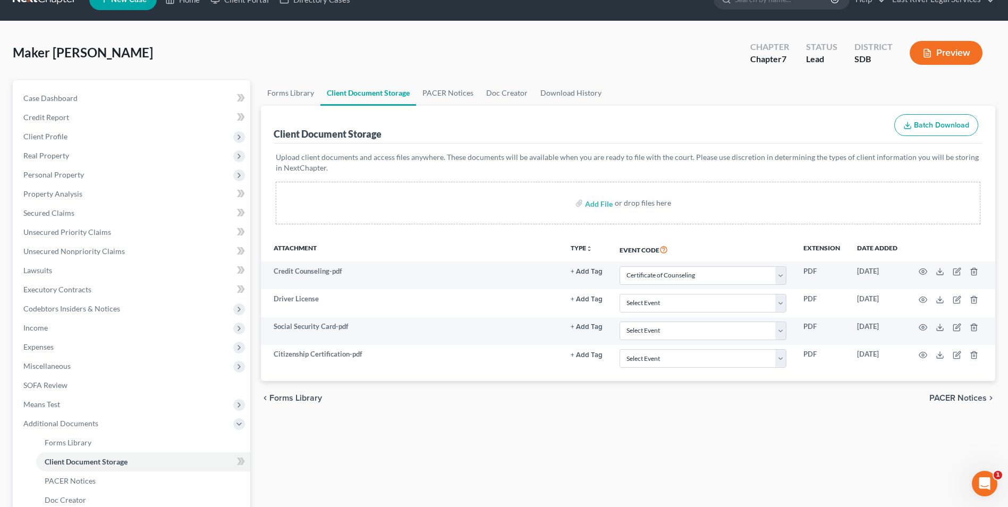
scroll to position [0, 0]
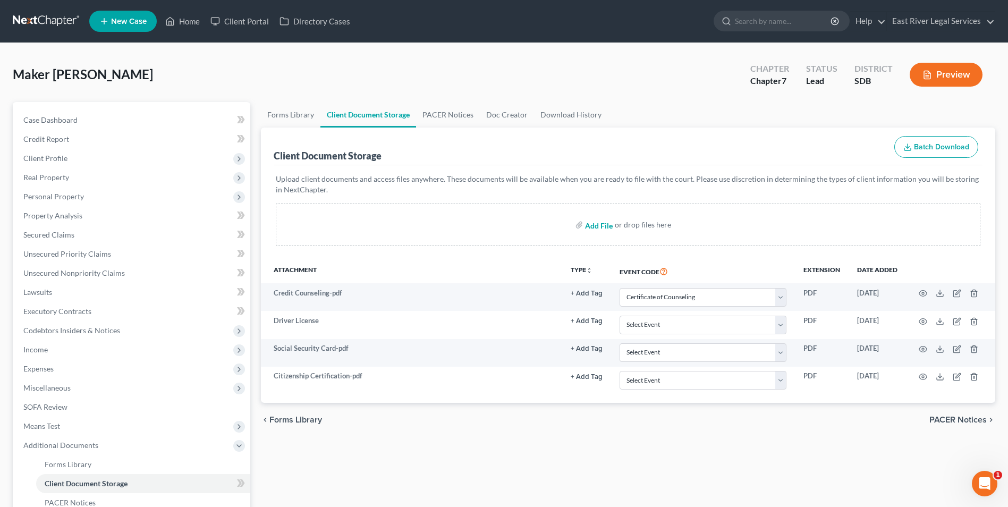
click at [598, 224] on input "file" at bounding box center [598, 224] width 26 height 19
type input "C:\fakepath\AT&T Bill May 2025.pdf"
select select "0"
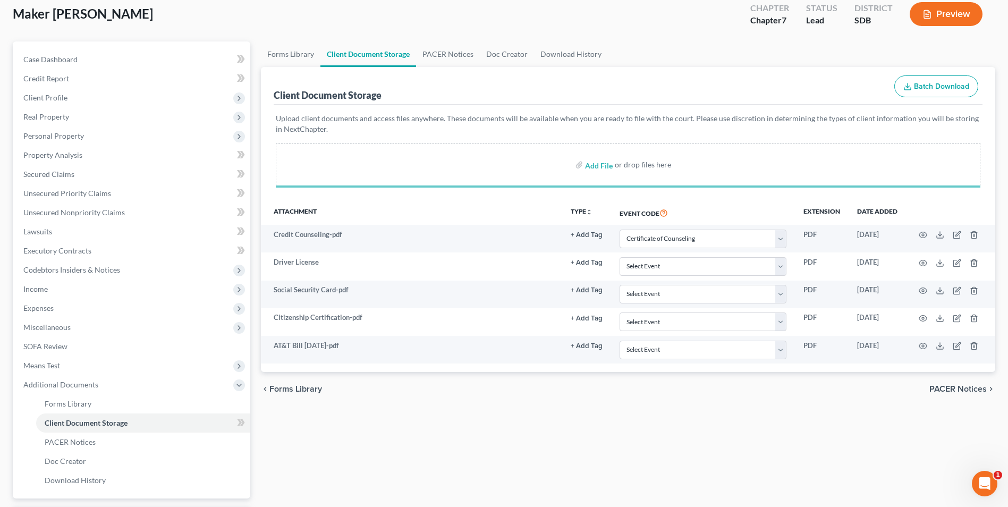
select select "0"
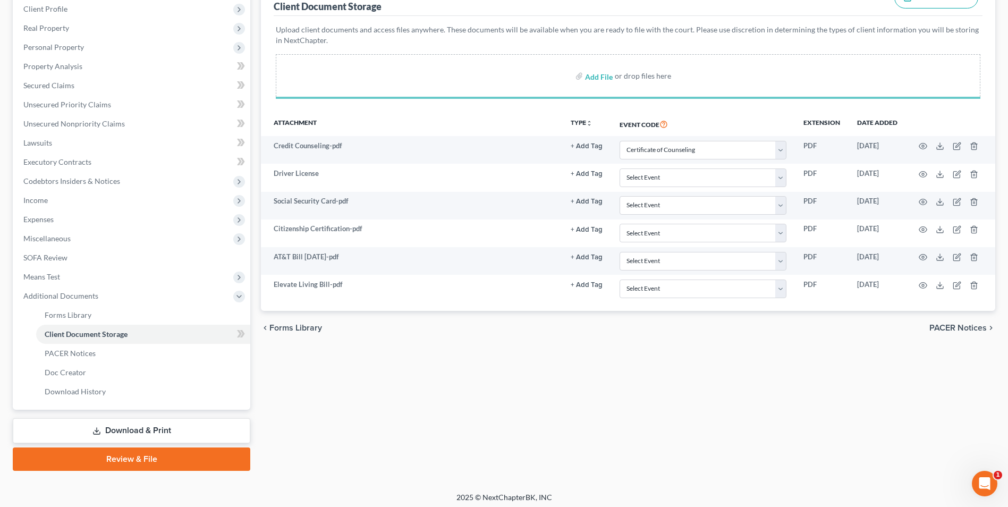
scroll to position [154, 0]
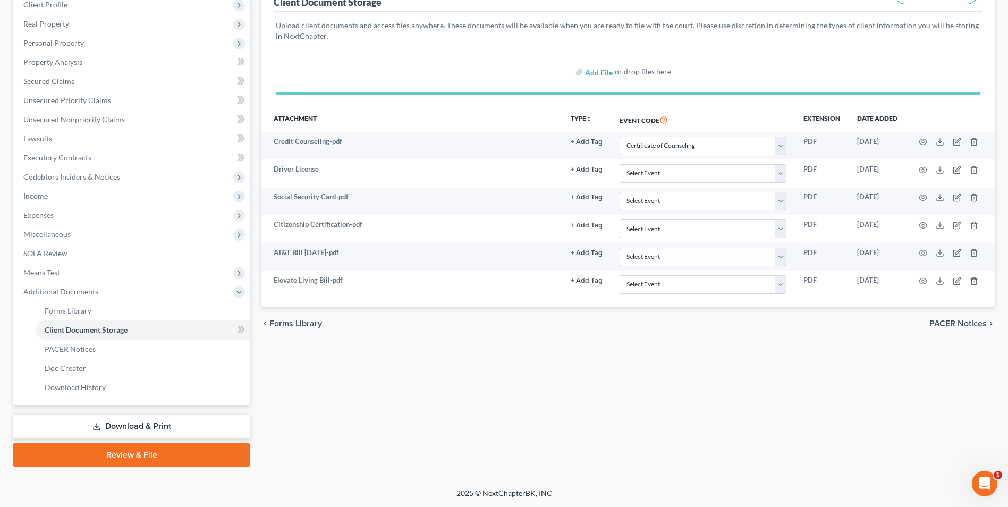
select select "0"
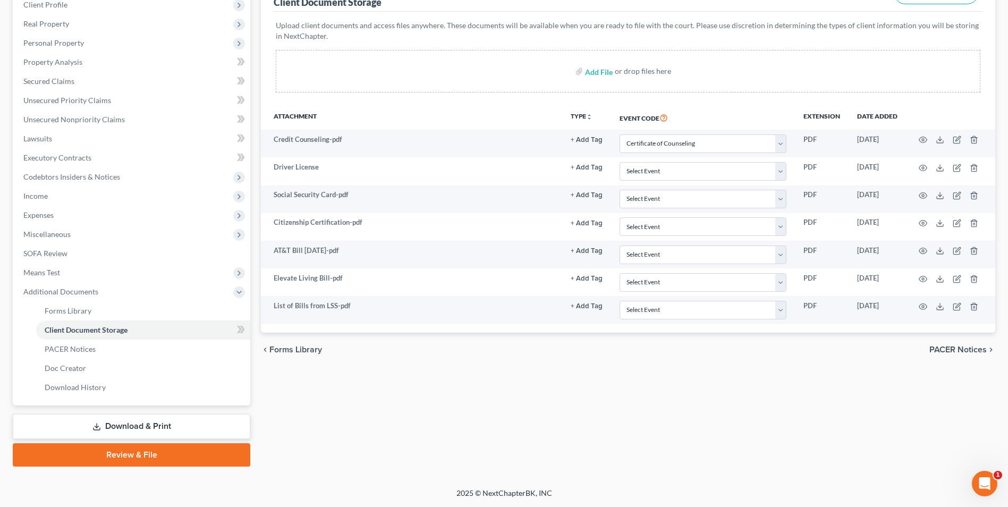
select select "0"
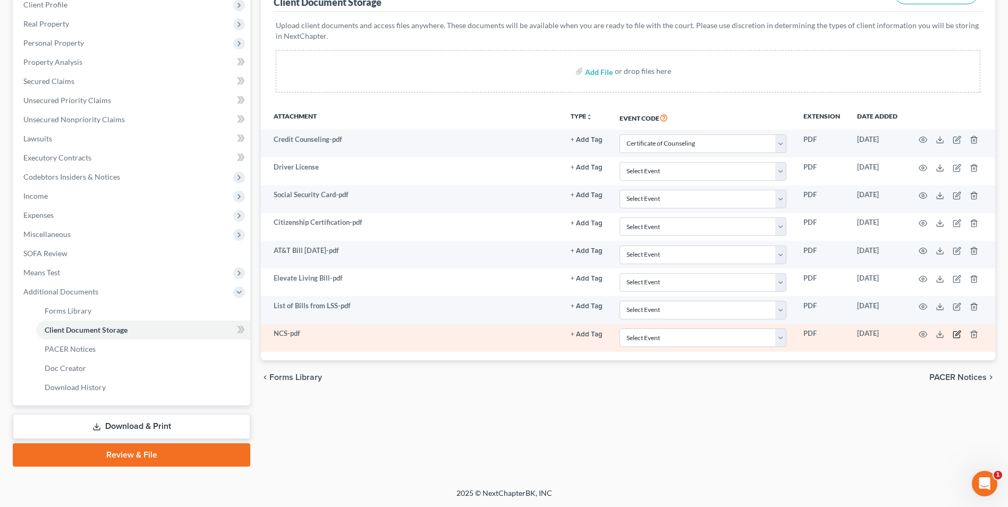
drag, startPoint x: 440, startPoint y: 333, endPoint x: 954, endPoint y: 336, distance: 515.0
click at [954, 336] on icon "button" at bounding box center [957, 334] width 9 height 9
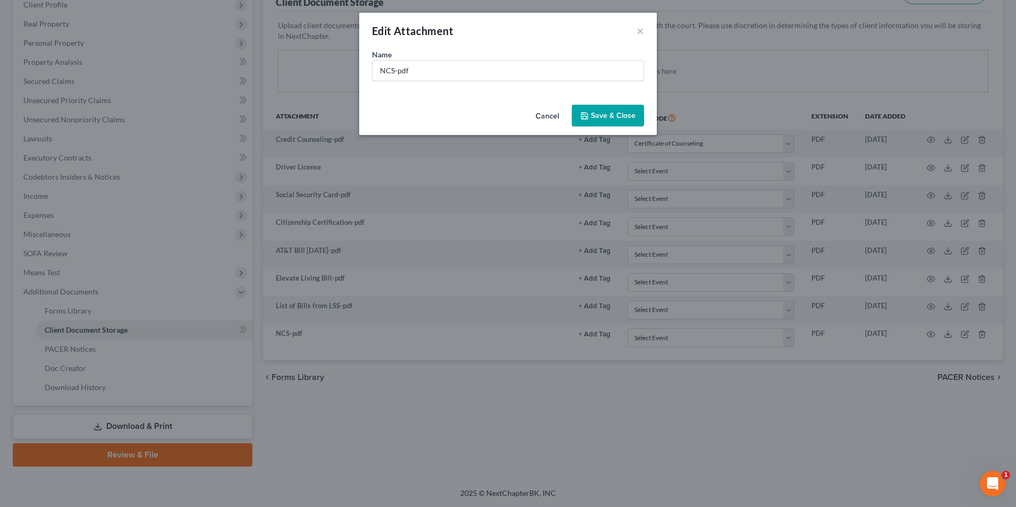
click at [410, 72] on input "NCS-pdf" at bounding box center [508, 71] width 271 height 20
type input "Catholic School Debt-pdf"
click at [595, 116] on span "Save & Close" at bounding box center [613, 115] width 45 height 9
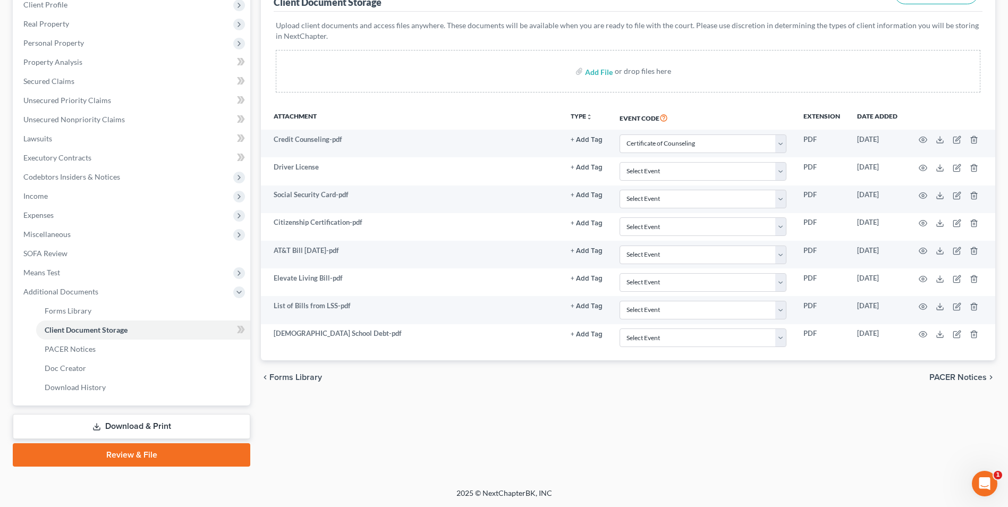
click at [650, 414] on div "Forms Library Client Document Storage PACER Notices Doc Creator Download Histor…" at bounding box center [628, 207] width 745 height 518
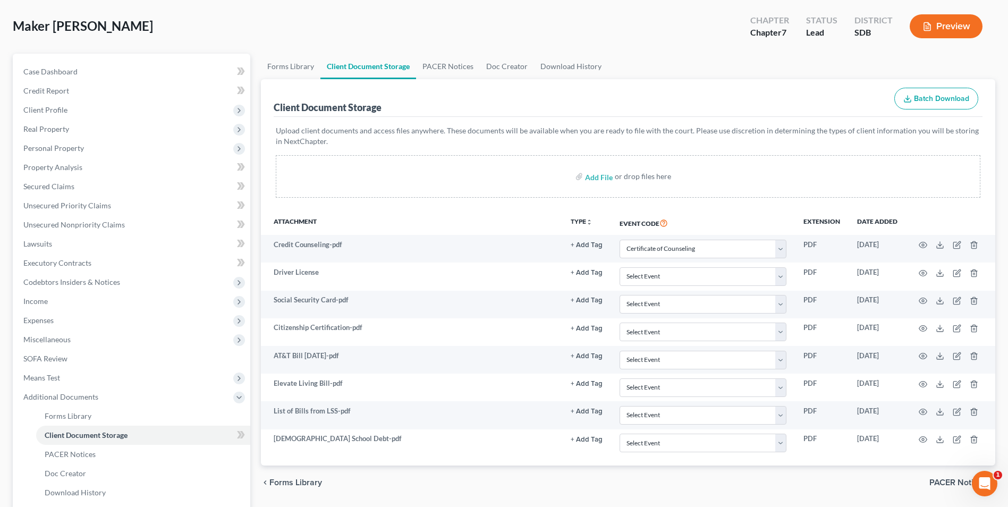
scroll to position [47, 0]
click at [601, 176] on input "file" at bounding box center [598, 177] width 26 height 19
type input "C:\fakepath\Letter from Ministry of Labour and Social Protection.pdf"
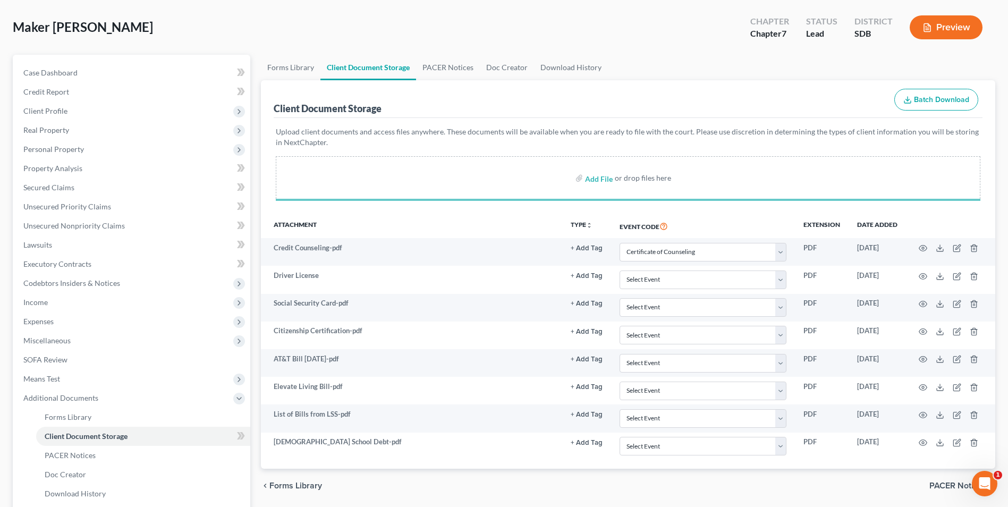
select select "0"
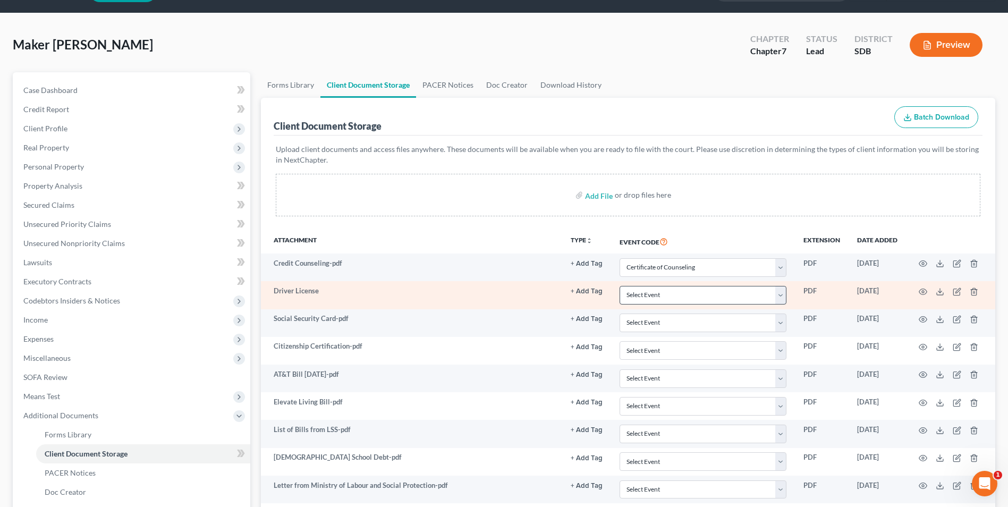
scroll to position [53, 0]
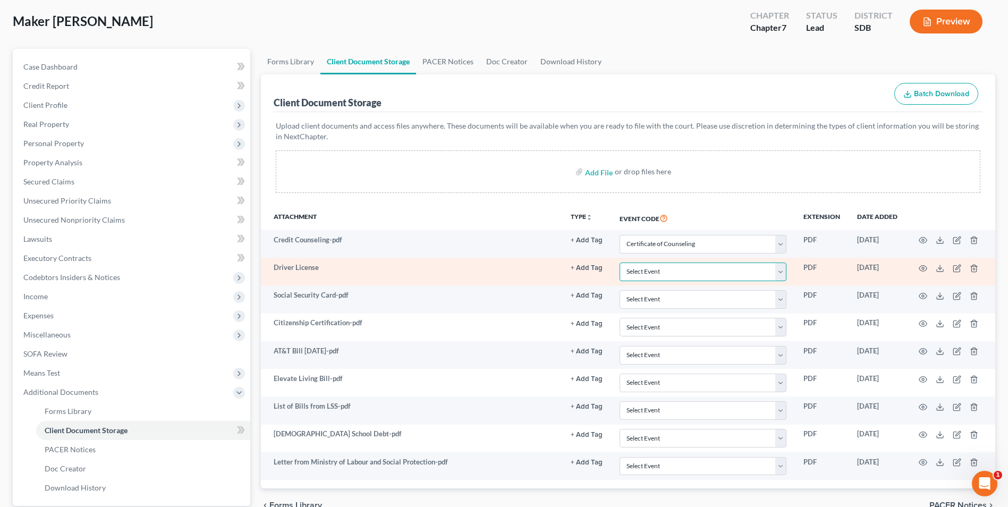
click at [687, 276] on select "Select Event Certificate of Counseling Disclosure of Compensation of Attorney f…" at bounding box center [703, 272] width 167 height 19
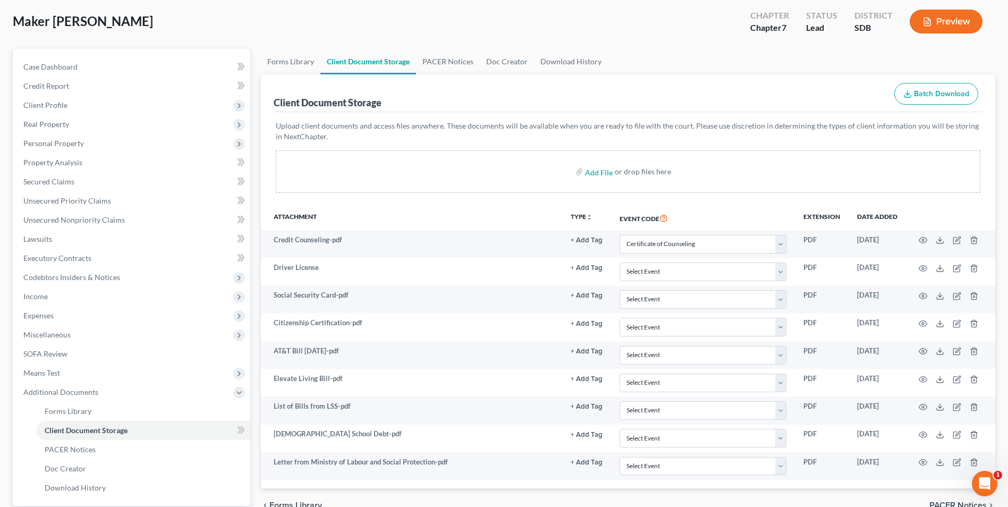
click at [487, 202] on div "Upload client documents and access files anywhere. These documents will be avai…" at bounding box center [628, 159] width 709 height 94
click at [599, 174] on input "file" at bounding box center [598, 171] width 26 height 19
type input "C:\fakepath\00 20250430Move Out InvoiceMaker, Mary.pdf"
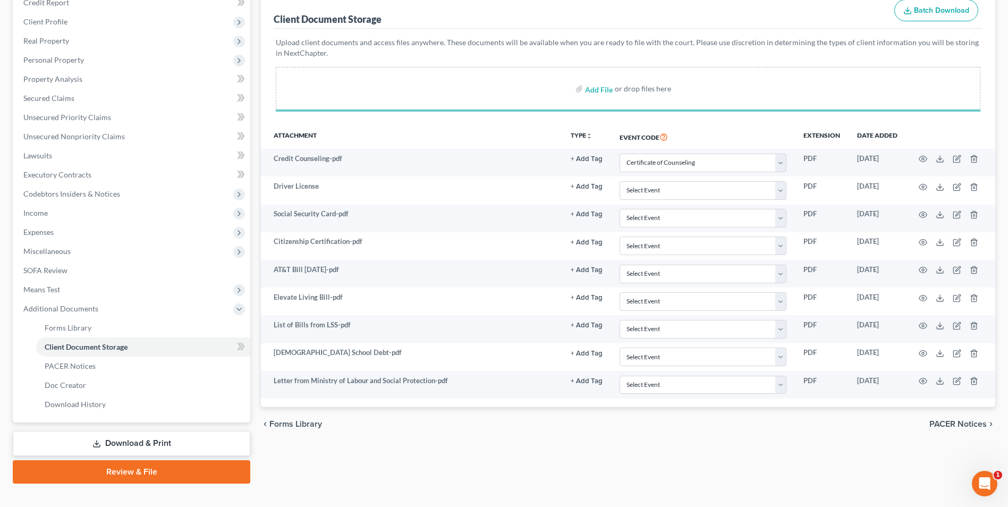
scroll to position [154, 0]
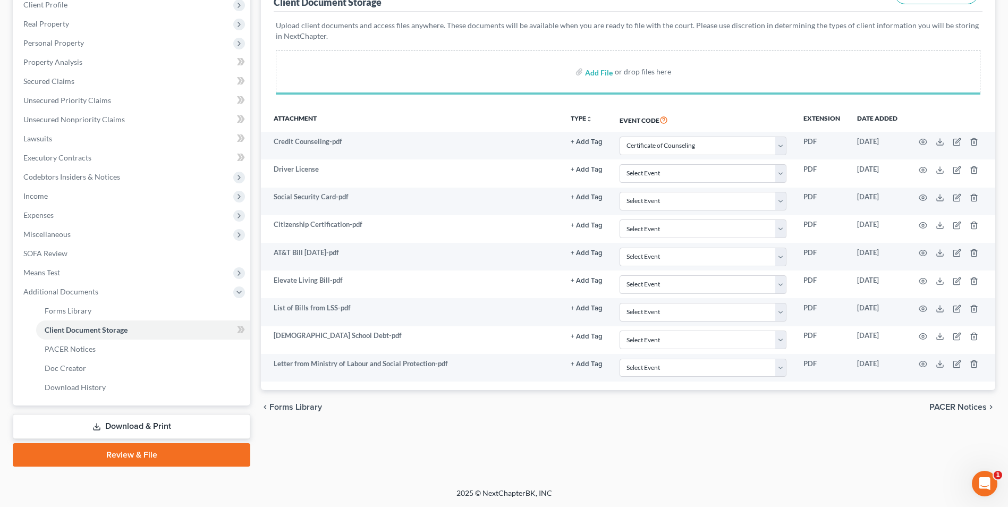
select select "0"
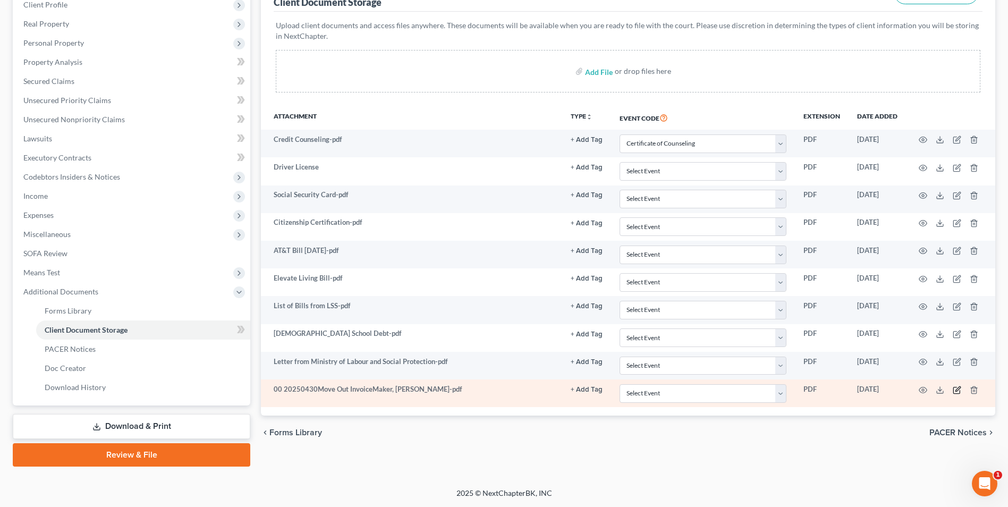
click at [956, 390] on icon "button" at bounding box center [957, 390] width 9 height 9
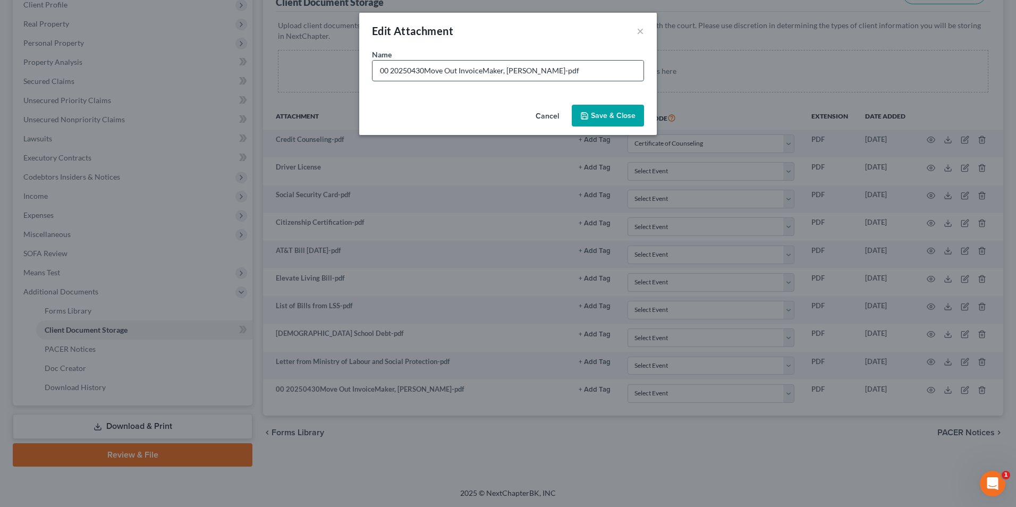
drag, startPoint x: 522, startPoint y: 71, endPoint x: 383, endPoint y: 65, distance: 139.4
click at [383, 65] on input "00 20250430Move Out InvoiceMaker, Mary-pdf" at bounding box center [508, 71] width 271 height 20
click at [388, 67] on input "00 20250430Move Out InvoiceMaker, Mary-pdf" at bounding box center [508, 71] width 271 height 20
click at [392, 69] on input "00 20250430Move Out InvoiceMaker, Mary-pdf" at bounding box center [508, 71] width 271 height 20
click at [514, 71] on input "20250430Move Out InvoiceMaker, Mary-pdf" at bounding box center [508, 71] width 271 height 20
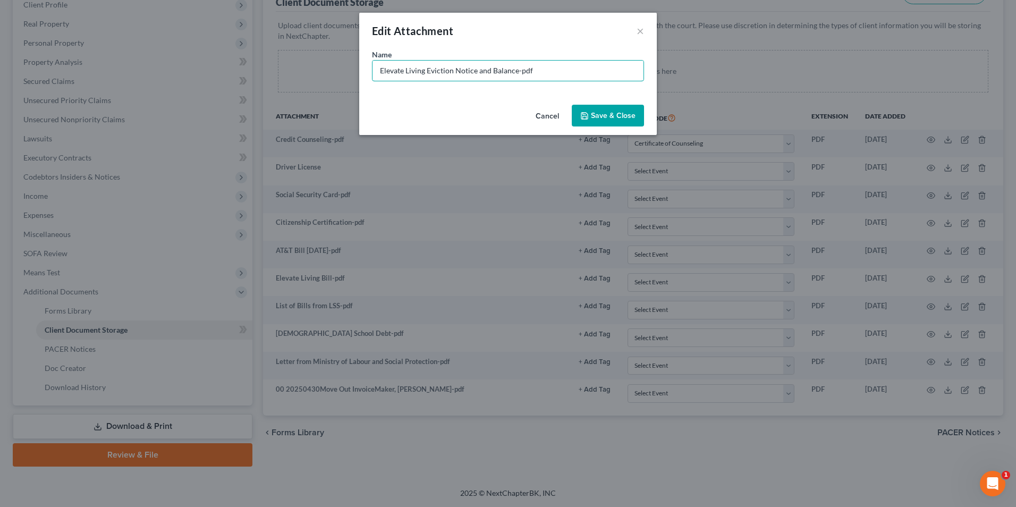
type input "Elevate Living Eviction Notice and Balance-pdf"
click at [628, 120] on button "Save & Close" at bounding box center [608, 116] width 72 height 22
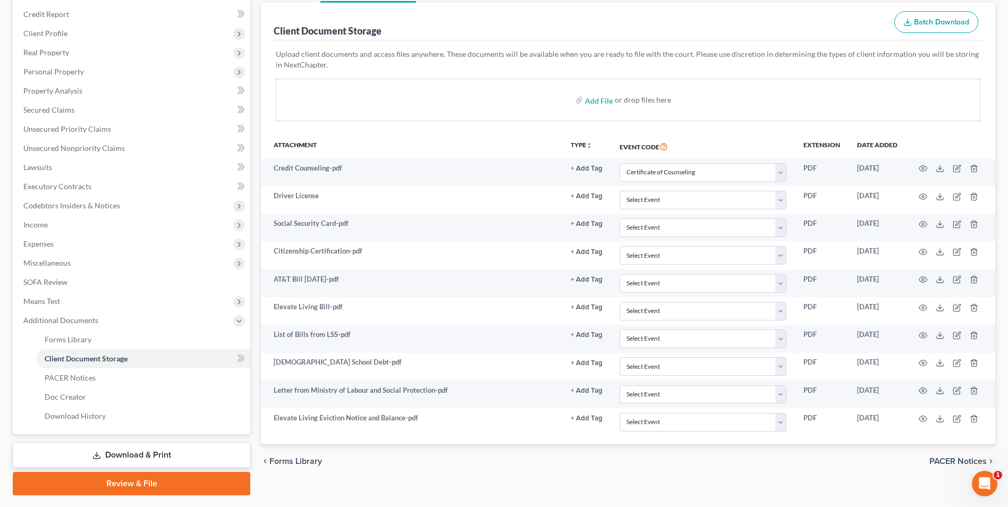
scroll to position [100, 0]
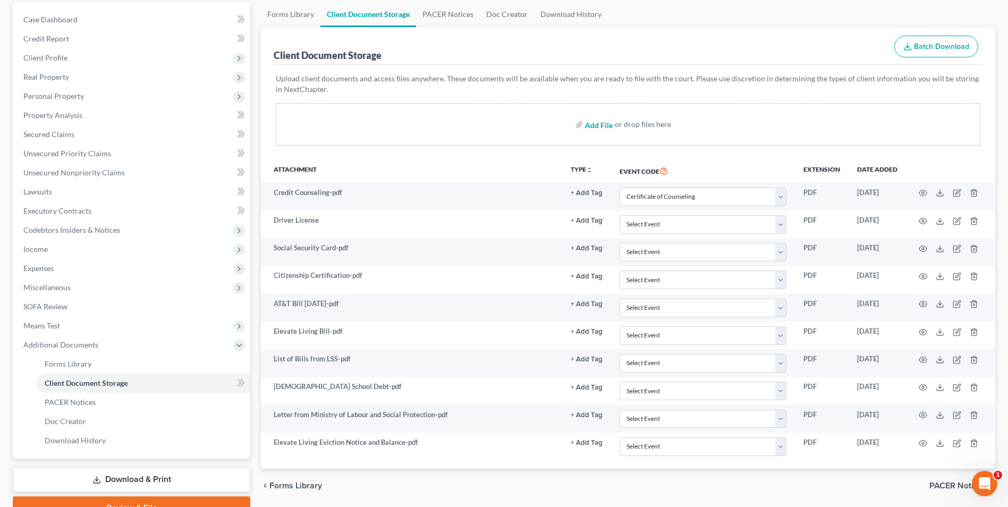
click at [593, 126] on input "file" at bounding box center [598, 124] width 26 height 19
type input "C:\fakepath\00 20250310Notice of JudgementElevatePropertyManagement.pdf"
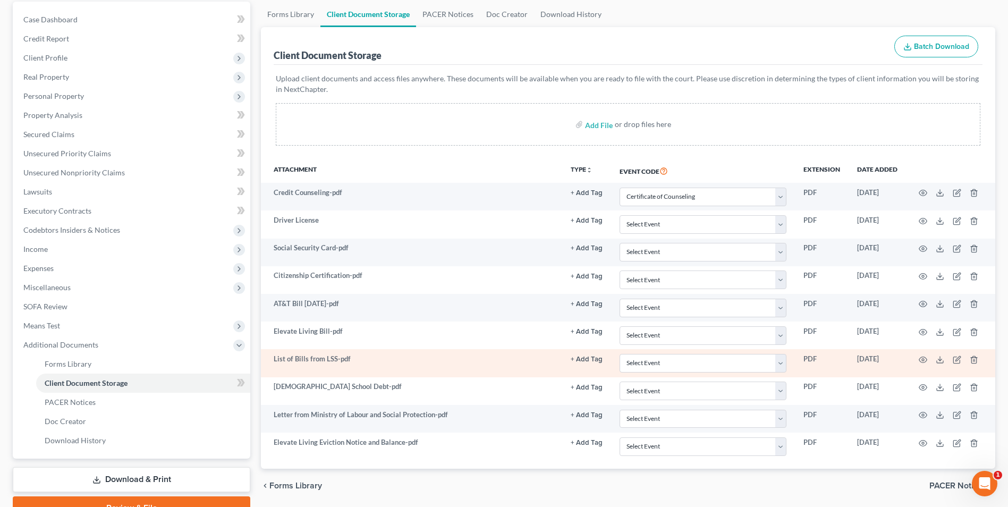
select select "0"
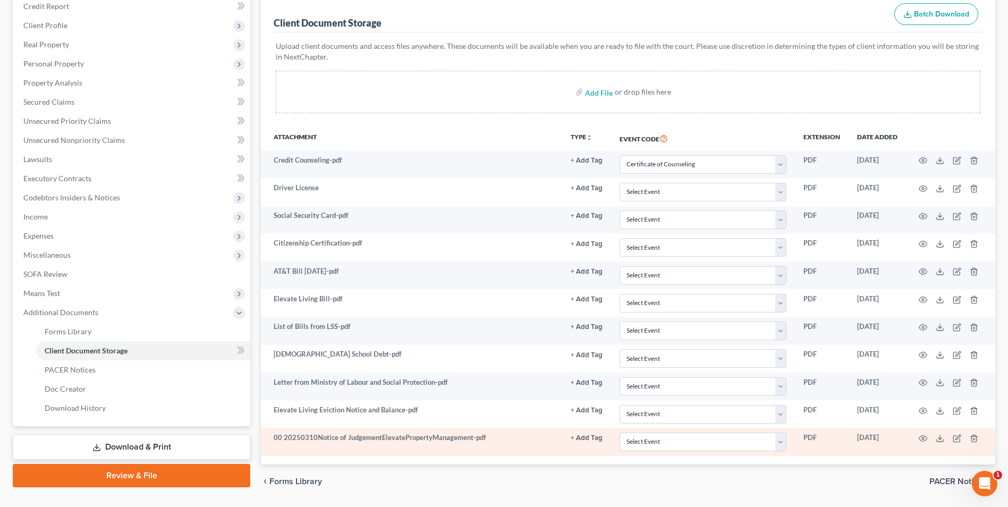
scroll to position [165, 0]
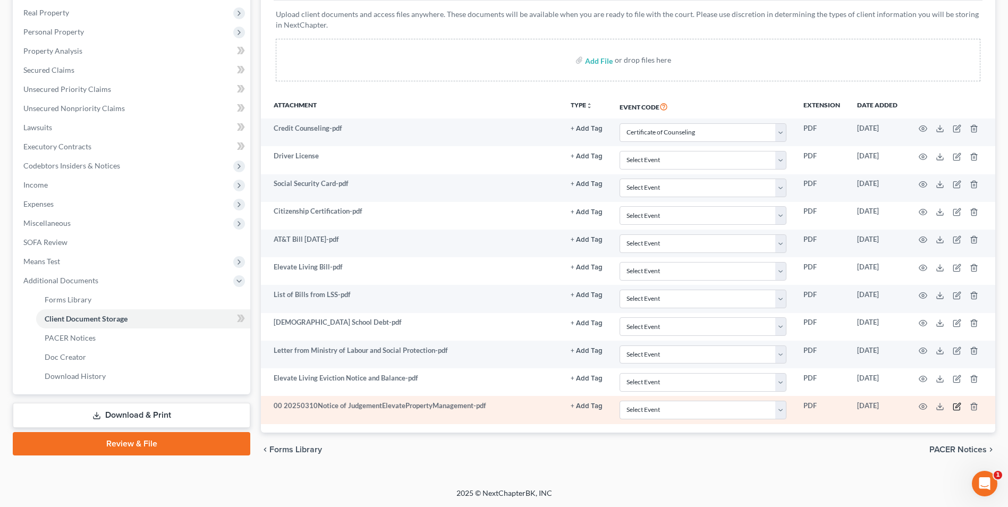
click at [953, 406] on icon "button" at bounding box center [957, 406] width 9 height 9
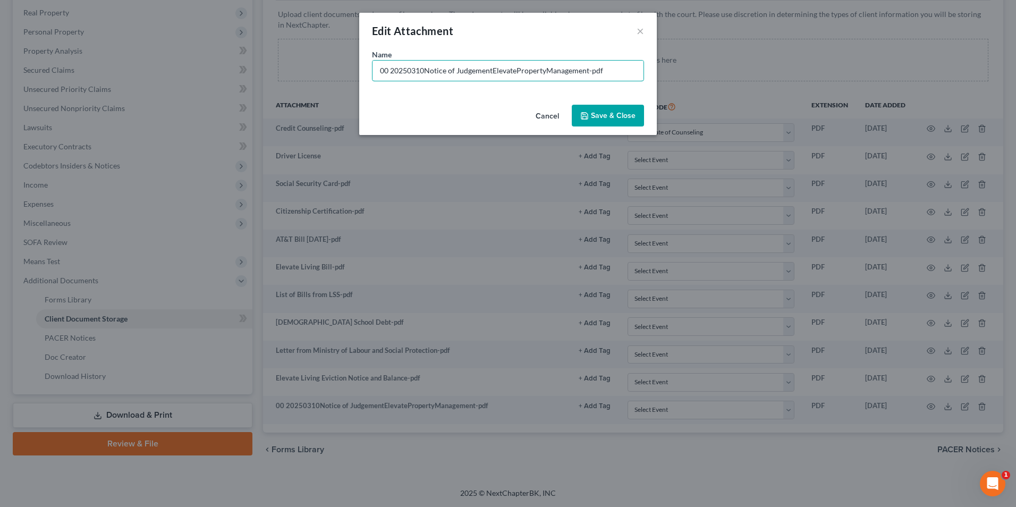
drag, startPoint x: 588, startPoint y: 69, endPoint x: 102, endPoint y: 77, distance: 486.3
click at [104, 75] on div "Edit Attachment × Name * 00 20250310Notice of JudgementElevatePropertyManagemen…" at bounding box center [508, 253] width 1016 height 507
type input "Elevate Notice of Judgment-pdf"
click at [599, 127] on div "Cancel Save & Close" at bounding box center [508, 117] width 298 height 35
click at [603, 120] on span "Save & Close" at bounding box center [613, 115] width 45 height 9
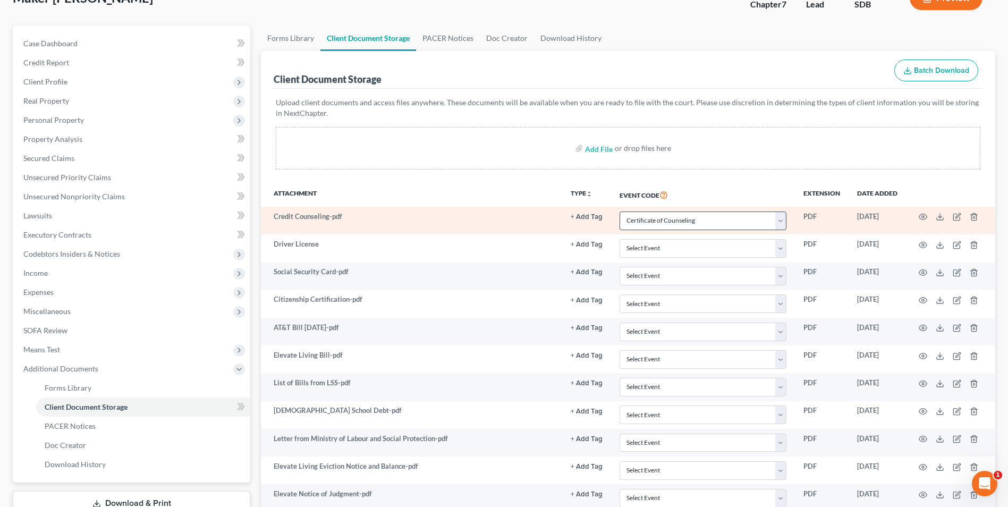
scroll to position [159, 0]
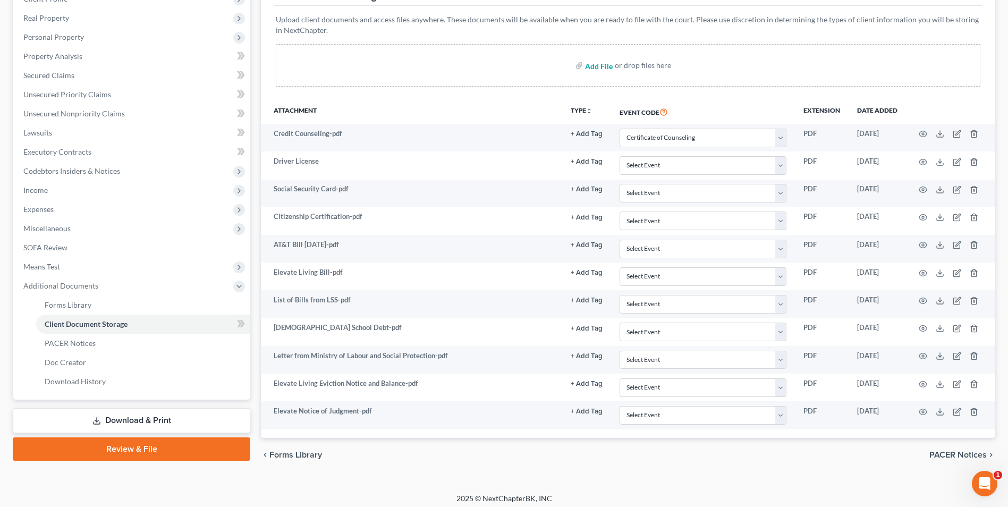
click at [601, 65] on input "file" at bounding box center [598, 65] width 26 height 19
type input "C:\fakepath\Child Support Payments Received.pdf"
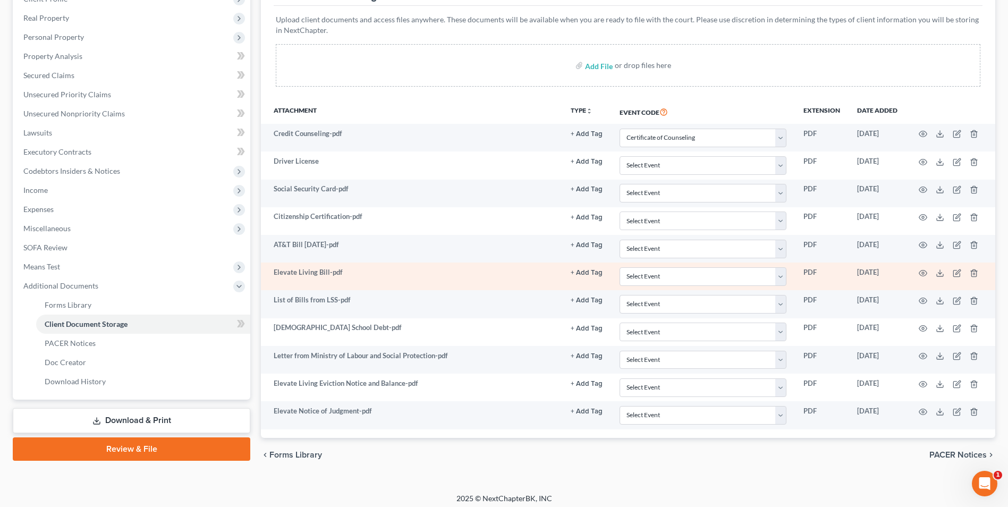
select select "0"
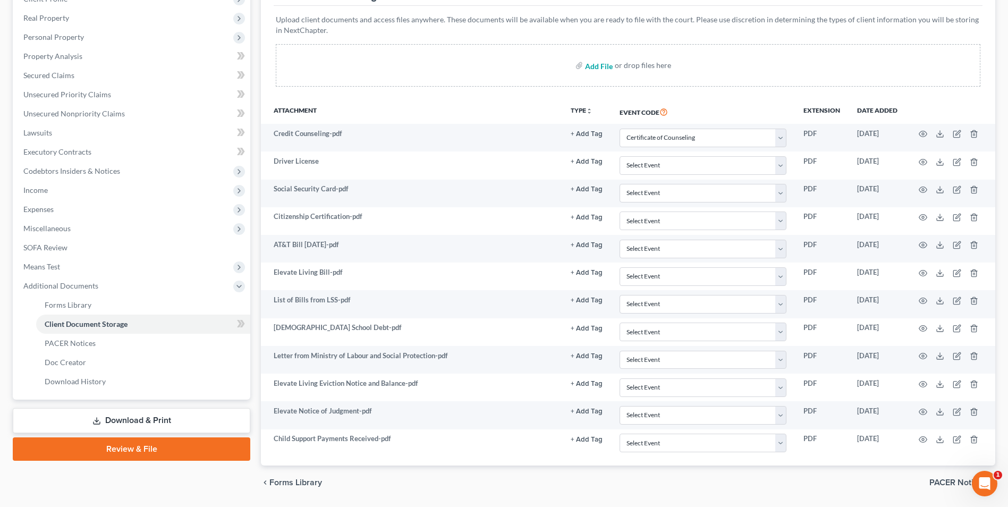
click at [598, 65] on input "file" at bounding box center [598, 65] width 26 height 19
type input "C:\fakepath\SSI letter May 2025.pdf"
select select "0"
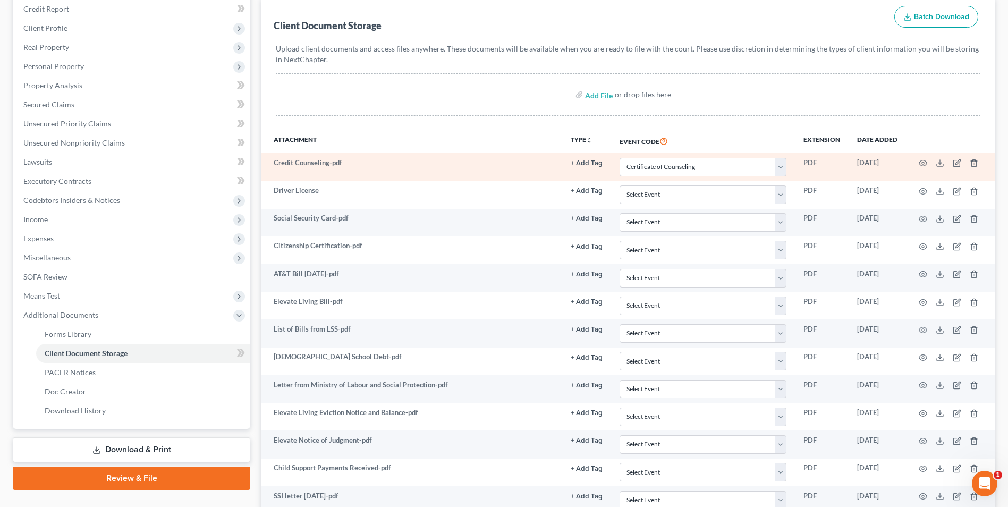
scroll to position [106, 0]
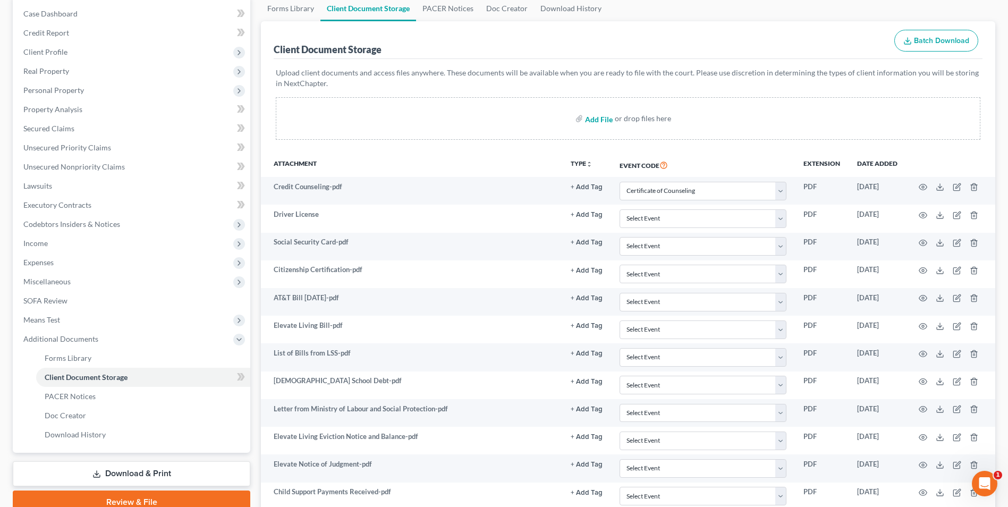
click at [599, 116] on input "file" at bounding box center [598, 118] width 26 height 19
type input "C:\fakepath\Supplemental Nutrition Assistance Progran (SNAP).pdf"
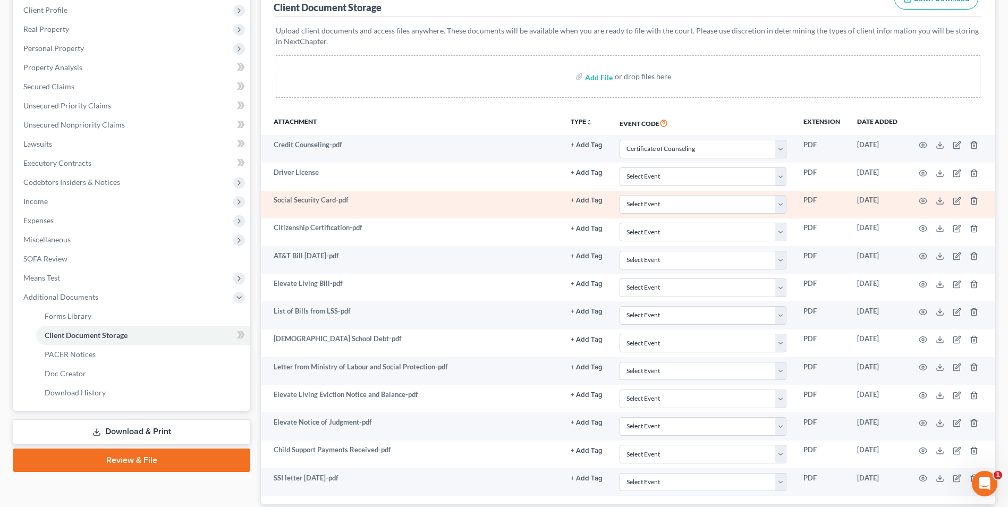
scroll to position [220, 0]
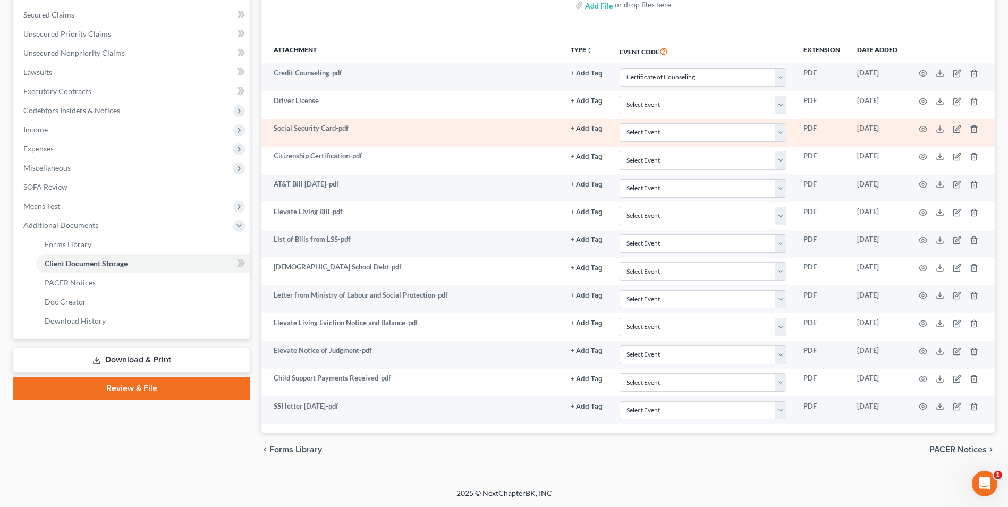
select select "0"
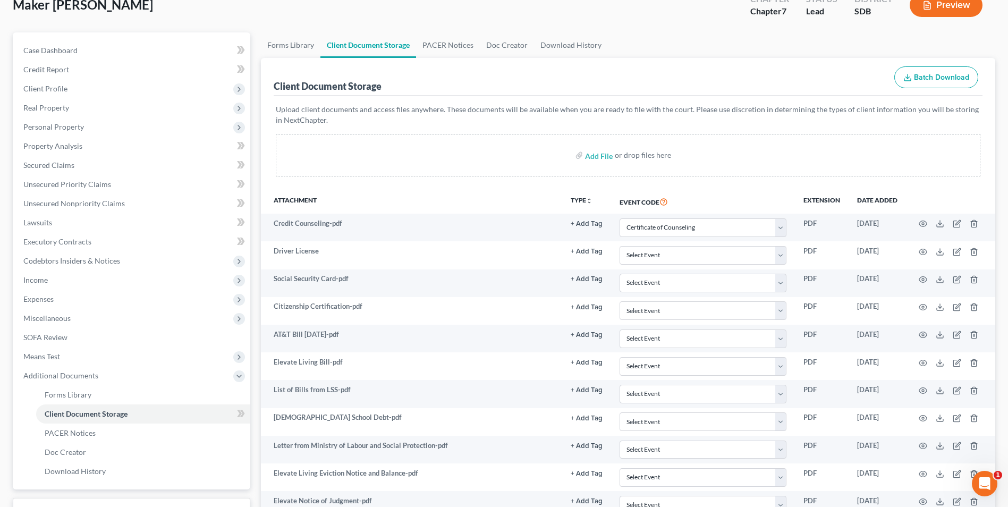
scroll to position [61, 0]
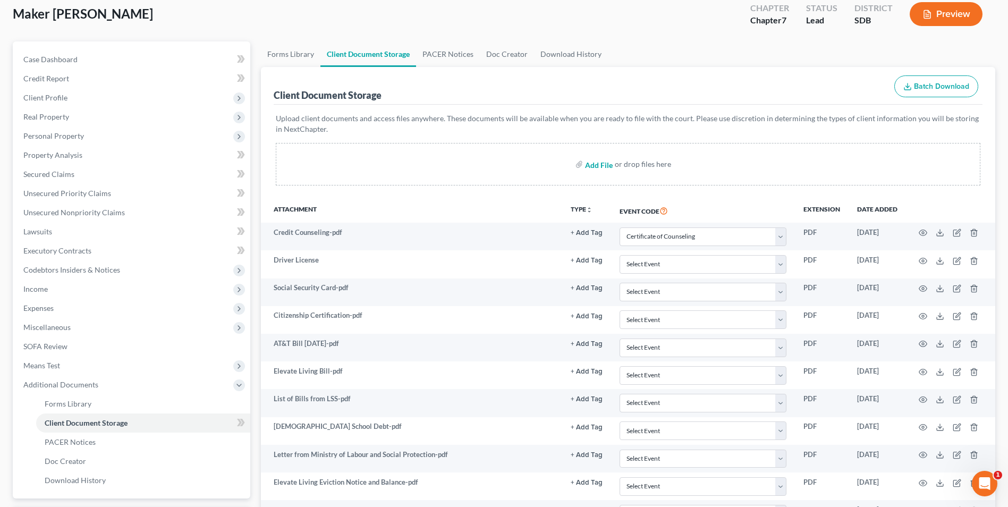
click at [591, 165] on input "file" at bounding box center [598, 164] width 26 height 19
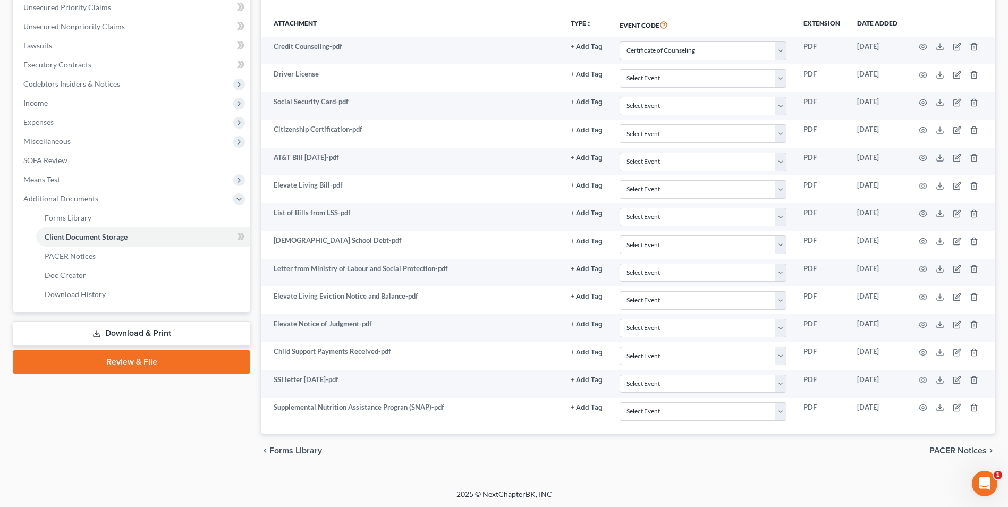
scroll to position [248, 0]
type input "C:\fakepath\Vehicle Registration.pdf"
select select "0"
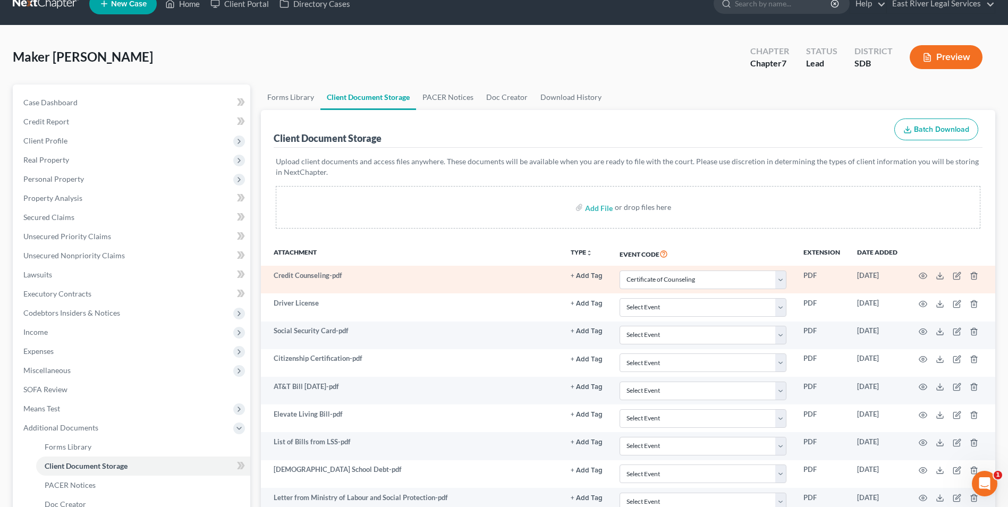
scroll to position [0, 0]
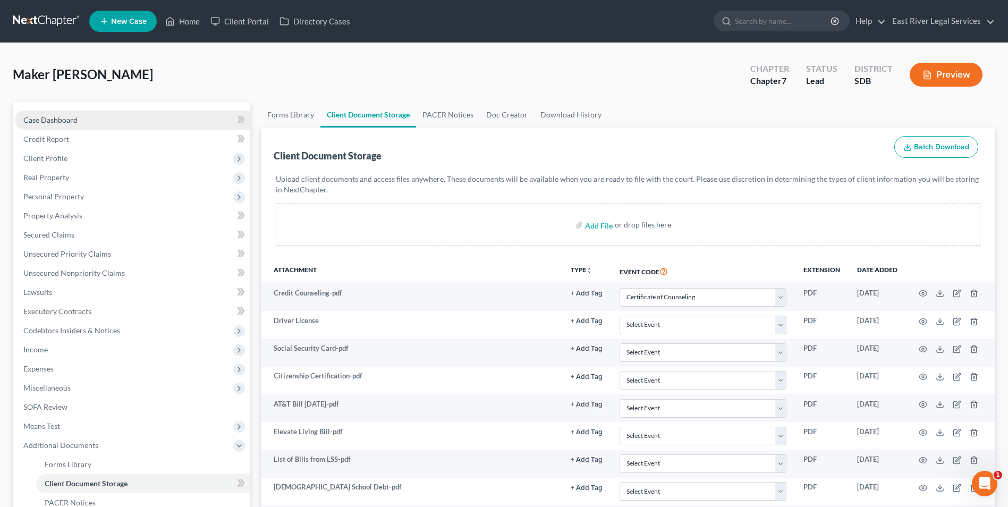
click at [122, 114] on link "Case Dashboard" at bounding box center [132, 120] width 235 height 19
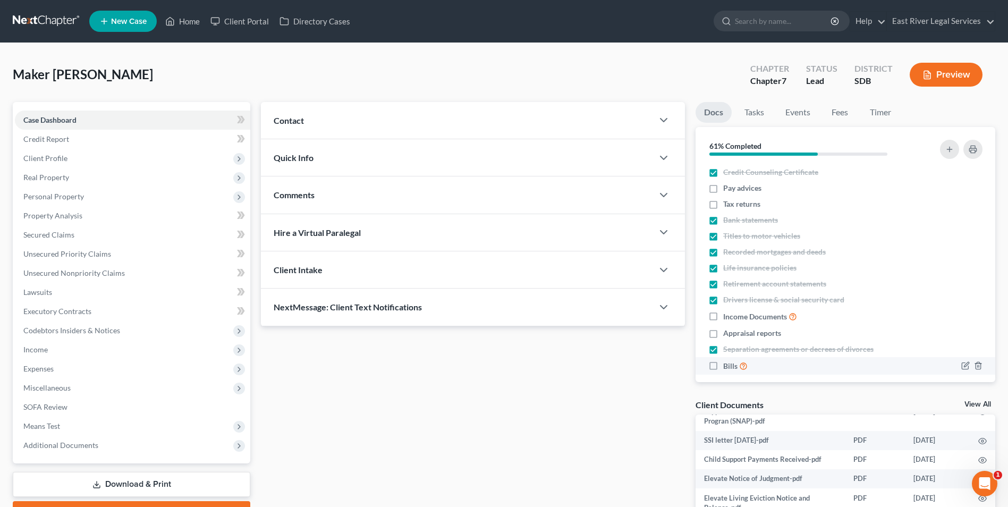
click at [723, 366] on label "Bills" at bounding box center [735, 366] width 24 height 12
click at [728, 366] on input "Bills" at bounding box center [731, 363] width 7 height 7
checkbox input "true"
click at [723, 320] on label "Income Documents" at bounding box center [760, 316] width 74 height 12
click at [728, 317] on input "Income Documents" at bounding box center [731, 313] width 7 height 7
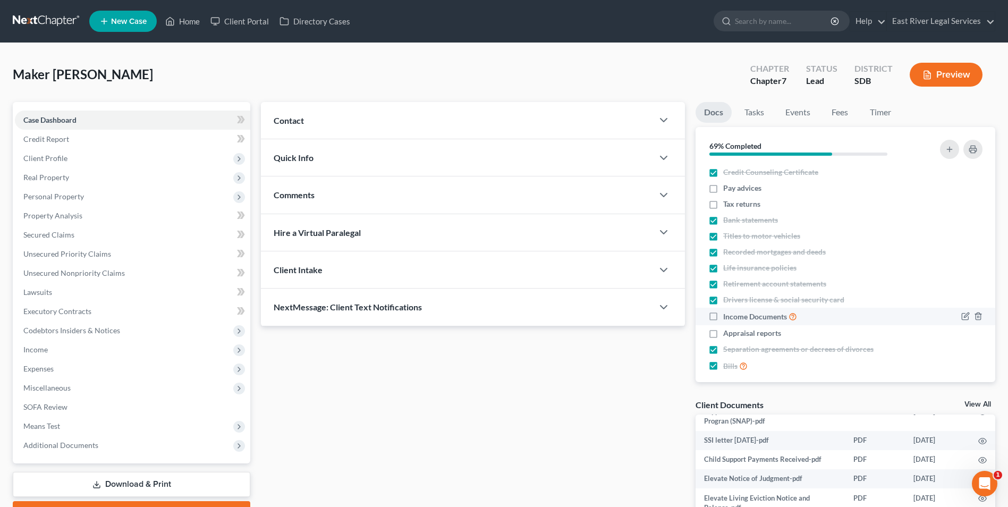
checkbox input "true"
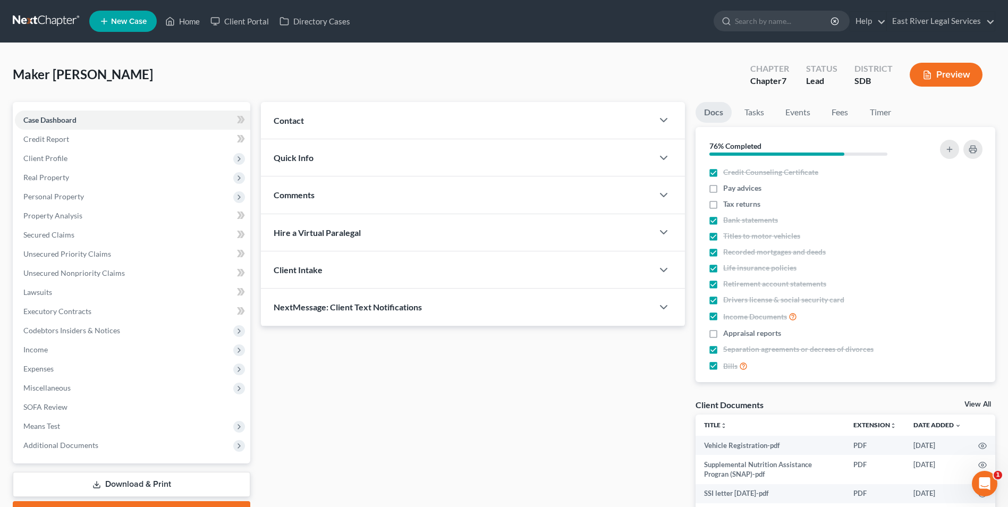
click at [252, 70] on div "Maker Mayen, Mary Upgraded Chapter Chapter 7 Status Lead District SDB Preview" at bounding box center [504, 79] width 983 height 46
click at [178, 64] on div "Maker Mayen, Mary Upgraded Chapter Chapter 7 Status Lead District SDB Preview" at bounding box center [504, 79] width 983 height 46
click at [43, 22] on link at bounding box center [47, 21] width 68 height 19
